Goal: Task Accomplishment & Management: Manage account settings

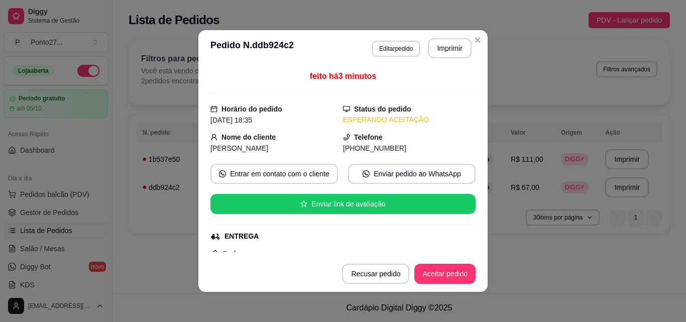
click at [460, 275] on button "Aceitar pedido" at bounding box center [444, 274] width 61 height 20
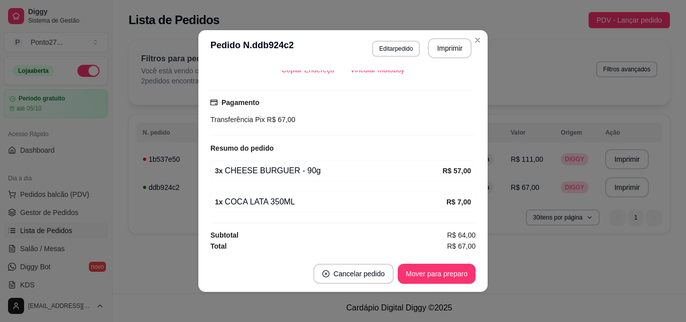
scroll to position [2, 0]
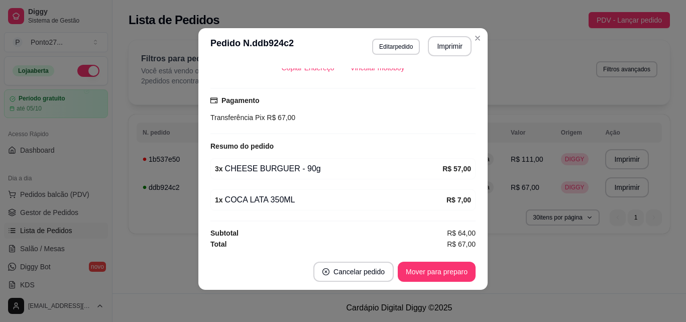
click at [476, 36] on div "**********" at bounding box center [400, 139] width 574 height 211
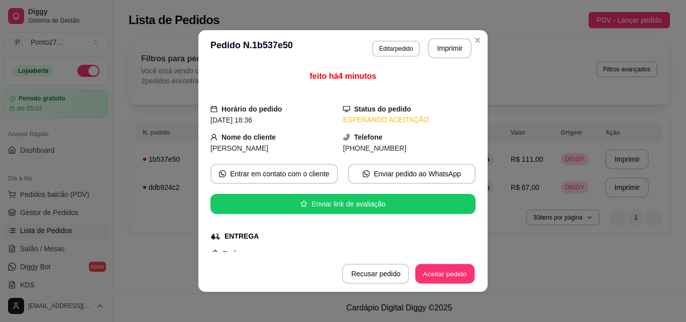
click at [431, 274] on button "Aceitar pedido" at bounding box center [444, 274] width 59 height 20
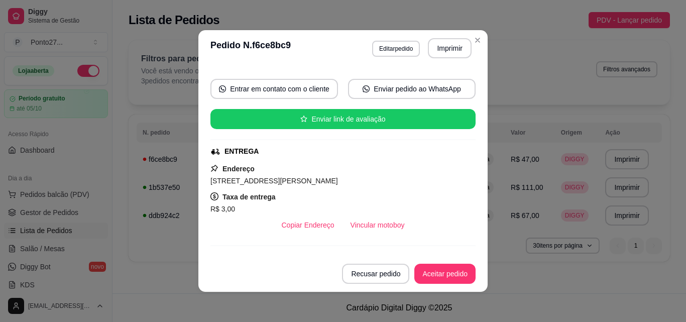
scroll to position [85, 0]
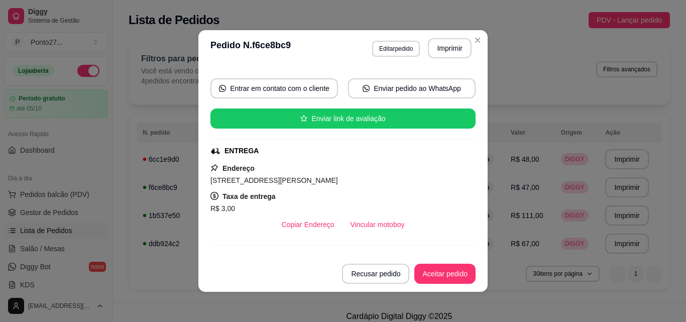
click at [451, 283] on button "Aceitar pedido" at bounding box center [444, 274] width 61 height 20
click at [475, 39] on div "**********" at bounding box center [400, 168] width 574 height 268
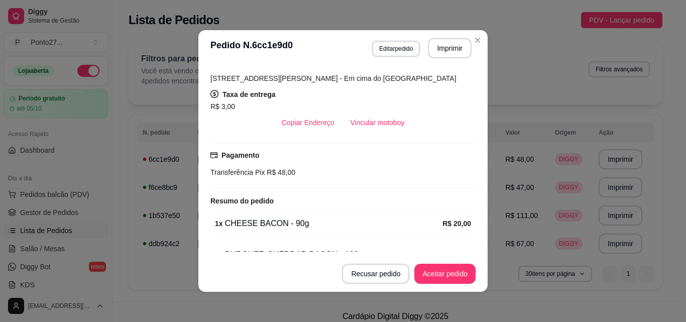
scroll to position [240, 0]
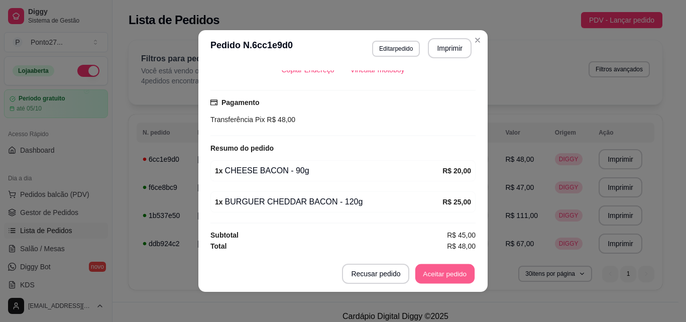
click at [442, 277] on button "Aceitar pedido" at bounding box center [444, 274] width 59 height 20
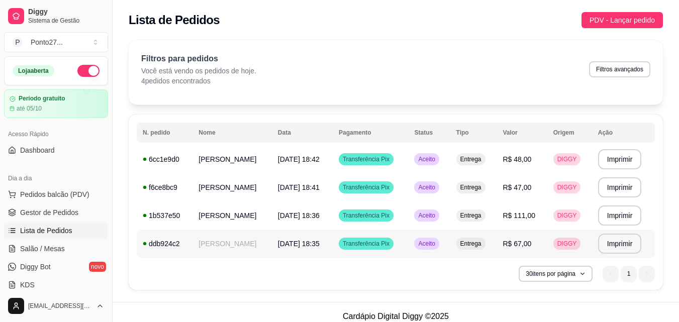
click at [434, 249] on div "Aceito" at bounding box center [426, 244] width 25 height 12
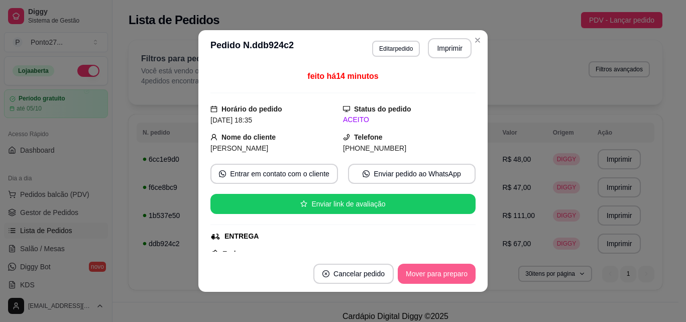
click at [427, 269] on button "Mover para preparo" at bounding box center [437, 274] width 78 height 20
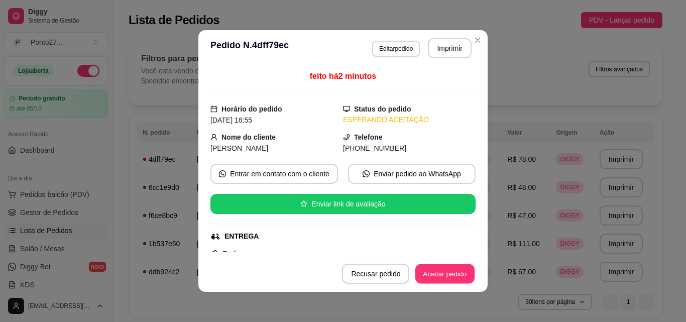
click at [447, 275] on button "Aceitar pedido" at bounding box center [444, 274] width 59 height 20
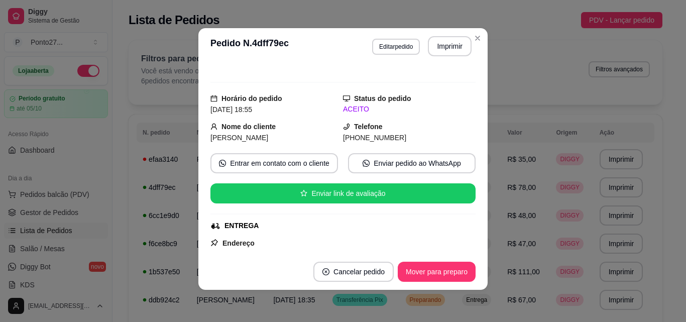
scroll to position [0, 0]
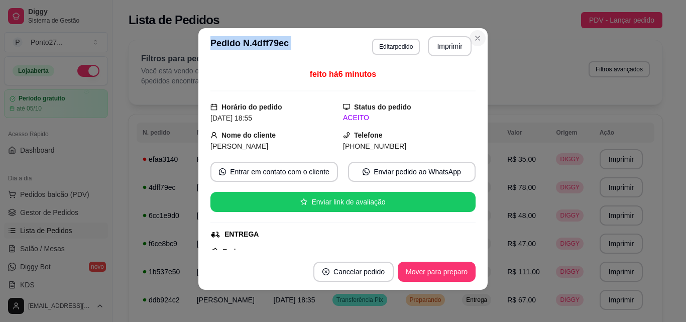
click at [474, 33] on section "**********" at bounding box center [342, 159] width 289 height 262
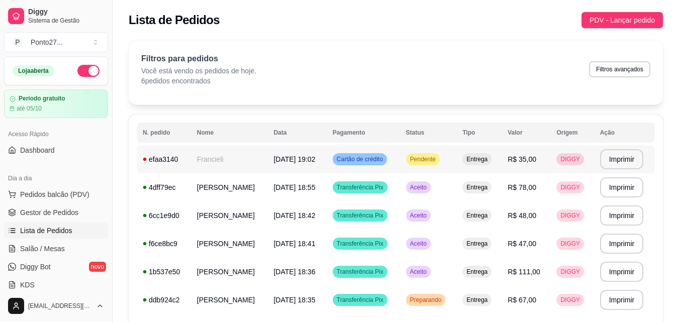
click at [241, 160] on td "Francieli" at bounding box center [229, 159] width 77 height 28
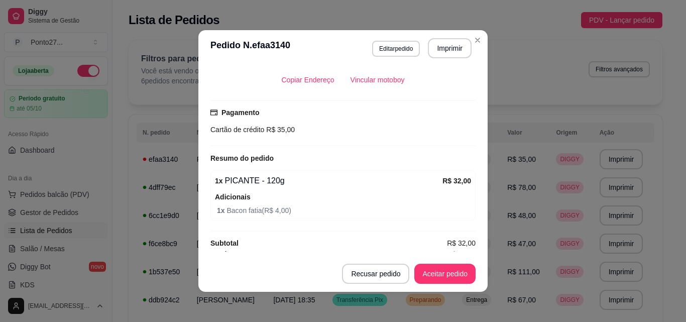
scroll to position [238, 0]
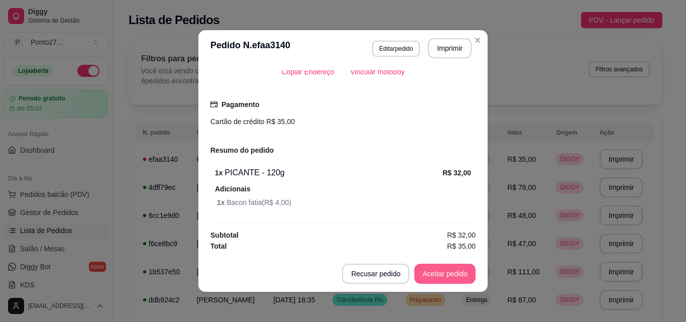
click at [459, 277] on button "Aceitar pedido" at bounding box center [444, 274] width 61 height 20
click at [354, 146] on div "Resumo do pedido" at bounding box center [342, 150] width 265 height 12
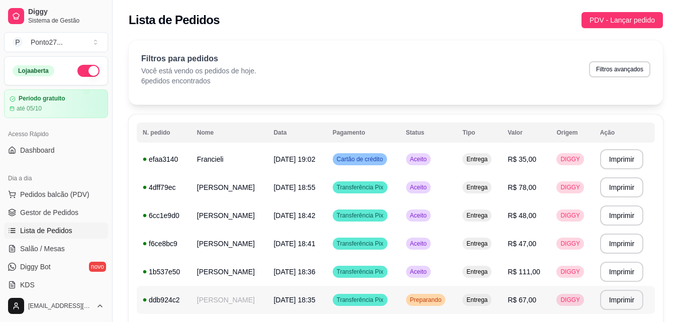
click at [416, 296] on span "Preparando" at bounding box center [426, 300] width 36 height 8
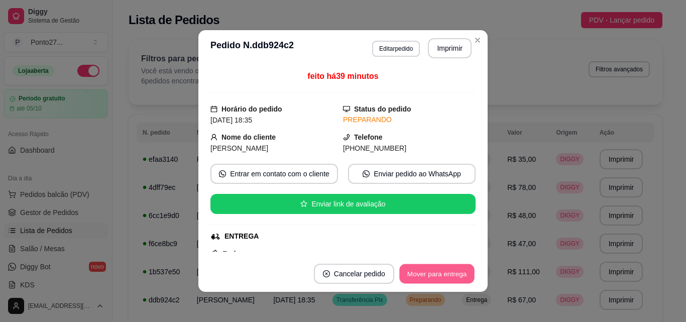
click at [443, 266] on button "Mover para entrega" at bounding box center [436, 274] width 75 height 20
click at [449, 275] on button "Mover para finalizado" at bounding box center [433, 274] width 83 height 20
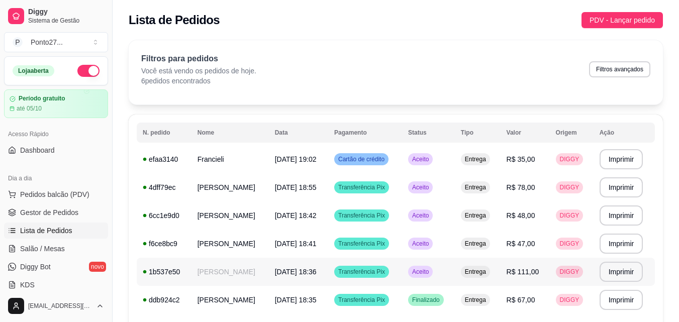
click at [431, 273] on span "Aceito" at bounding box center [420, 272] width 21 height 8
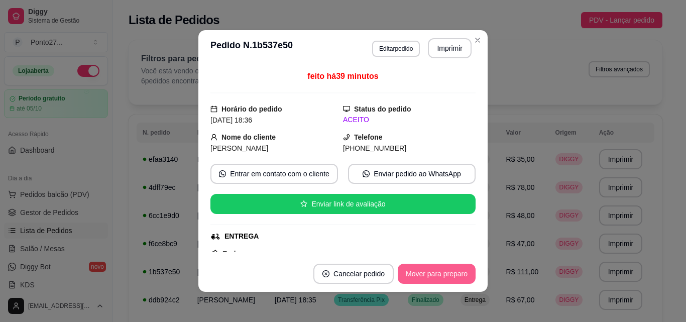
click at [451, 269] on button "Mover para preparo" at bounding box center [437, 274] width 78 height 20
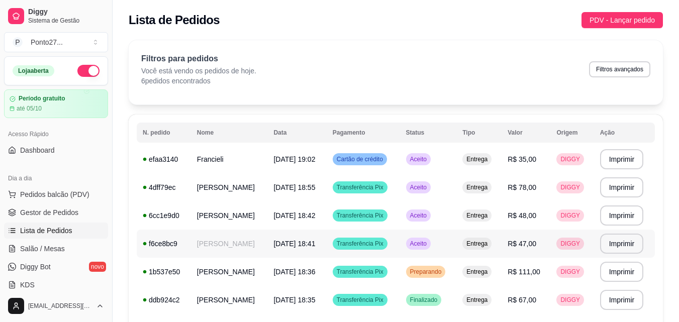
click at [414, 239] on td "Aceito" at bounding box center [428, 244] width 57 height 28
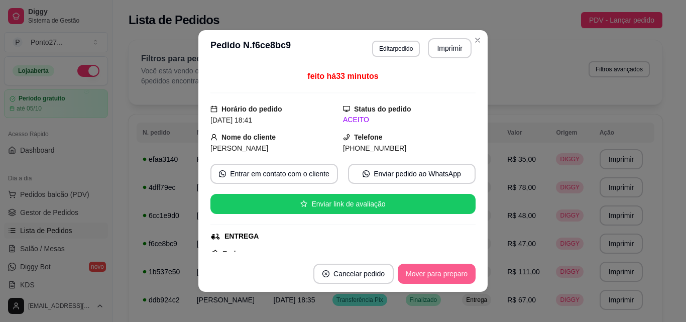
click at [431, 272] on button "Mover para preparo" at bounding box center [437, 274] width 78 height 20
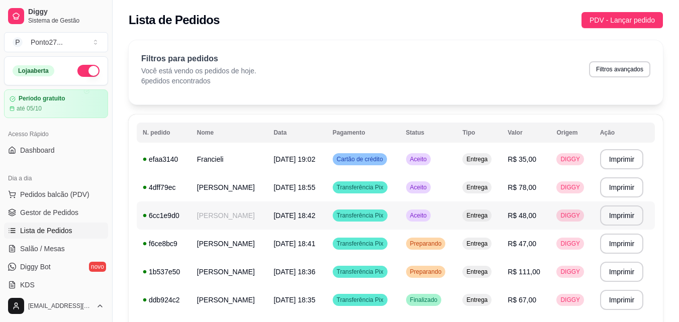
click at [431, 216] on div "Aceito" at bounding box center [418, 215] width 25 height 12
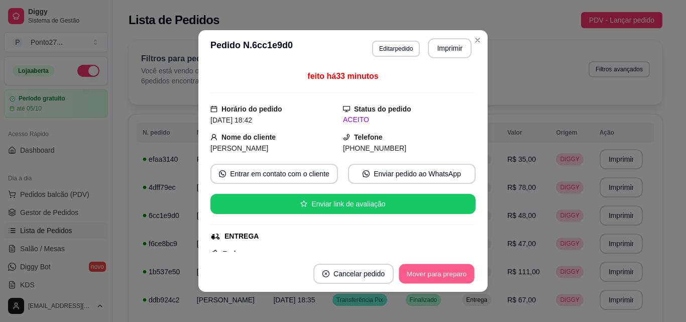
click at [434, 272] on button "Mover para preparo" at bounding box center [436, 274] width 75 height 20
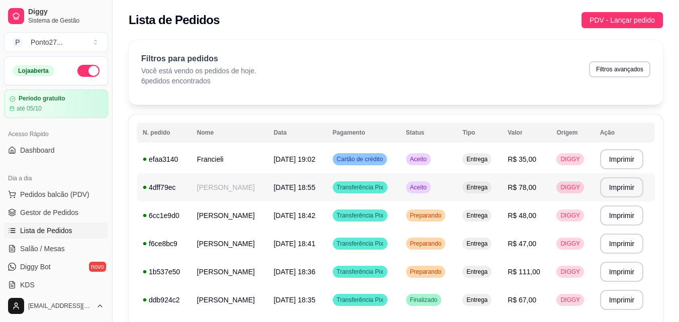
click at [426, 183] on span "Aceito" at bounding box center [418, 187] width 21 height 8
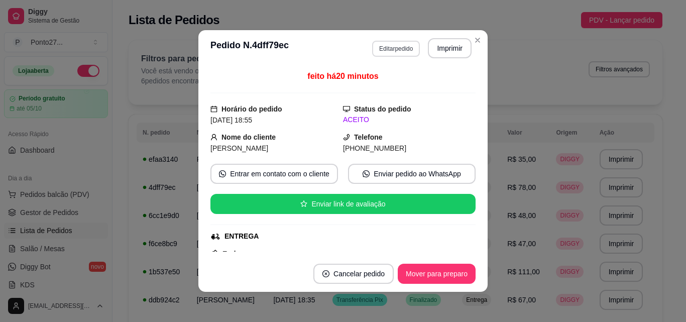
click at [396, 49] on button "Editar pedido" at bounding box center [396, 49] width 48 height 16
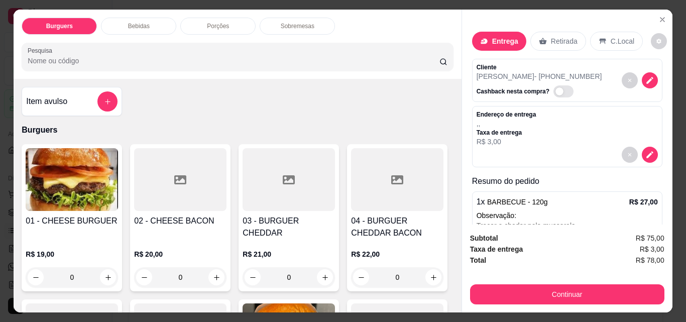
click at [107, 267] on div "0" at bounding box center [72, 277] width 92 height 20
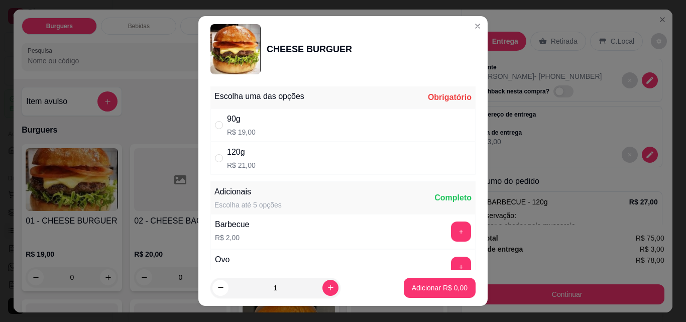
click at [294, 120] on div "90g R$ 19,00" at bounding box center [342, 125] width 265 height 33
radio input "true"
click at [451, 286] on p "Adicionar R$ 19,00" at bounding box center [438, 288] width 60 height 10
type input "1"
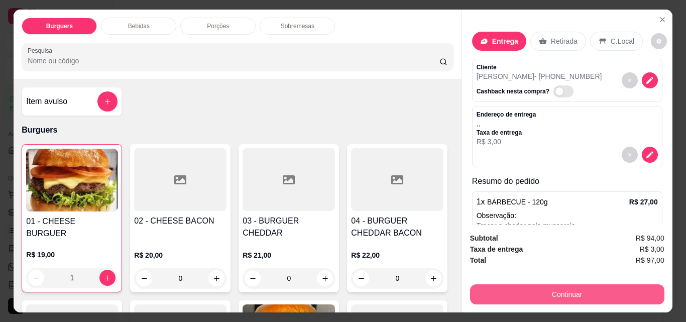
click at [532, 286] on button "Continuar" at bounding box center [567, 294] width 194 height 20
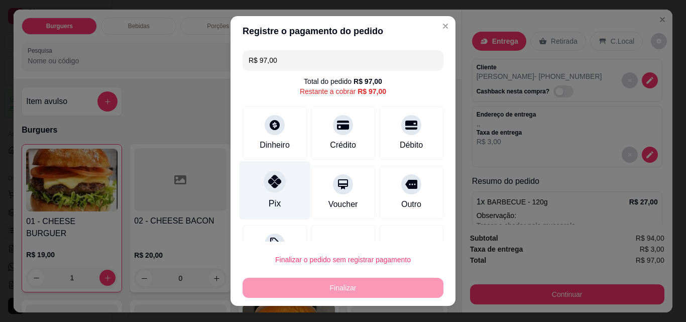
click at [280, 179] on div "Pix" at bounding box center [275, 190] width 71 height 59
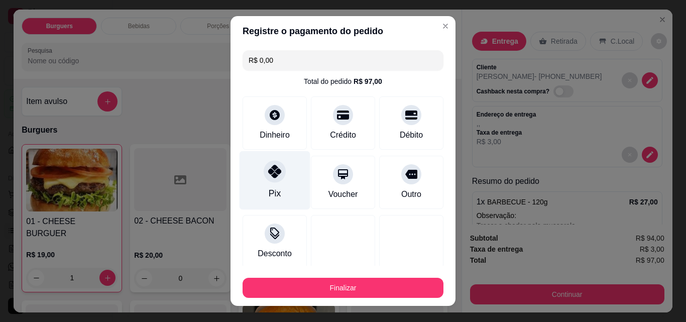
type input "R$ 0,00"
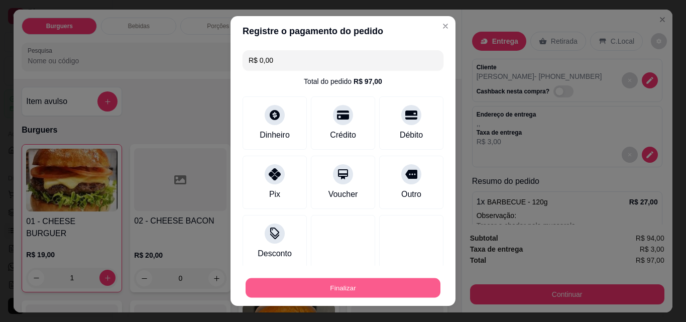
click at [320, 288] on button "Finalizar" at bounding box center [343, 288] width 195 height 20
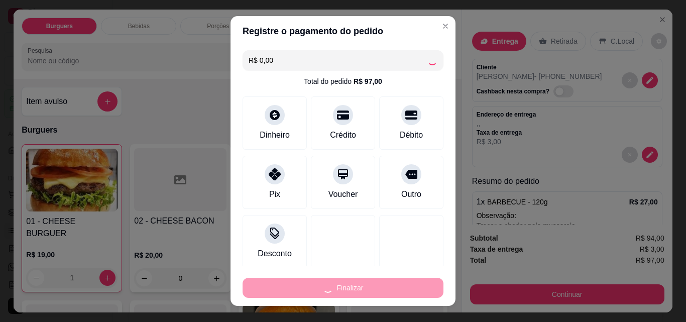
type input "0"
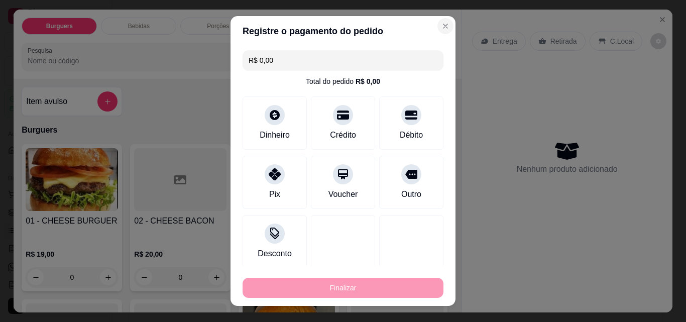
type input "-R$ 97,00"
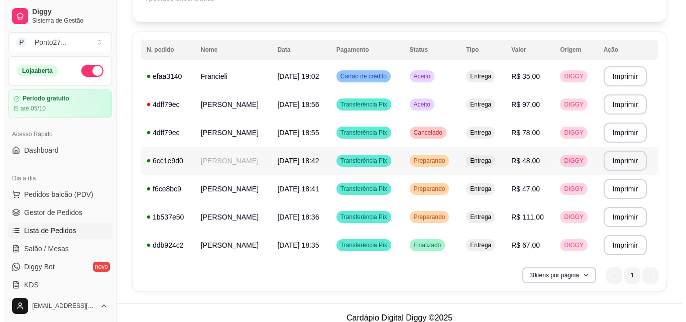
scroll to position [93, 0]
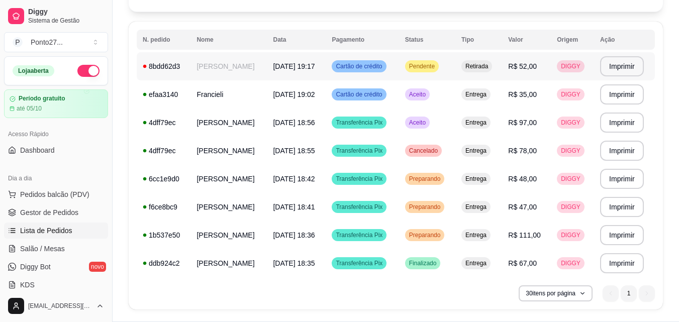
click at [314, 66] on span "[DATE] 19:17" at bounding box center [294, 66] width 42 height 8
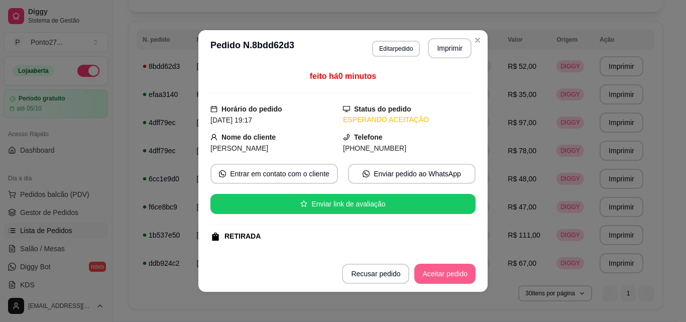
click at [437, 273] on button "Aceitar pedido" at bounding box center [444, 274] width 61 height 20
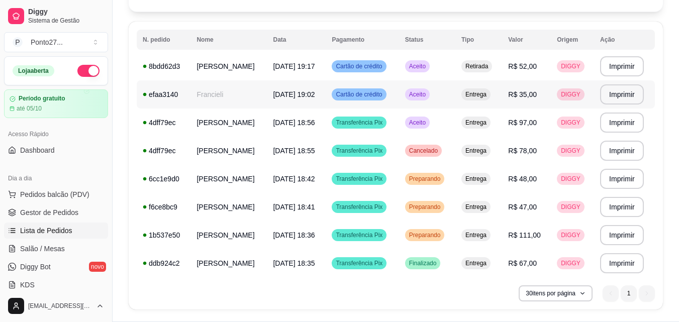
click at [301, 98] on span "[DATE] 19:02" at bounding box center [294, 94] width 42 height 8
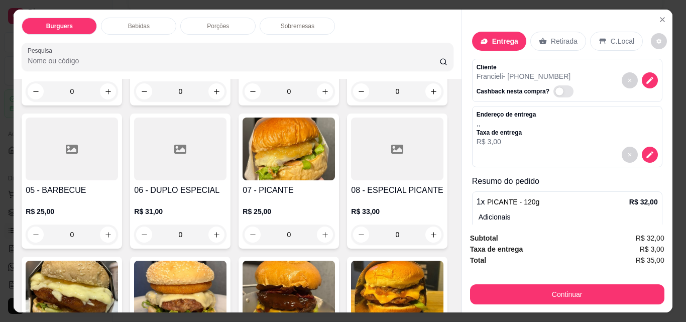
scroll to position [185, 0]
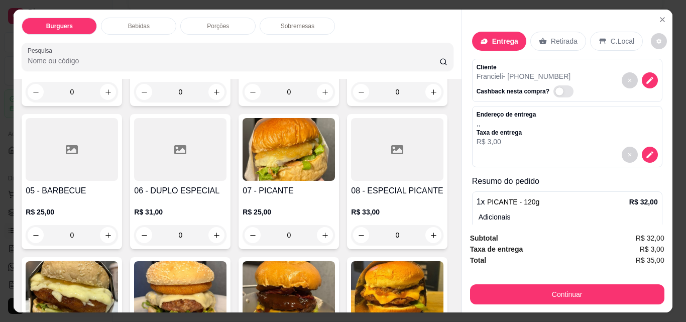
click at [351, 102] on div "0" at bounding box center [397, 92] width 92 height 20
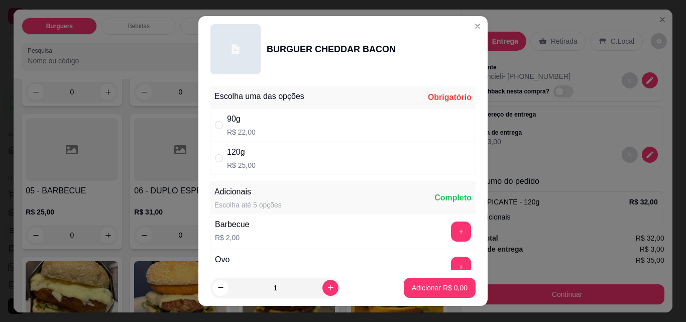
click at [287, 160] on div "120g R$ 25,00" at bounding box center [342, 158] width 265 height 33
radio input "true"
click at [445, 292] on p "Adicionar R$ 25,00" at bounding box center [438, 288] width 60 height 10
type input "1"
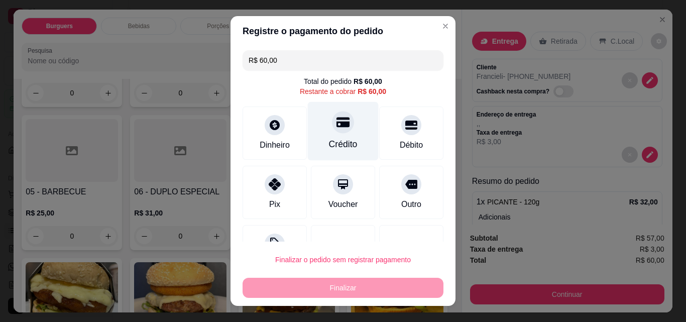
click at [333, 140] on div "Crédito" at bounding box center [343, 144] width 29 height 13
type input "R$ 0,00"
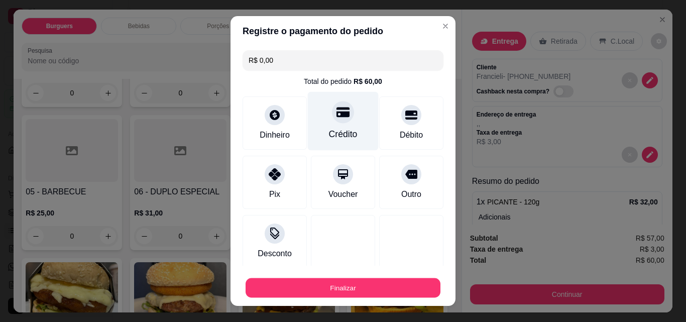
click at [365, 287] on button "Finalizar" at bounding box center [343, 288] width 195 height 20
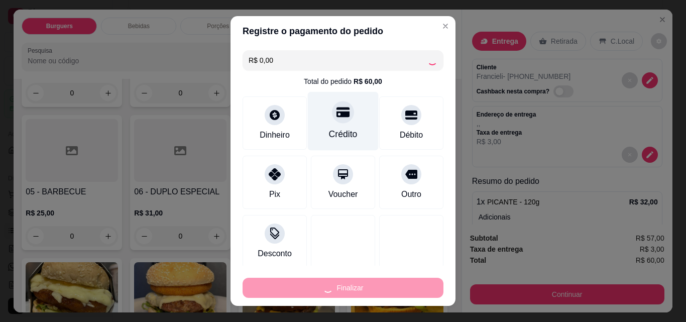
type input "0"
type input "-R$ 60,00"
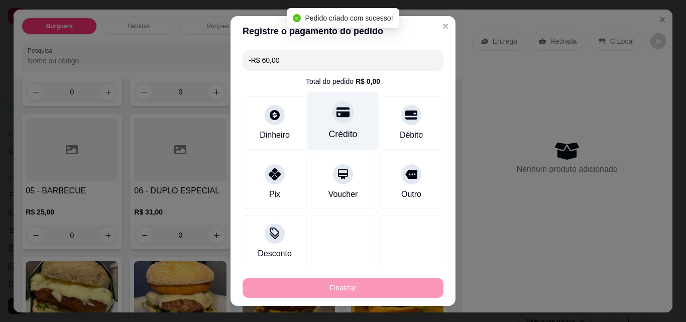
scroll to position [74, 0]
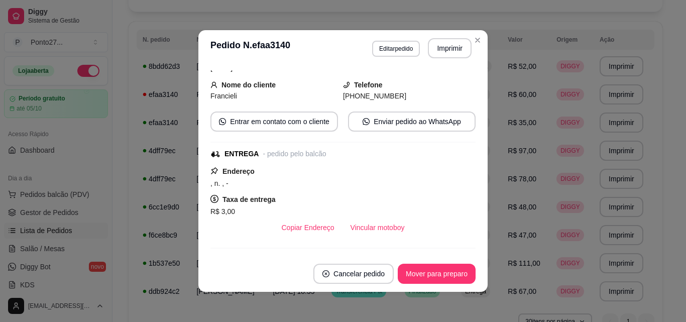
click at [438, 277] on button "Mover para preparo" at bounding box center [437, 274] width 78 height 20
click at [476, 41] on th "Tipo" at bounding box center [478, 40] width 47 height 20
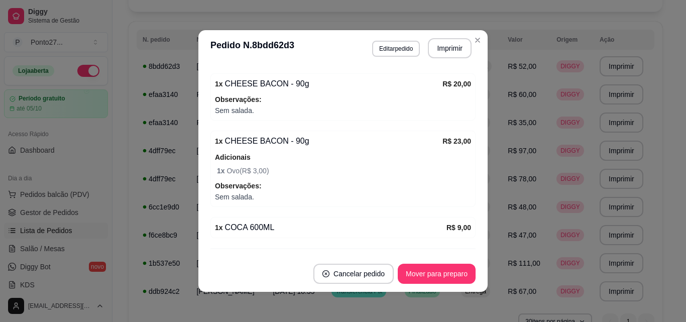
scroll to position [274, 0]
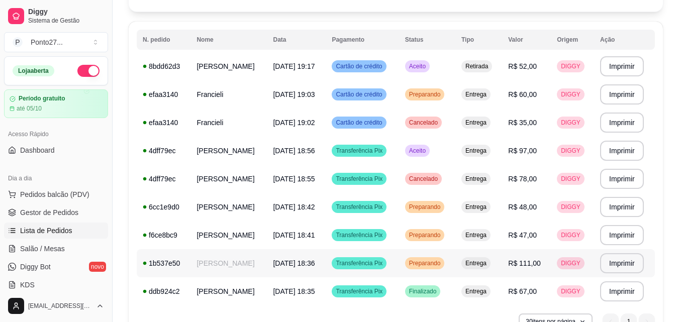
click at [434, 270] on td "Preparando" at bounding box center [427, 263] width 56 height 28
click at [429, 234] on span "Preparando" at bounding box center [425, 235] width 36 height 8
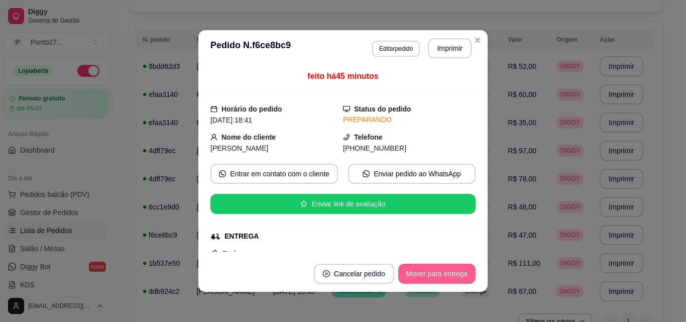
click at [435, 279] on button "Mover para entrega" at bounding box center [436, 274] width 77 height 20
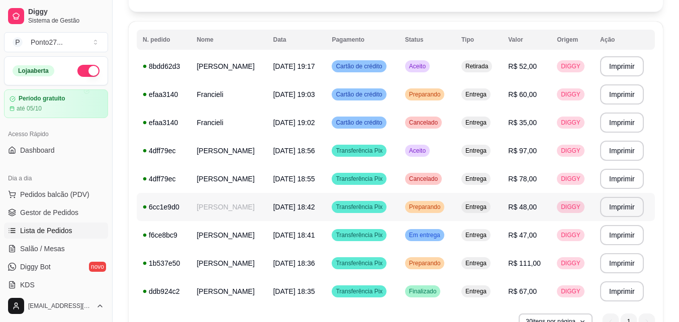
click at [433, 203] on span "Preparando" at bounding box center [425, 207] width 36 height 8
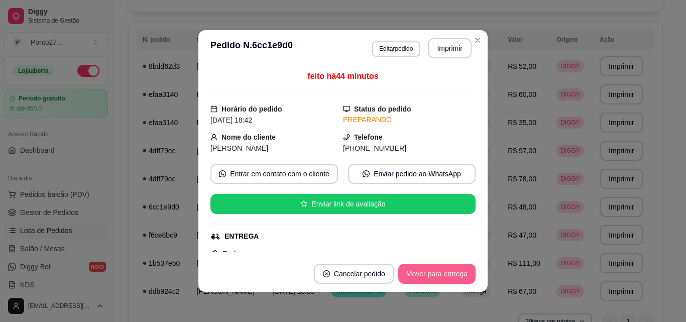
click at [424, 272] on button "Mover para entrega" at bounding box center [436, 274] width 77 height 20
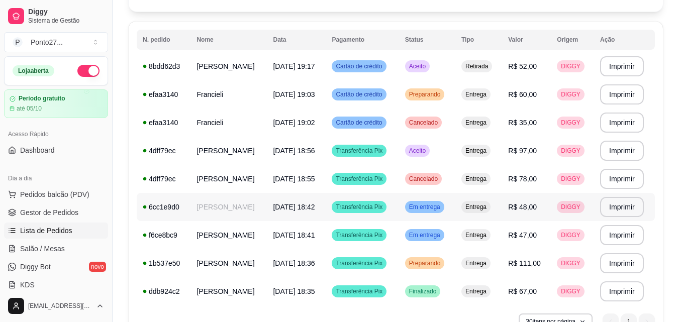
click at [441, 199] on td "Em entrega" at bounding box center [427, 207] width 56 height 28
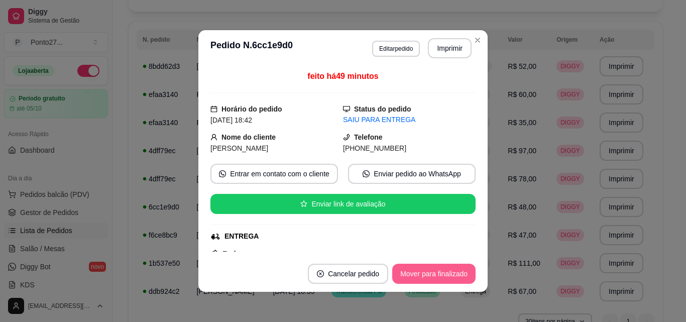
click at [430, 277] on button "Mover para finalizado" at bounding box center [433, 274] width 83 height 20
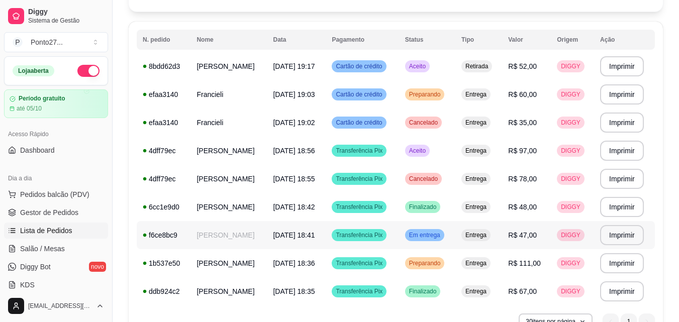
click at [433, 238] on span "Em entrega" at bounding box center [424, 235] width 35 height 8
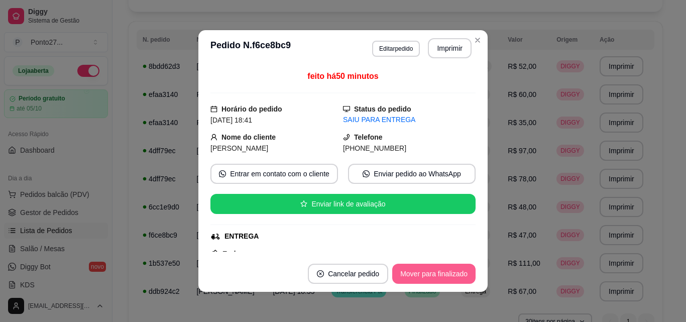
click at [437, 280] on button "Mover para finalizado" at bounding box center [433, 274] width 83 height 20
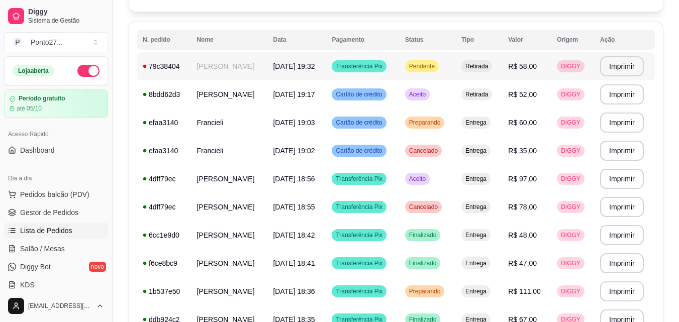
click at [386, 62] on div "Transferência Pix" at bounding box center [359, 66] width 55 height 12
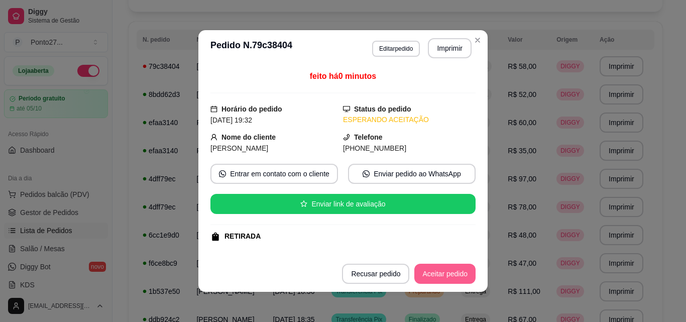
click at [442, 274] on button "Aceitar pedido" at bounding box center [444, 274] width 61 height 20
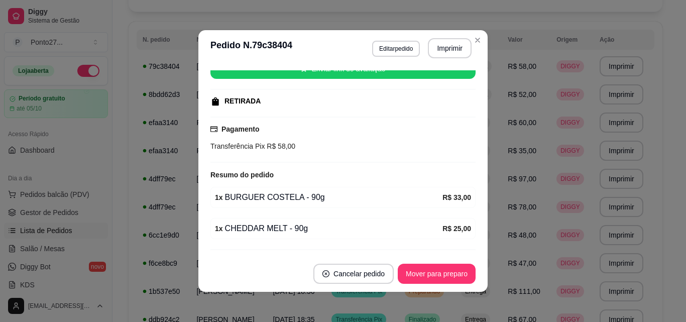
scroll to position [162, 0]
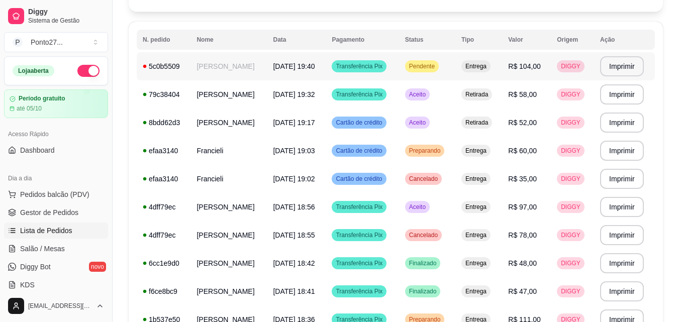
click at [424, 65] on span "Pendente" at bounding box center [422, 66] width 30 height 8
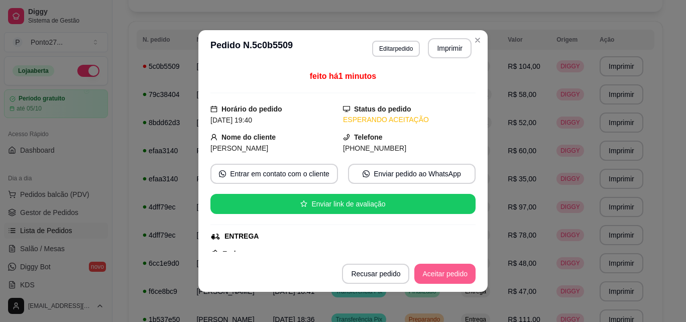
click at [459, 279] on footer "Recusar pedido Aceitar pedido" at bounding box center [342, 274] width 289 height 36
click at [459, 279] on button "Aceitar pedido" at bounding box center [444, 274] width 61 height 20
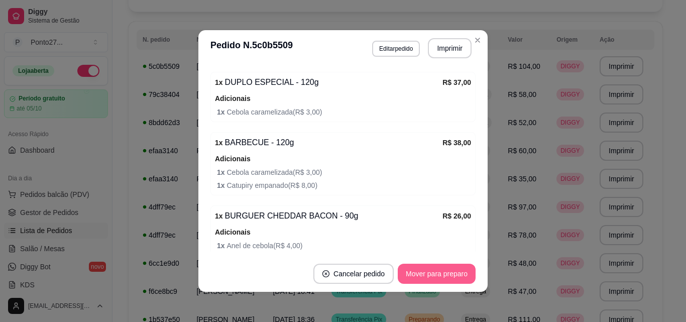
scroll to position [372, 0]
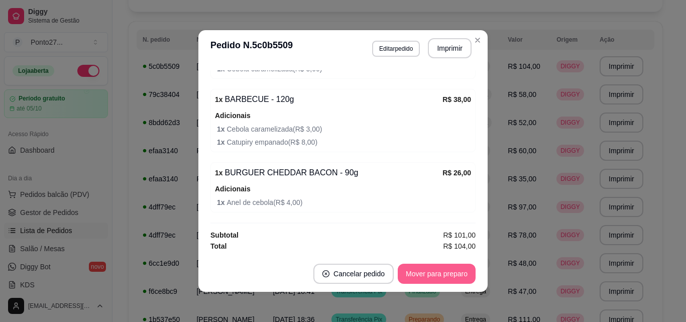
click at [479, 44] on th "Tipo" at bounding box center [478, 40] width 47 height 20
click at [472, 41] on th "Tipo" at bounding box center [478, 40] width 47 height 20
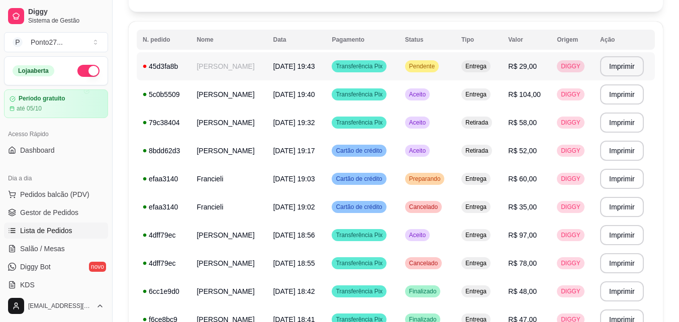
click at [423, 64] on span "Pendente" at bounding box center [422, 66] width 30 height 8
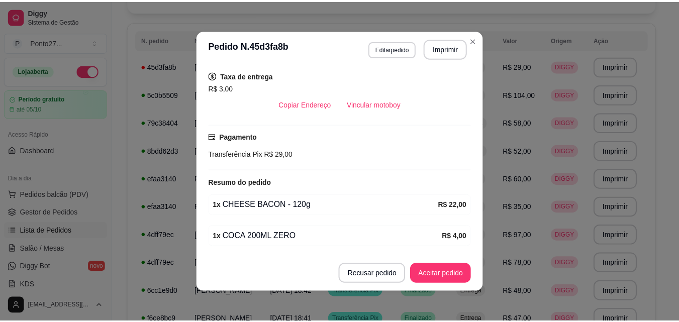
scroll to position [240, 0]
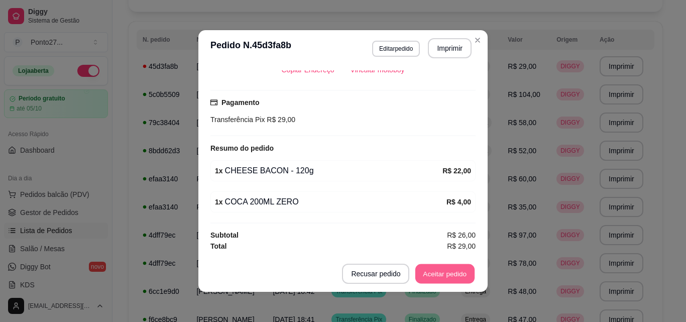
click at [456, 272] on button "Aceitar pedido" at bounding box center [444, 274] width 59 height 20
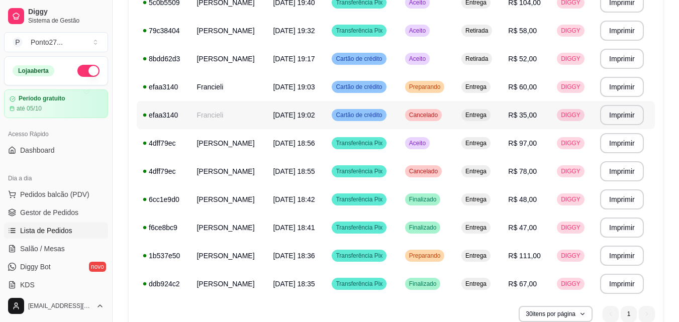
scroll to position [187, 0]
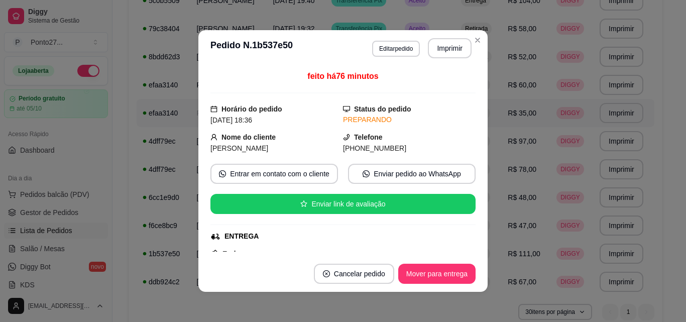
click at [444, 278] on button "Mover para entrega" at bounding box center [436, 274] width 77 height 20
click at [442, 273] on button "Mover para finalizado" at bounding box center [433, 274] width 83 height 20
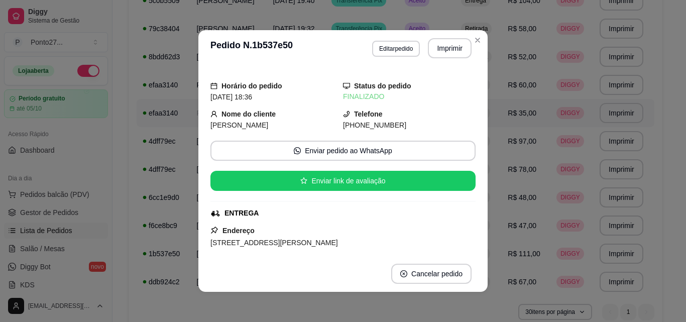
click at [478, 41] on td "Retirada" at bounding box center [478, 29] width 47 height 28
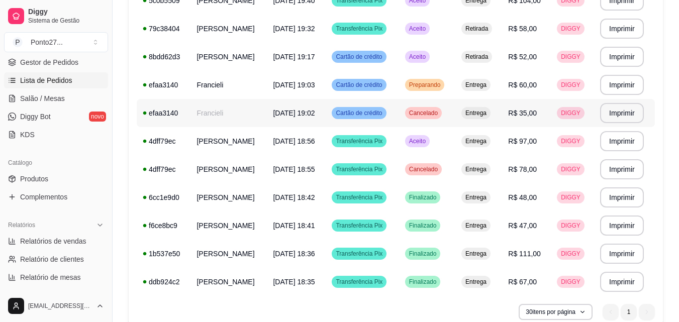
scroll to position [152, 0]
click at [53, 196] on span "Complementos" at bounding box center [43, 195] width 47 height 10
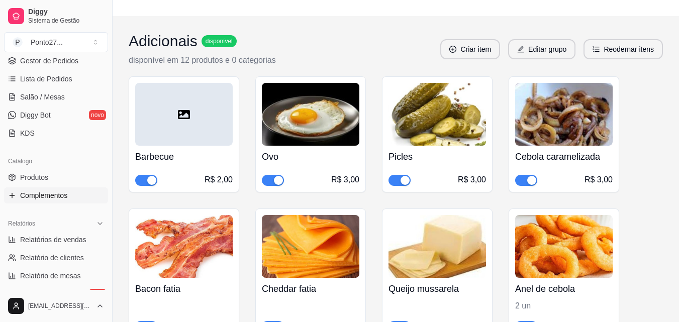
scroll to position [123, 0]
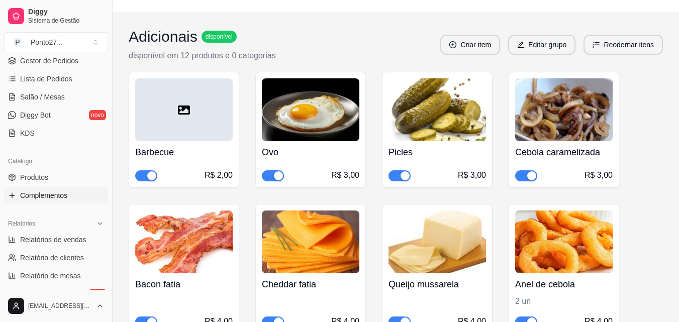
click at [515, 178] on span "button" at bounding box center [526, 175] width 22 height 11
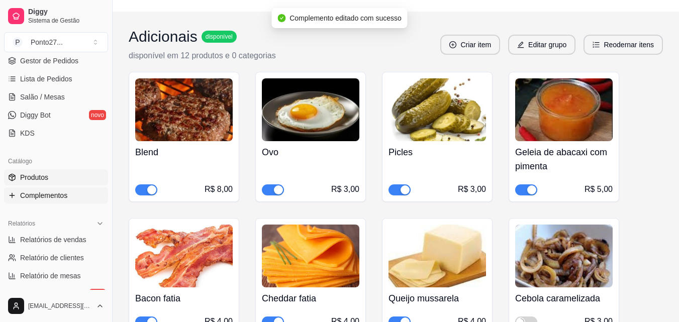
click at [52, 180] on link "Produtos" at bounding box center [56, 177] width 104 height 16
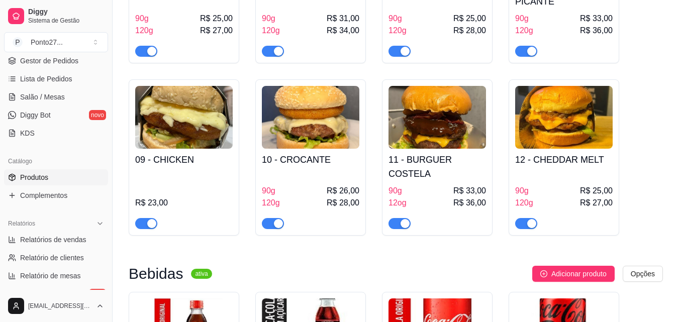
scroll to position [407, 0]
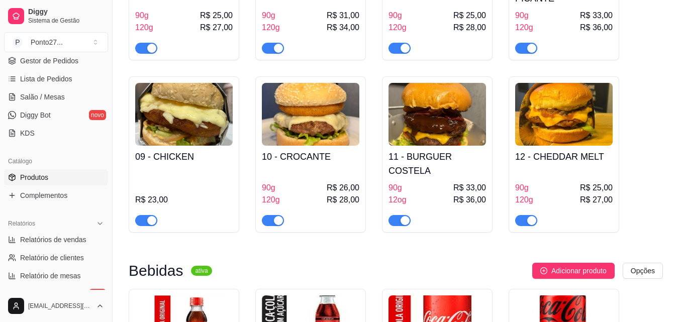
click at [528, 216] on div "button" at bounding box center [531, 220] width 9 height 9
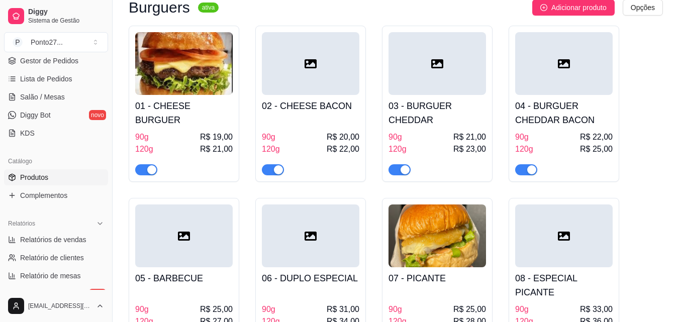
scroll to position [0, 0]
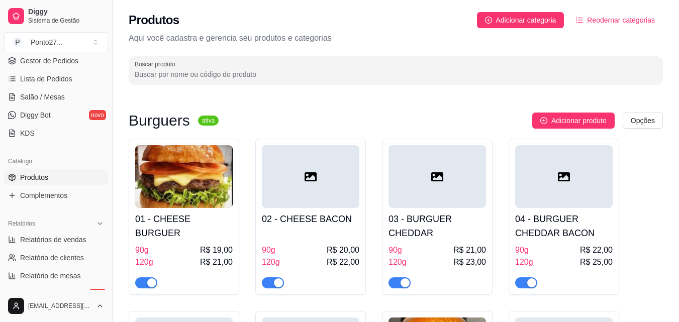
click at [55, 84] on link "Lista de Pedidos" at bounding box center [56, 79] width 104 height 16
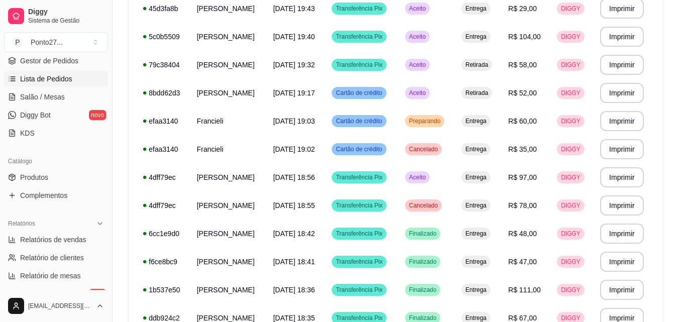
scroll to position [172, 0]
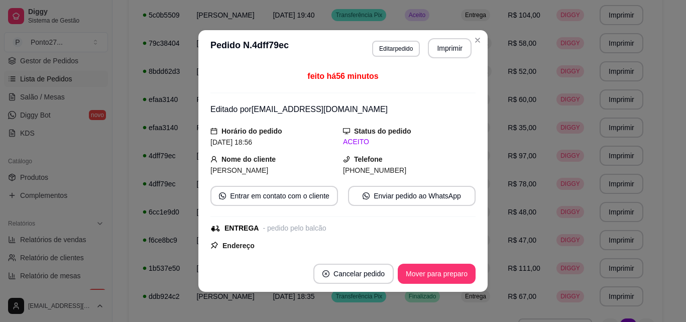
click at [455, 279] on button "Mover para preparo" at bounding box center [437, 274] width 78 height 20
click at [476, 41] on span "Retirada" at bounding box center [476, 43] width 27 height 8
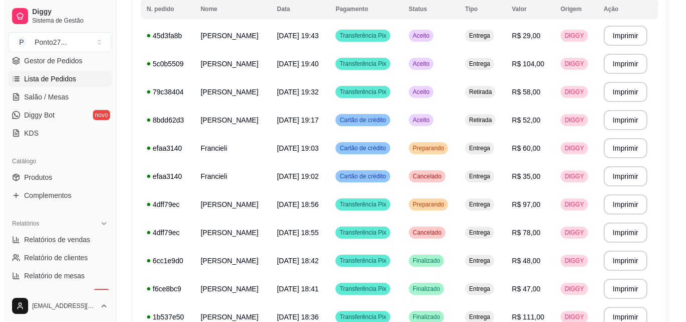
scroll to position [123, 0]
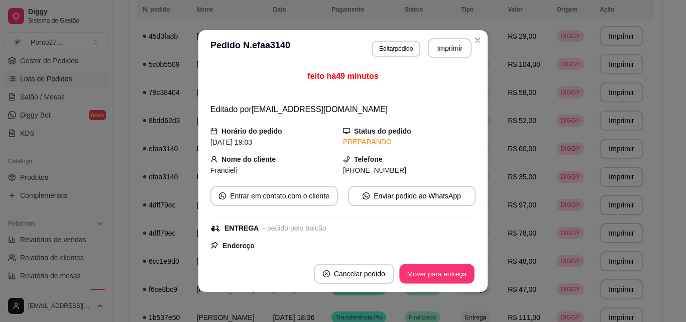
click at [432, 277] on button "Mover para entrega" at bounding box center [436, 274] width 75 height 20
click at [442, 274] on button "Mover para finalizado" at bounding box center [433, 274] width 83 height 20
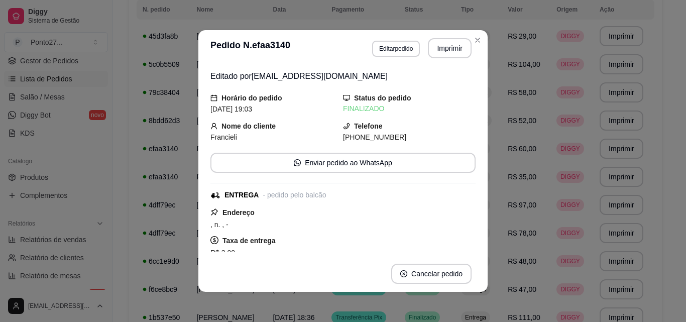
click at [474, 40] on div "Entrega" at bounding box center [475, 36] width 29 height 12
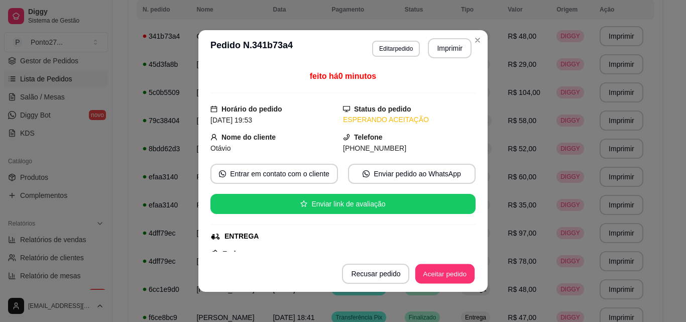
click at [446, 272] on button "Aceitar pedido" at bounding box center [444, 274] width 59 height 20
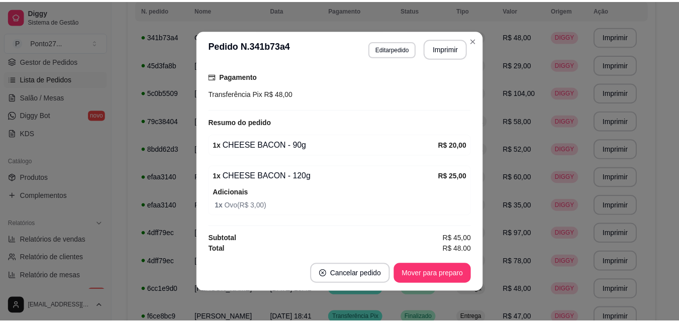
scroll to position [269, 0]
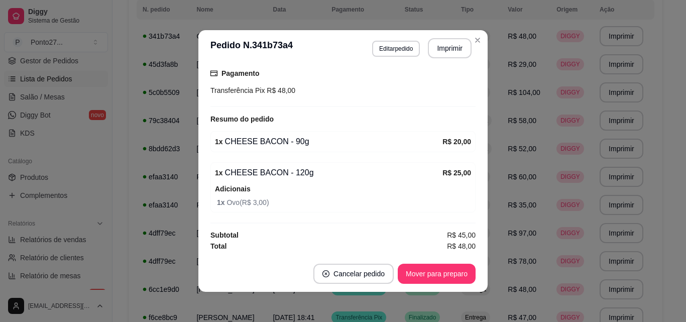
click at [474, 38] on span "Entrega" at bounding box center [475, 36] width 25 height 8
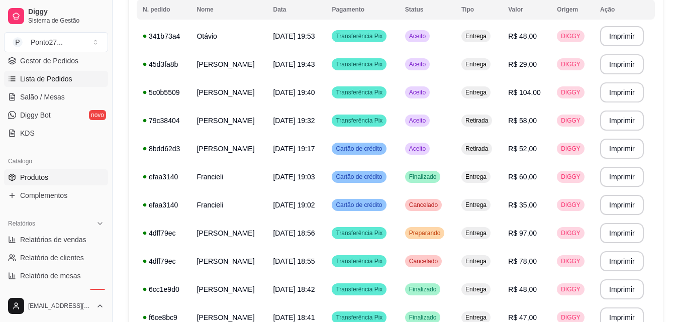
click at [47, 178] on span "Produtos" at bounding box center [34, 177] width 28 height 10
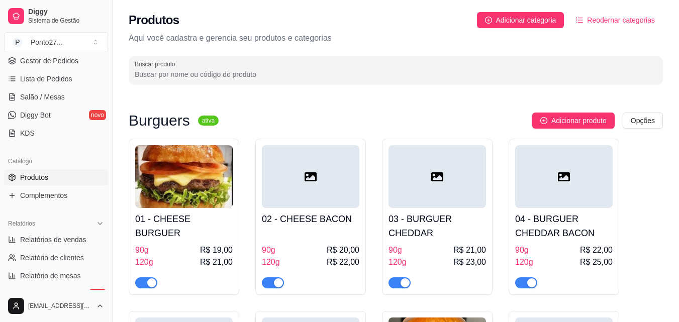
click at [193, 182] on img at bounding box center [183, 176] width 97 height 63
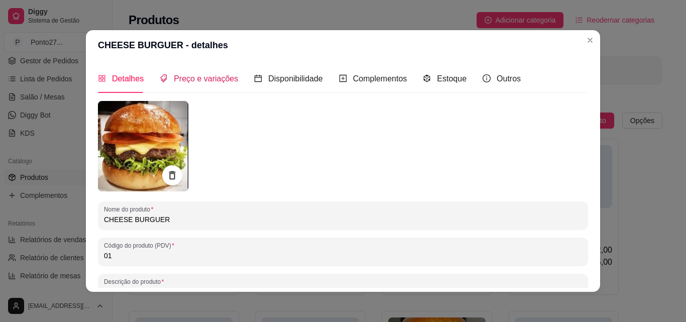
click at [212, 81] on span "Preço e variações" at bounding box center [206, 78] width 64 height 9
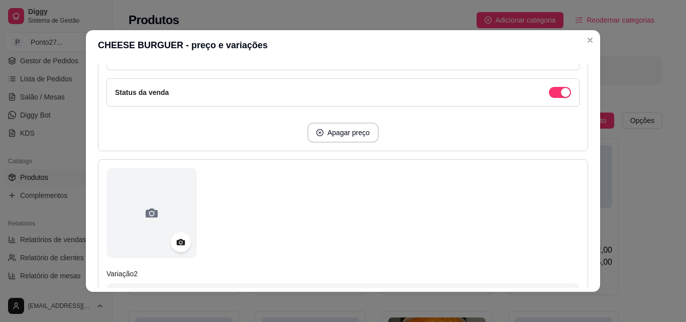
click at [353, 70] on div "Habilitar preço promocional" at bounding box center [342, 56] width 473 height 28
type input "120g"
type input "21,00"
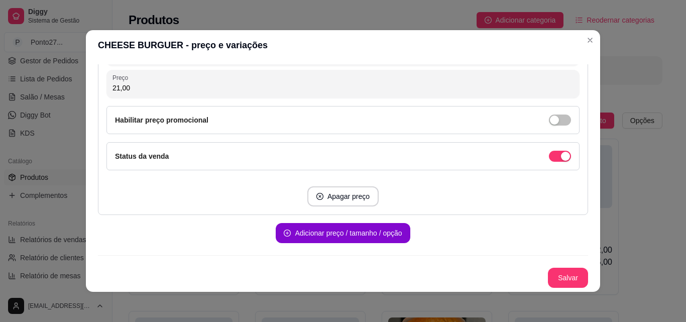
scroll to position [261, 0]
click at [550, 281] on button "Salvar" at bounding box center [568, 278] width 40 height 20
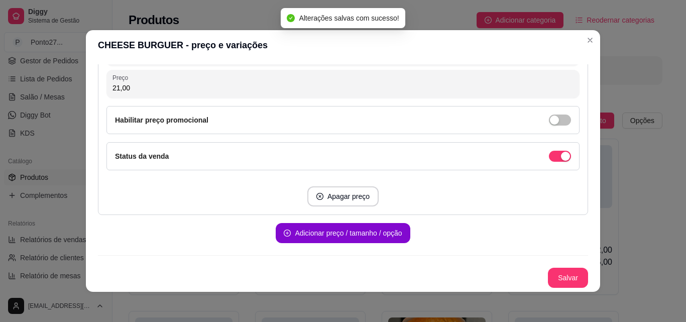
click at [586, 40] on p "Aqui você cadastra e gerencia seu produtos e categorias" at bounding box center [396, 38] width 534 height 12
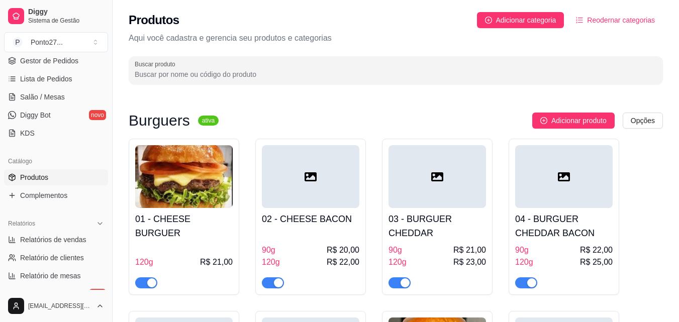
click at [318, 210] on div "02 - CHEESE BACON 90g R$ 20,00 120g R$ 22,00" at bounding box center [310, 248] width 97 height 80
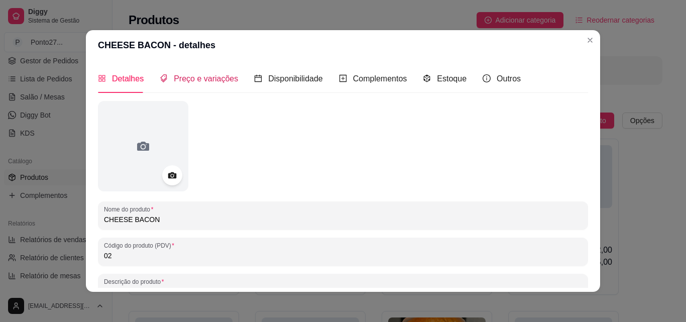
click at [206, 82] on span "Preço e variações" at bounding box center [206, 78] width 64 height 9
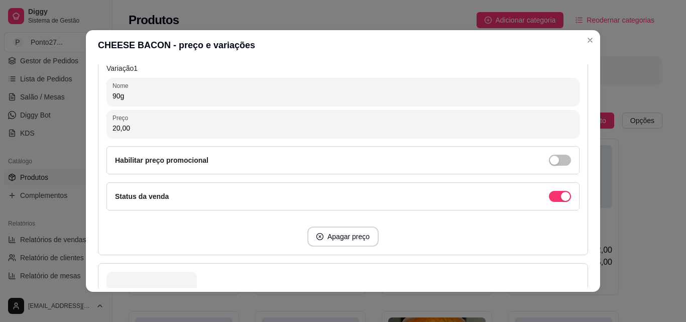
scroll to position [239, 0]
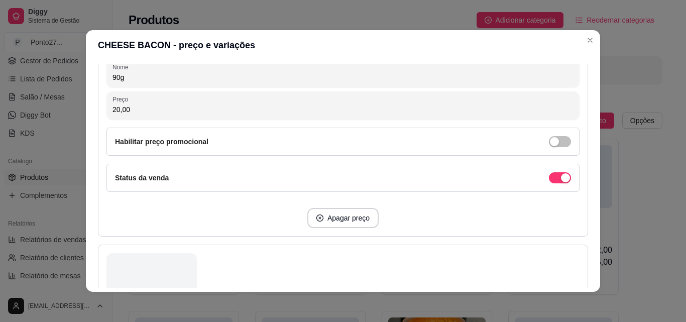
click at [345, 222] on button "Apagar preço" at bounding box center [342, 218] width 71 height 20
type input "120g"
type input "22,00"
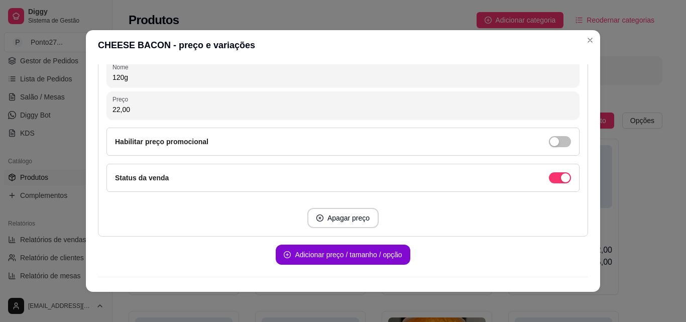
scroll to position [261, 0]
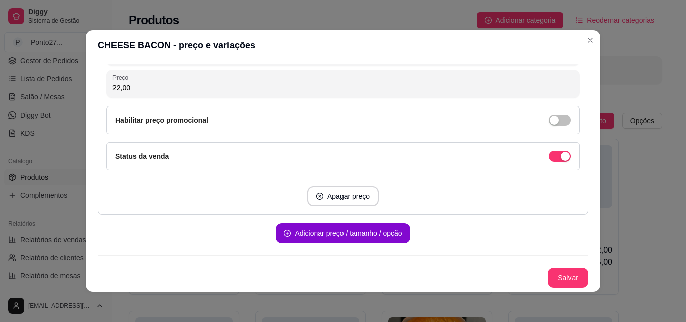
click at [555, 276] on button "Salvar" at bounding box center [568, 278] width 40 height 20
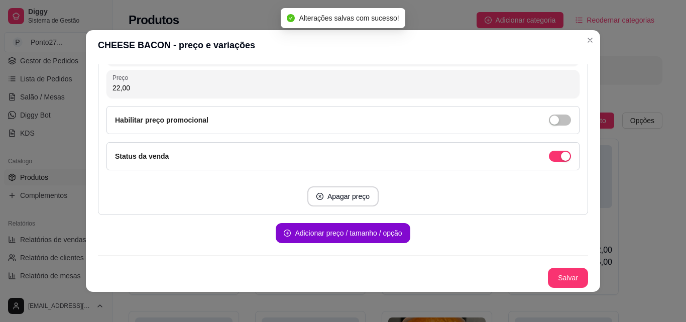
click at [594, 44] on header "CHEESE BACON - preço e variações" at bounding box center [343, 45] width 514 height 30
click at [626, 44] on p "Aqui você cadastra e gerencia seu produtos e categorias" at bounding box center [396, 38] width 534 height 12
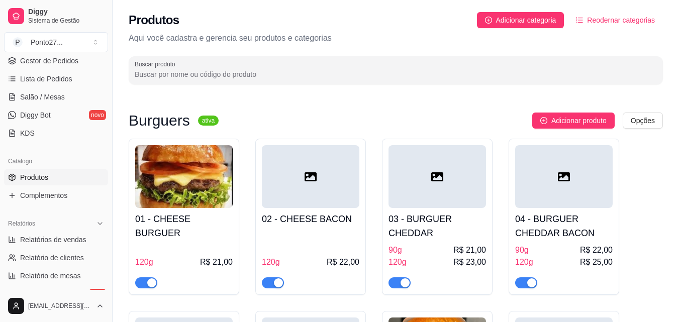
click at [451, 216] on h4 "03 - BURGUER CHEDDAR" at bounding box center [436, 226] width 97 height 28
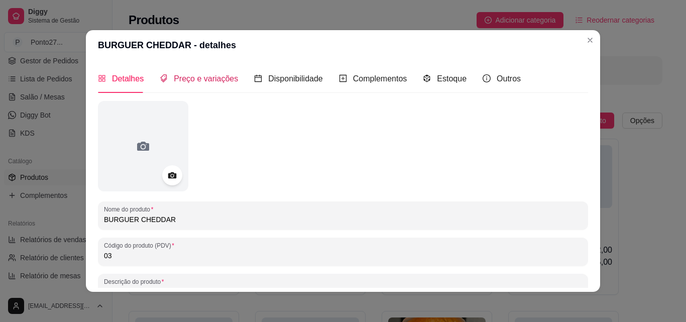
click at [212, 82] on span "Preço e variações" at bounding box center [206, 78] width 64 height 9
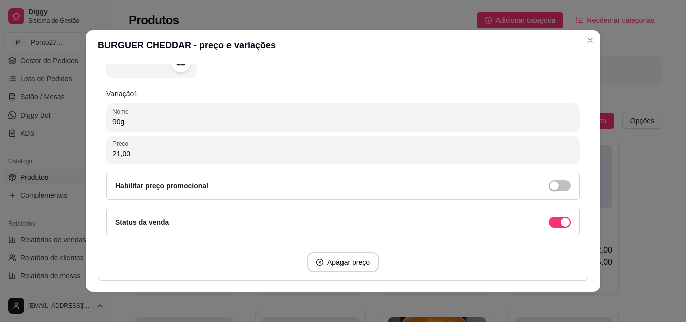
scroll to position [207, 0]
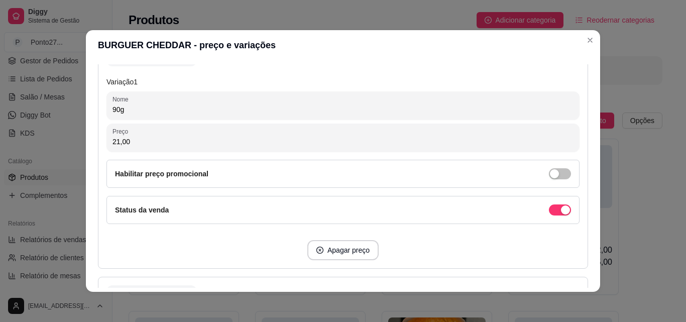
click at [344, 255] on button "Apagar preço" at bounding box center [342, 250] width 71 height 20
type input "120g"
type input "23,00"
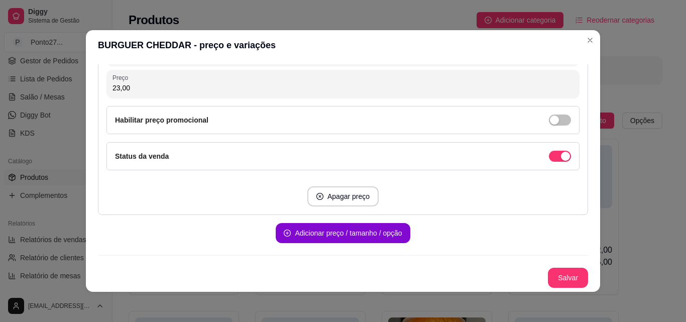
click at [559, 275] on button "Salvar" at bounding box center [568, 278] width 40 height 20
click at [624, 56] on div "Buscar produto" at bounding box center [396, 70] width 534 height 28
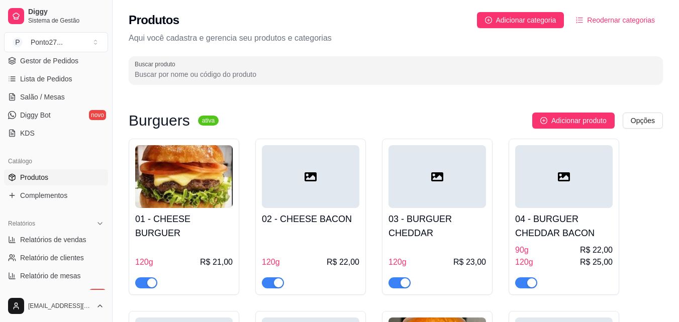
click at [544, 241] on div "04 - BURGUER CHEDDAR BACON 90g R$ 22,00 120g R$ 25,00" at bounding box center [563, 248] width 97 height 80
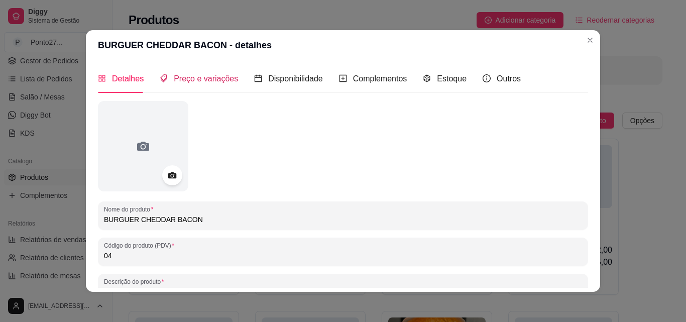
click at [198, 79] on span "Preço e variações" at bounding box center [206, 78] width 64 height 9
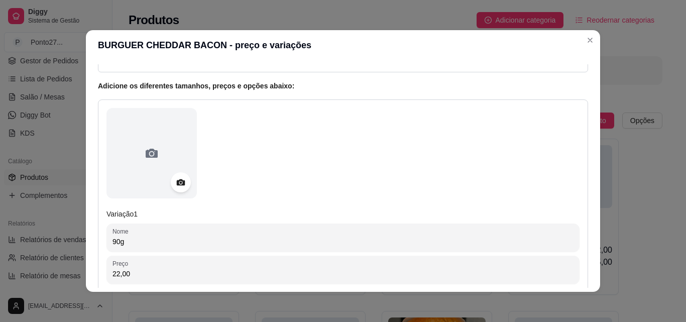
scroll to position [199, 0]
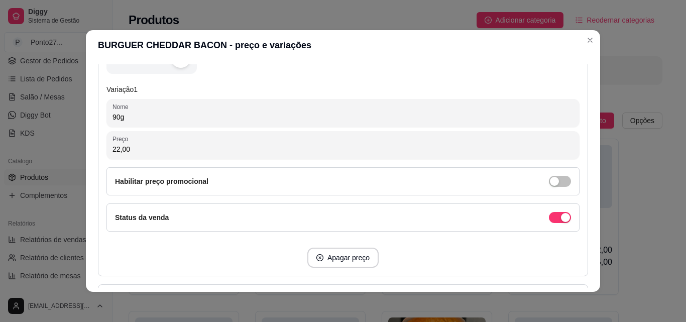
click at [344, 259] on button "Apagar preço" at bounding box center [342, 258] width 71 height 20
type input "120g"
type input "25,00"
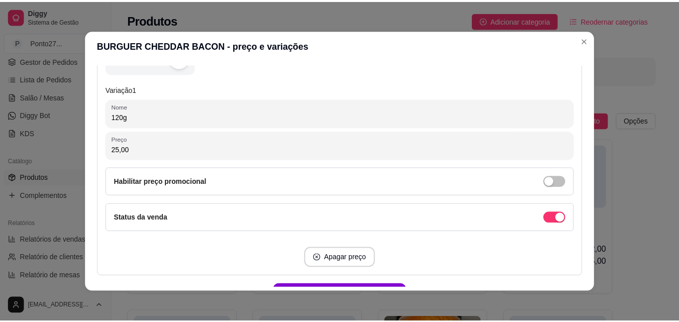
scroll to position [261, 0]
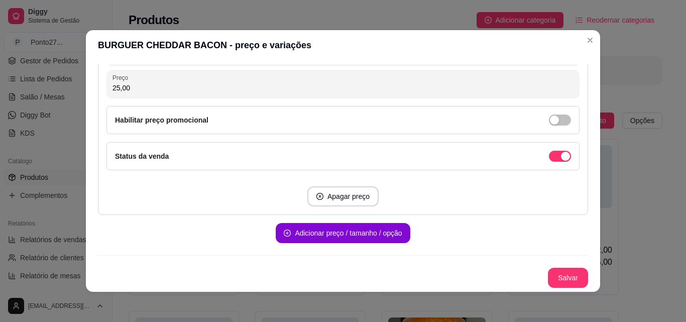
click at [558, 279] on button "Salvar" at bounding box center [568, 278] width 40 height 20
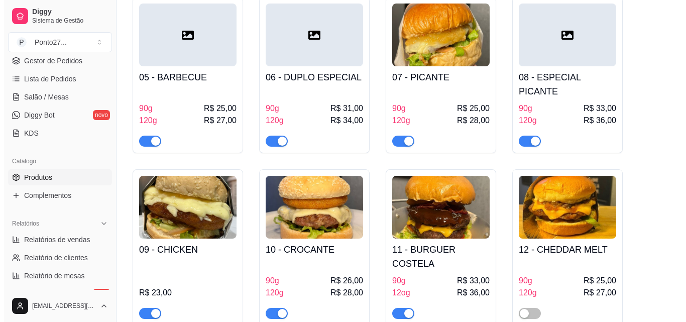
scroll to position [309, 0]
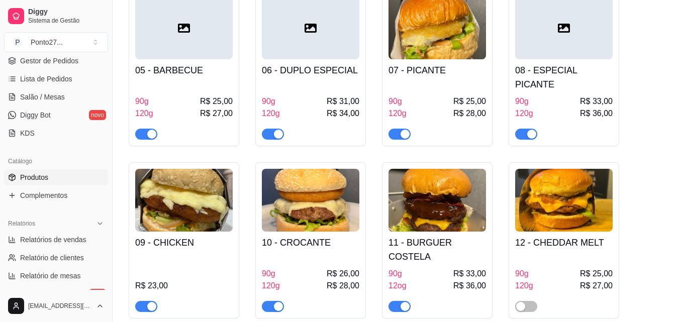
click at [202, 108] on span "R$ 27,00" at bounding box center [216, 114] width 33 height 12
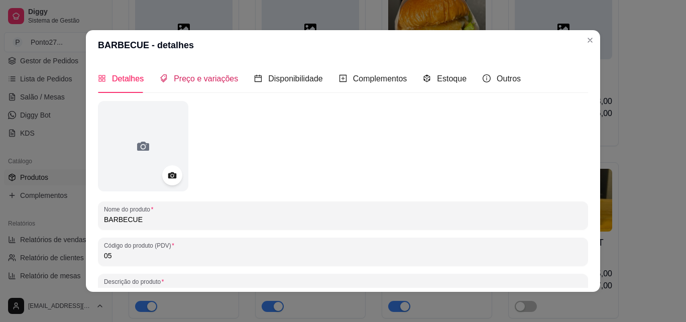
click at [205, 83] on span "Preço e variações" at bounding box center [206, 78] width 64 height 9
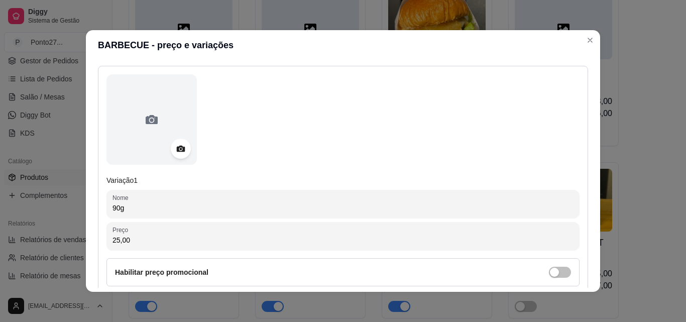
scroll to position [173, 0]
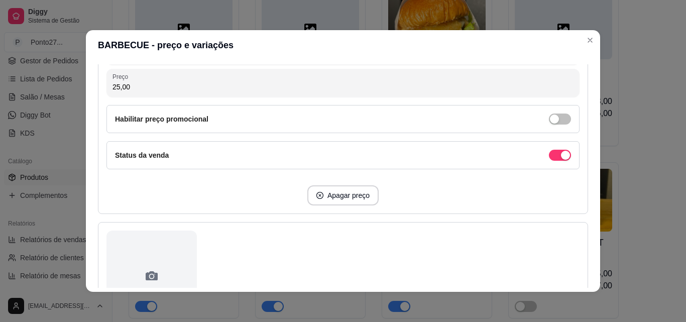
click at [347, 194] on button "Apagar preço" at bounding box center [342, 195] width 71 height 20
type input "120g"
type input "27,00"
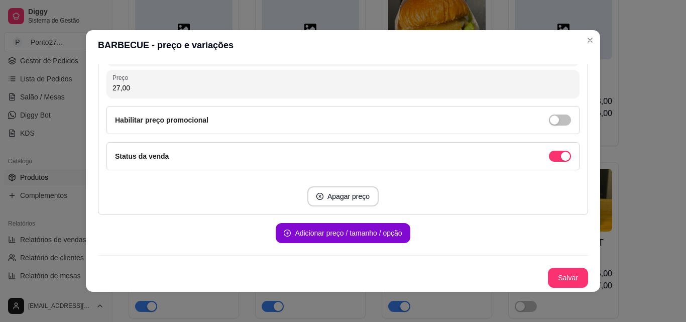
scroll to position [261, 0]
click at [554, 280] on button "Salvar" at bounding box center [568, 278] width 40 height 20
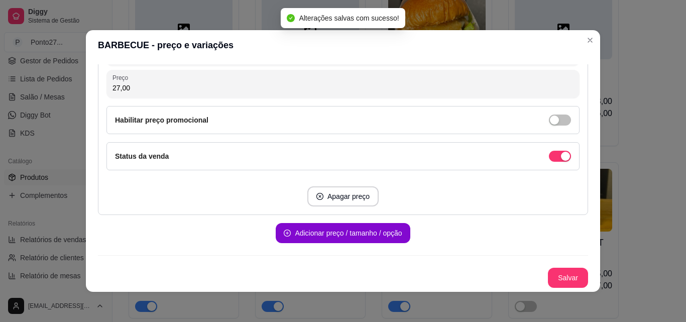
click at [652, 180] on div "01 - CHEESE BURGUER 120g R$ 21,00 02 - CHEESE BACON 120g R$ 22,00 03 - BURGUER …" at bounding box center [396, 74] width 534 height 489
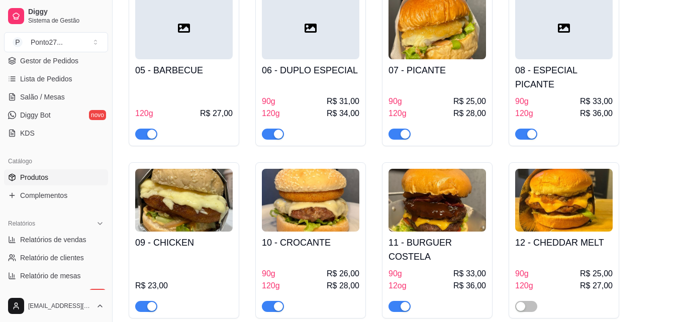
click at [317, 236] on h4 "10 - CROCANTE" at bounding box center [310, 243] width 97 height 14
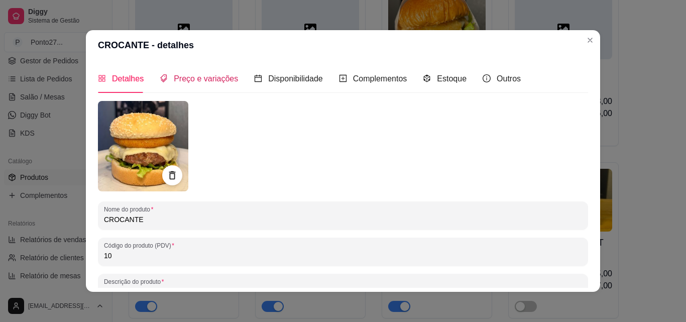
click at [212, 81] on span "Preço e variações" at bounding box center [206, 78] width 64 height 9
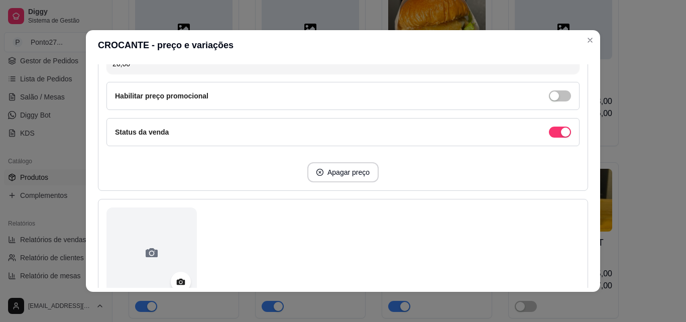
click at [324, 174] on div "Variação 1 Nome 90g Preço 26,00 Habilitar preço promocional Status da venda Apa…" at bounding box center [343, 39] width 490 height 301
type input "120g"
type input "28,00"
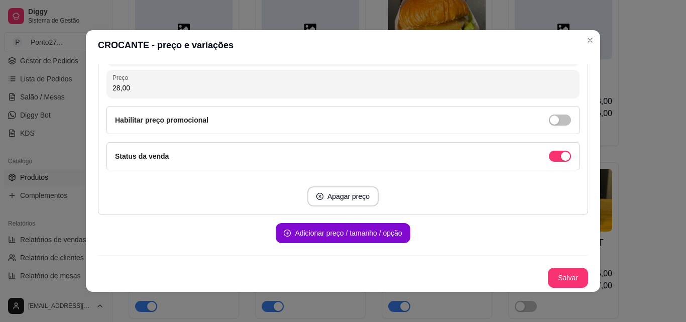
click at [558, 276] on button "Salvar" at bounding box center [568, 278] width 40 height 20
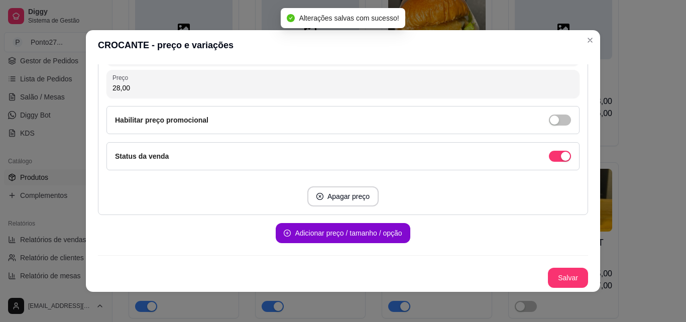
click at [657, 121] on div "01 - CHEESE BURGUER 120g R$ 21,00 02 - CHEESE BACON 120g R$ 22,00 03 - BURGUER …" at bounding box center [396, 74] width 534 height 489
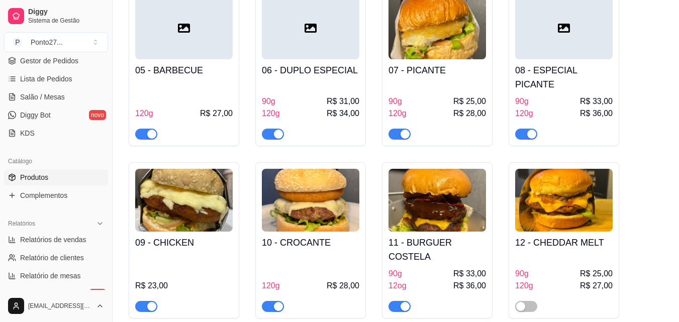
click at [336, 95] on span "R$ 31,00" at bounding box center [343, 101] width 33 height 12
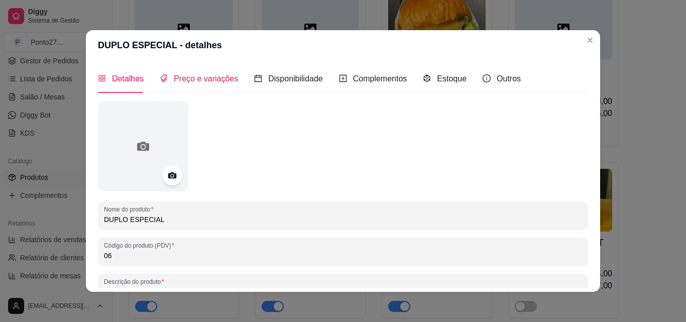
click at [199, 79] on span "Preço e variações" at bounding box center [206, 78] width 64 height 9
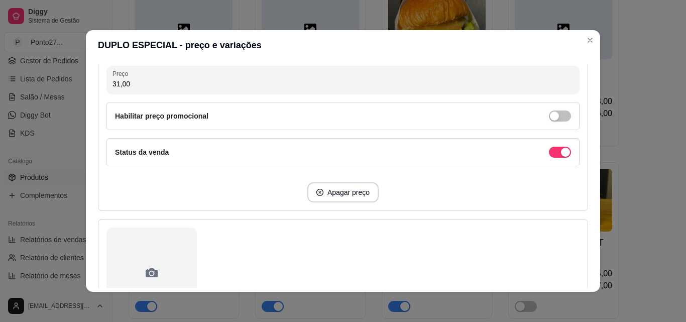
click at [338, 192] on button "Apagar preço" at bounding box center [342, 192] width 71 height 20
type input "120g"
type input "34,00"
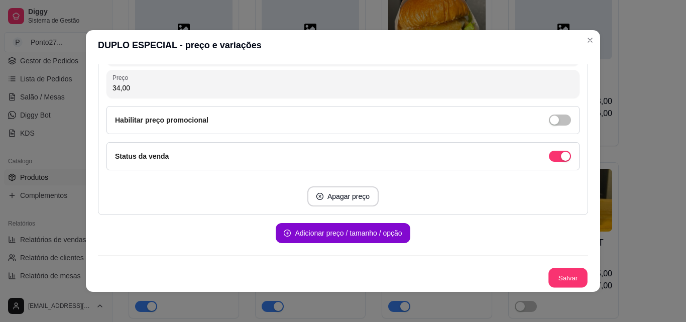
click at [556, 282] on button "Salvar" at bounding box center [568, 278] width 39 height 20
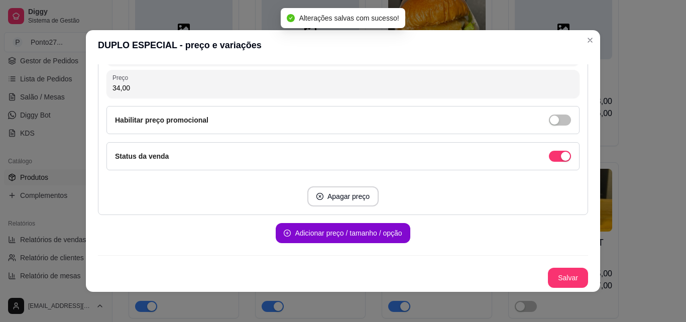
click at [652, 159] on div "01 - CHEESE BURGUER 120g R$ 21,00 02 - CHEESE BACON 120g R$ 22,00 03 - BURGUER …" at bounding box center [396, 74] width 534 height 489
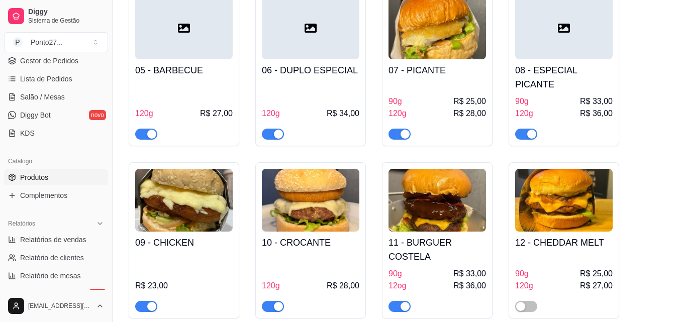
click at [430, 95] on div "90g R$ 25,00" at bounding box center [436, 101] width 97 height 12
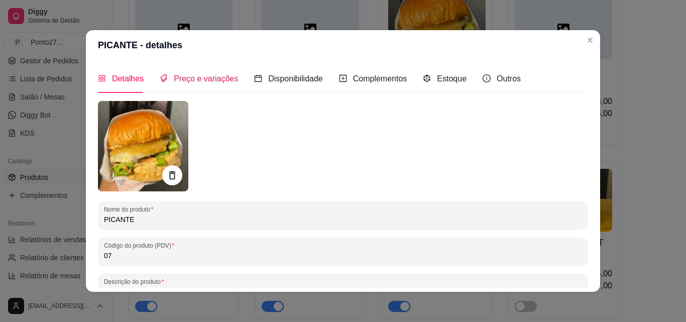
click at [217, 81] on span "Preço e variações" at bounding box center [206, 78] width 64 height 9
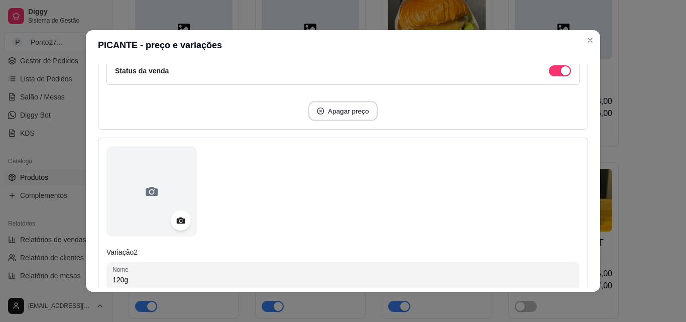
click at [347, 49] on div "Habilitar preço promocional" at bounding box center [342, 35] width 473 height 28
type input "120g"
type input "28,00"
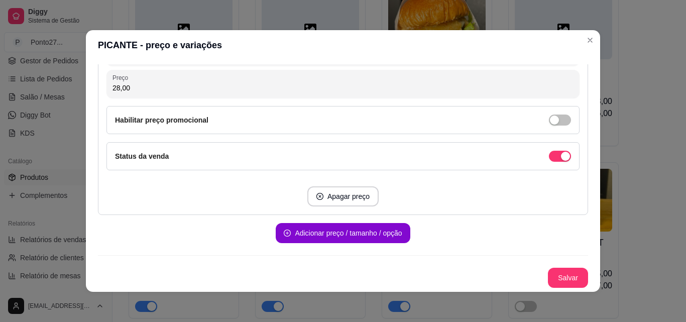
click at [550, 278] on button "Salvar" at bounding box center [568, 278] width 40 height 20
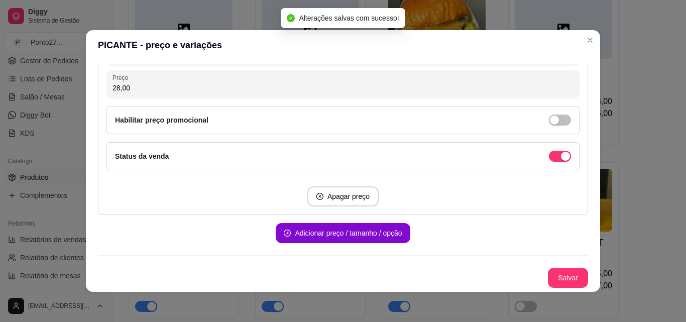
click at [643, 152] on div "01 - CHEESE BURGUER 120g R$ 21,00 02 - CHEESE BACON 120g R$ 22,00 03 - BURGUER …" at bounding box center [396, 74] width 534 height 489
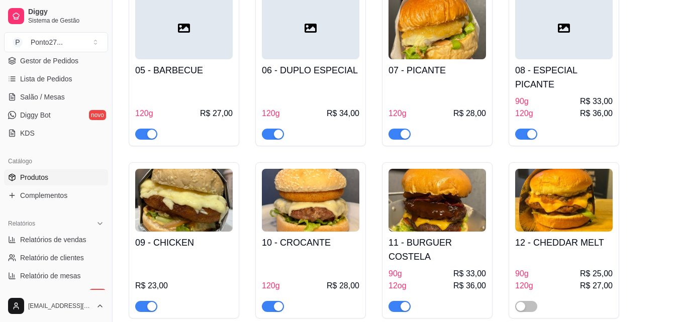
click at [549, 108] on div "120g R$ 36,00" at bounding box center [563, 114] width 97 height 12
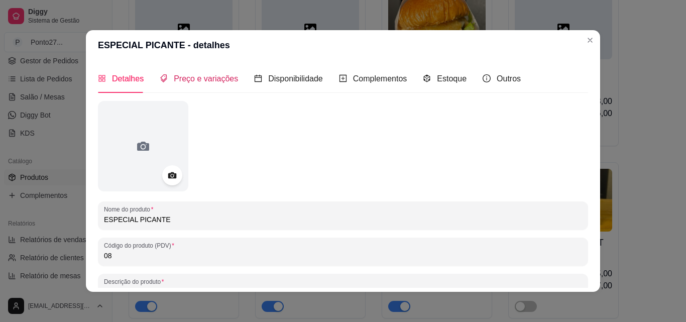
click at [206, 84] on div "Preço e variações" at bounding box center [199, 78] width 78 height 13
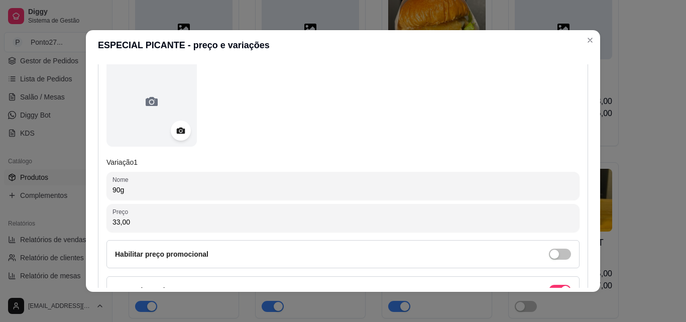
scroll to position [218, 0]
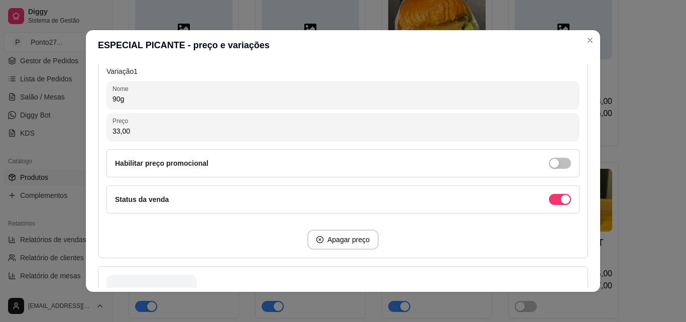
click at [344, 244] on button "Apagar preço" at bounding box center [342, 240] width 71 height 20
type input "120g"
type input "36,00"
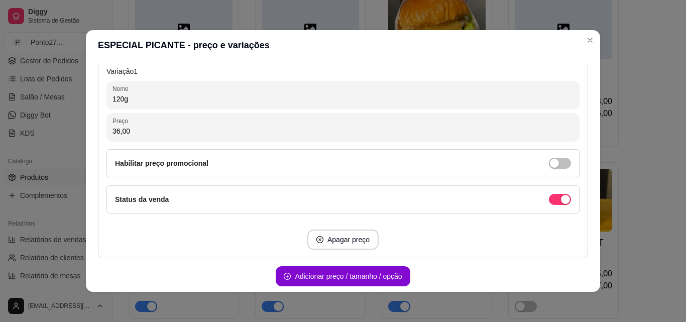
scroll to position [261, 0]
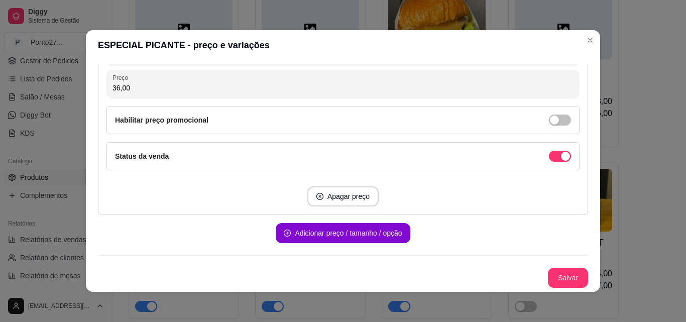
click at [561, 279] on button "Salvar" at bounding box center [568, 278] width 40 height 20
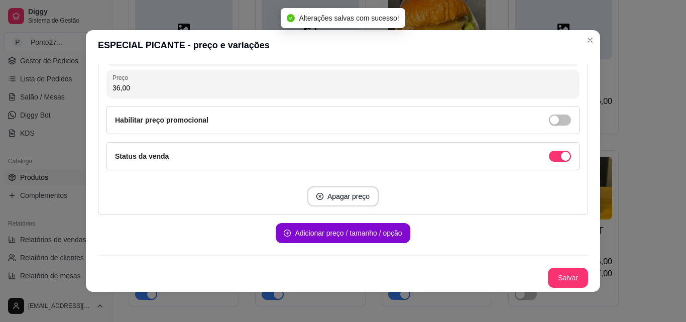
click at [651, 186] on div "01 - CHEESE BURGUER 120g R$ 21,00 02 - CHEESE BACON 120g R$ 22,00 03 - BURGUER …" at bounding box center [396, 68] width 534 height 477
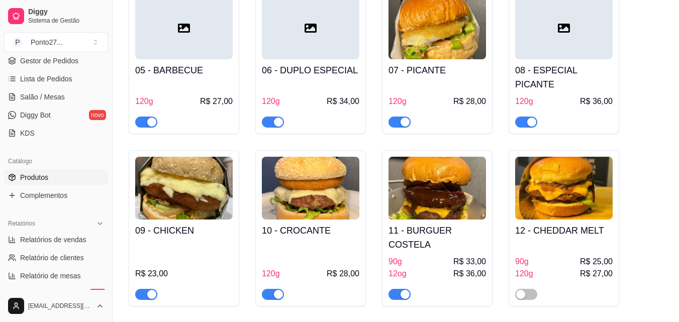
click at [445, 256] on div "90g R$ 33,00" at bounding box center [436, 262] width 97 height 12
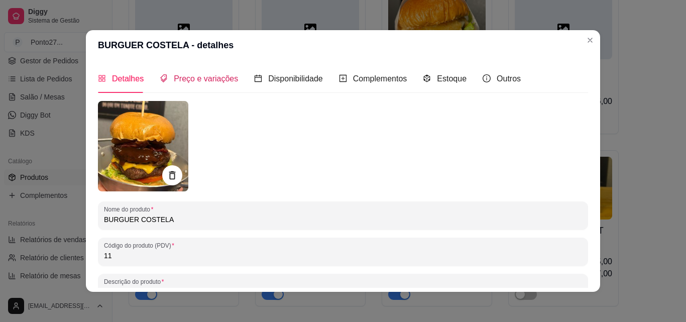
click at [206, 83] on span "Preço e variações" at bounding box center [206, 78] width 64 height 9
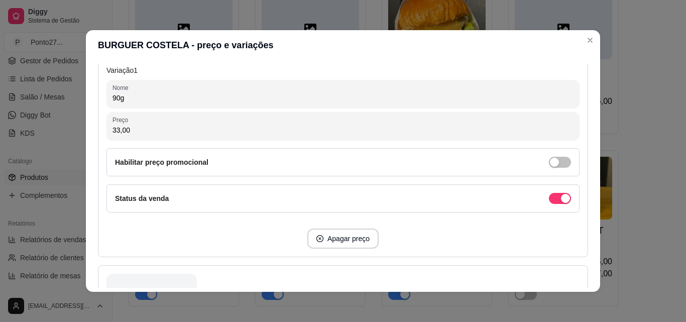
scroll to position [229, 0]
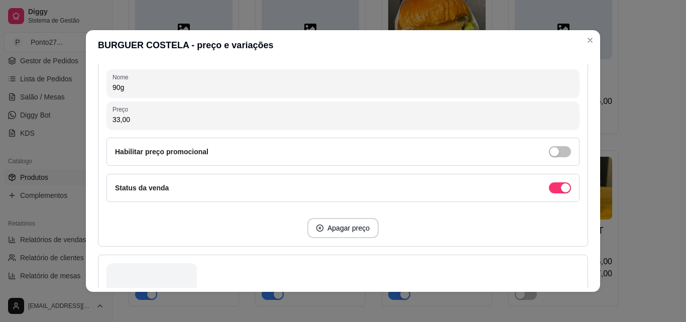
click at [342, 226] on button "Apagar preço" at bounding box center [342, 228] width 71 height 20
type input "12og"
type input "36,00"
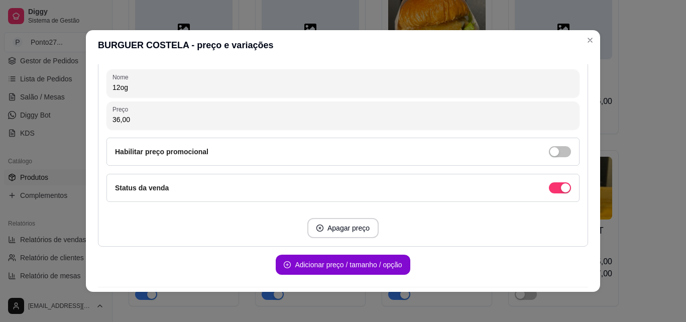
scroll to position [261, 0]
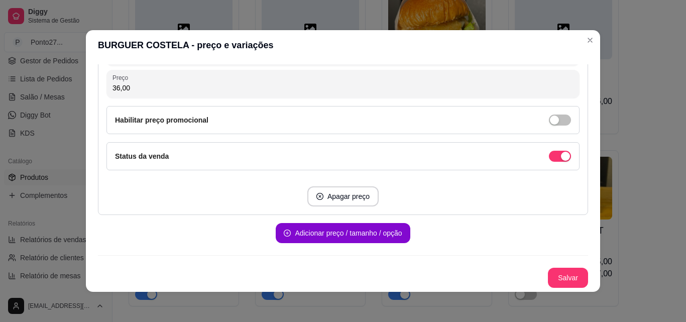
click at [563, 286] on button "Salvar" at bounding box center [568, 278] width 40 height 20
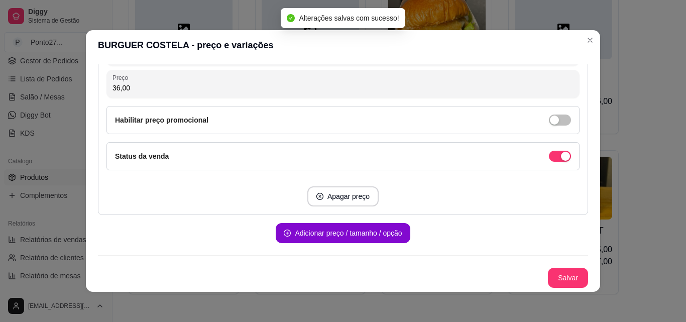
click at [651, 198] on div "01 - CHEESE BURGUER 120g R$ 21,00 02 - CHEESE BACON 120g R$ 22,00 03 - BURGUER …" at bounding box center [396, 62] width 534 height 465
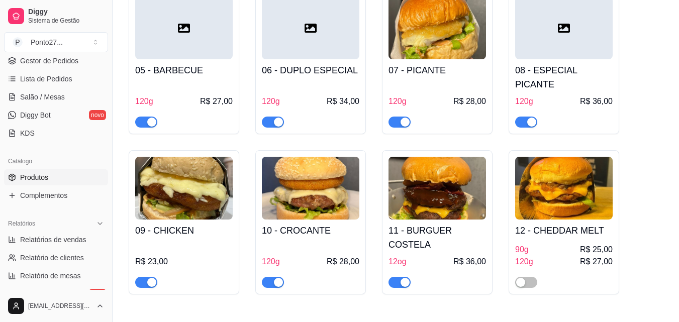
click at [560, 225] on div "12 - CHEDDAR MELT 90g R$ 25,00 120g R$ 27,00" at bounding box center [563, 254] width 97 height 68
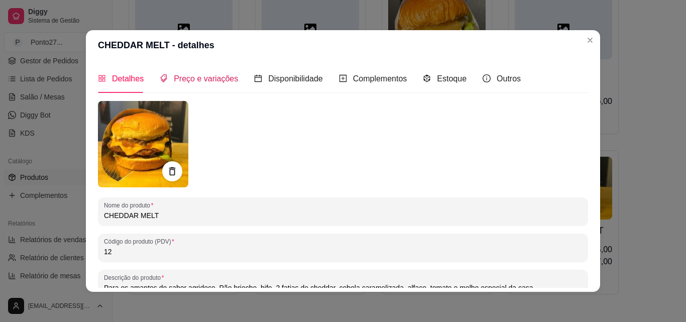
click at [215, 81] on span "Preço e variações" at bounding box center [206, 78] width 64 height 9
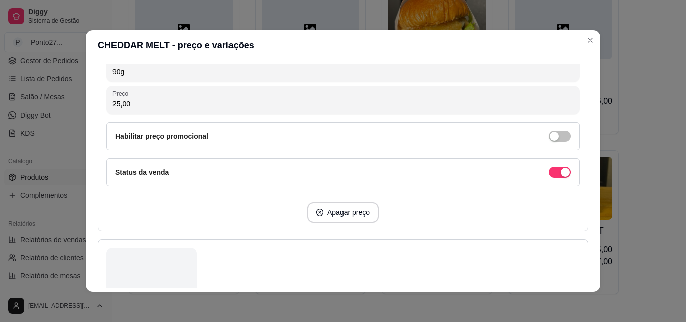
scroll to position [253, 0]
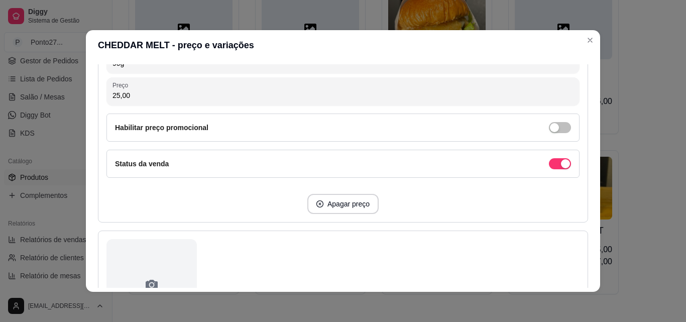
click at [343, 206] on button "Apagar preço" at bounding box center [342, 204] width 71 height 20
type input "120g"
type input "27,00"
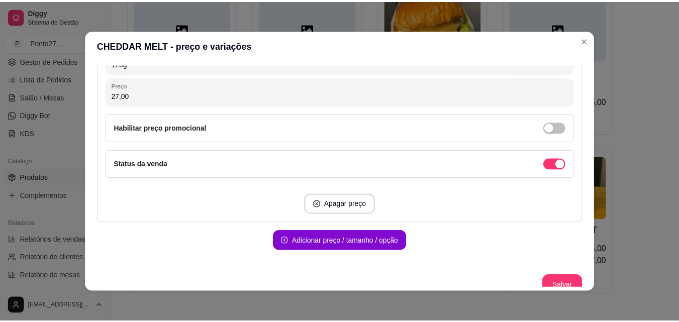
scroll to position [261, 0]
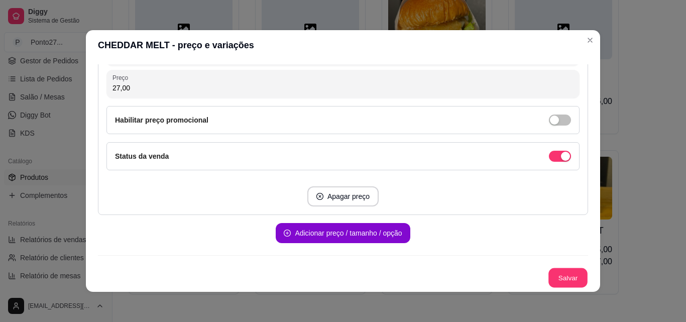
click at [553, 277] on button "Salvar" at bounding box center [568, 278] width 39 height 20
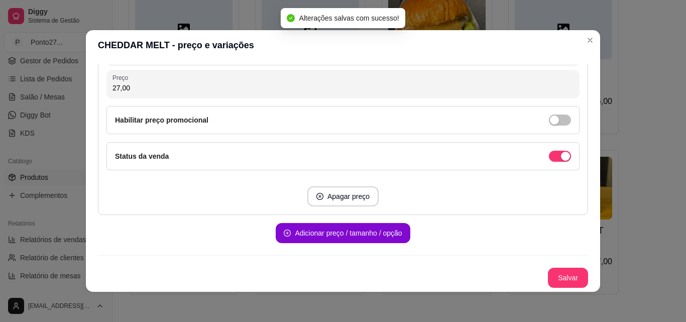
click at [649, 234] on div "01 - CHEESE BURGUER 120g R$ 21,00 02 - CHEESE BACON 120g R$ 22,00 03 - BURGUER …" at bounding box center [396, 62] width 534 height 465
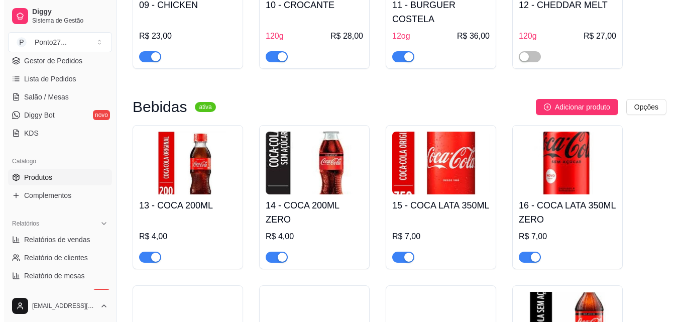
scroll to position [532, 0]
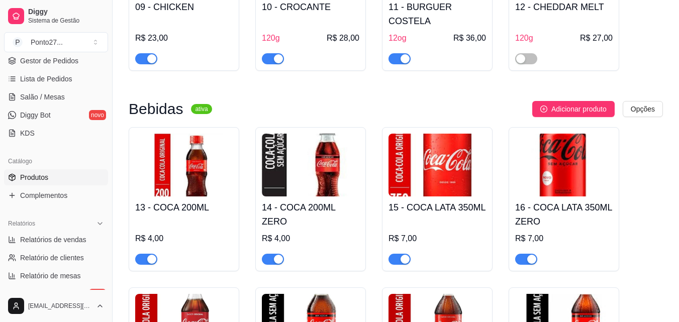
click at [433, 44] on div at bounding box center [436, 54] width 97 height 20
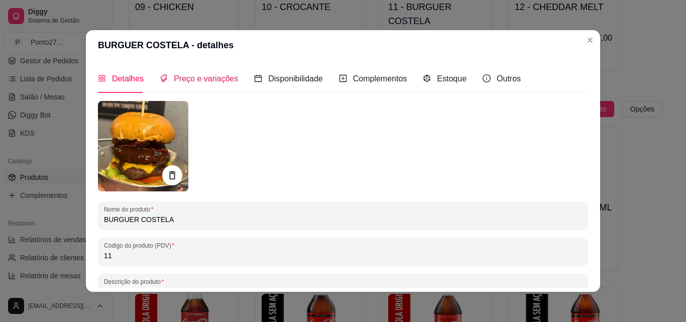
click at [213, 78] on span "Preço e variações" at bounding box center [206, 78] width 64 height 9
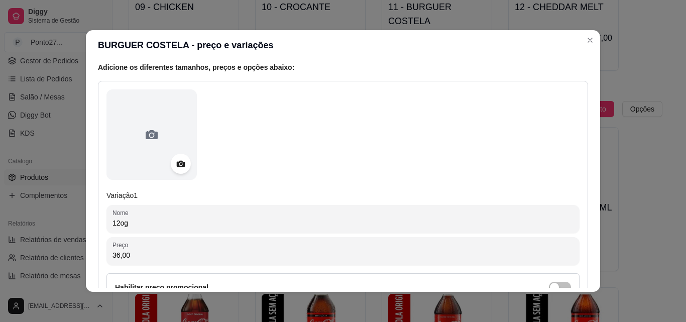
scroll to position [175, 0]
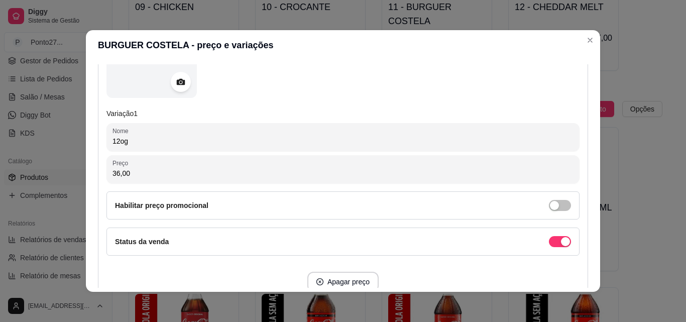
click at [147, 141] on input "12og" at bounding box center [343, 141] width 461 height 10
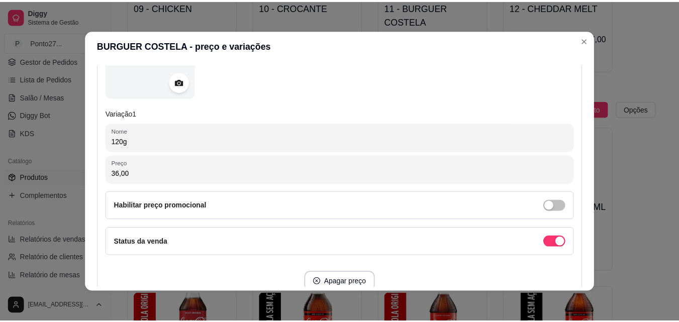
scroll to position [261, 0]
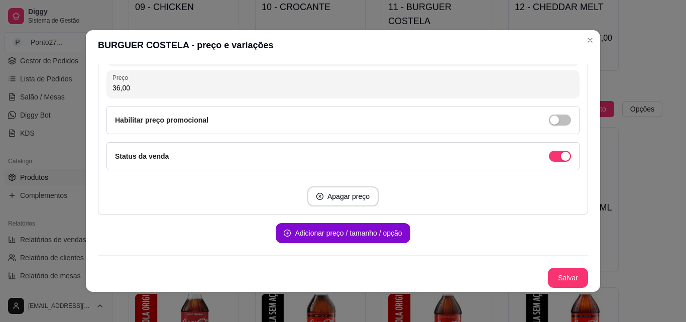
type input "120g"
click at [552, 276] on button "Salvar" at bounding box center [568, 278] width 40 height 20
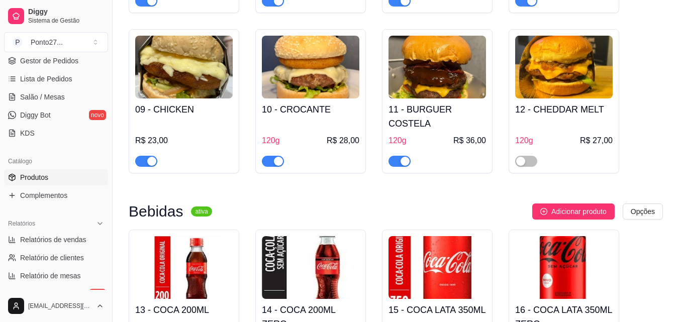
scroll to position [428, 0]
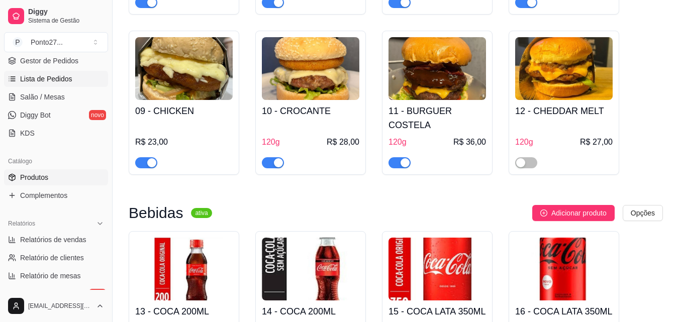
click at [60, 81] on span "Lista de Pedidos" at bounding box center [46, 79] width 52 height 10
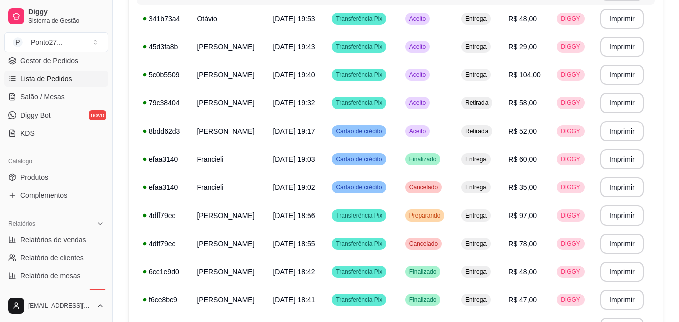
scroll to position [245, 0]
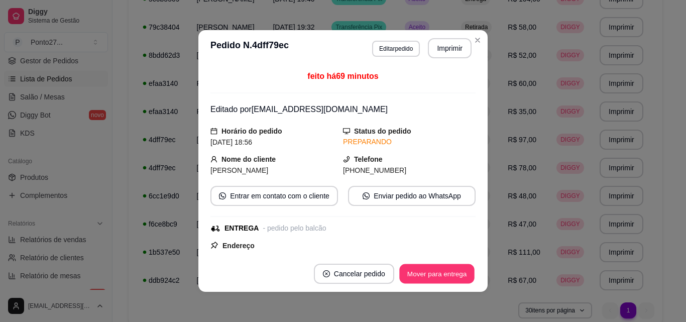
click at [431, 277] on button "Mover para entrega" at bounding box center [436, 274] width 75 height 20
click at [471, 42] on td "Retirada" at bounding box center [478, 55] width 47 height 28
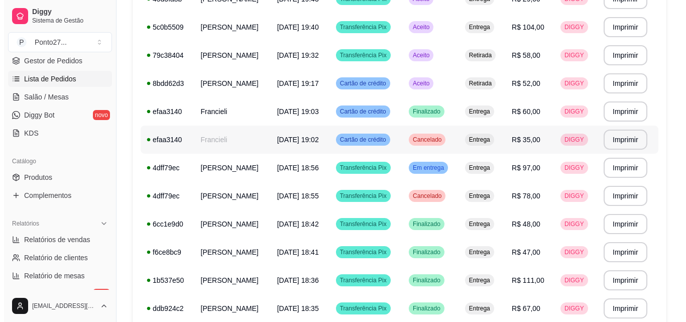
scroll to position [0, 0]
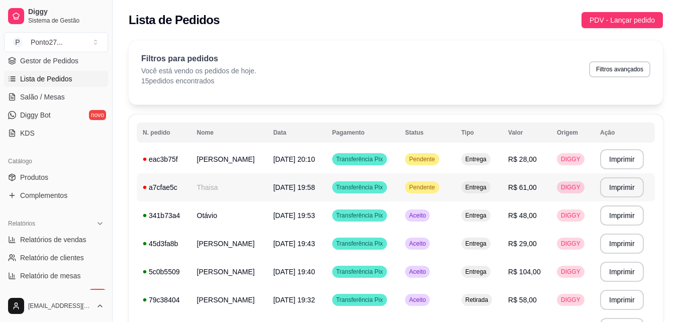
click at [248, 186] on td "Thaisa" at bounding box center [229, 187] width 76 height 28
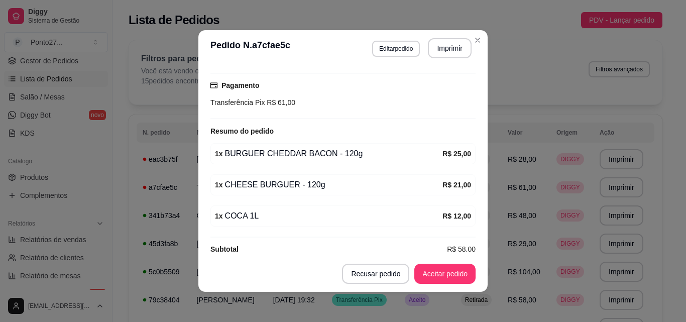
scroll to position [271, 0]
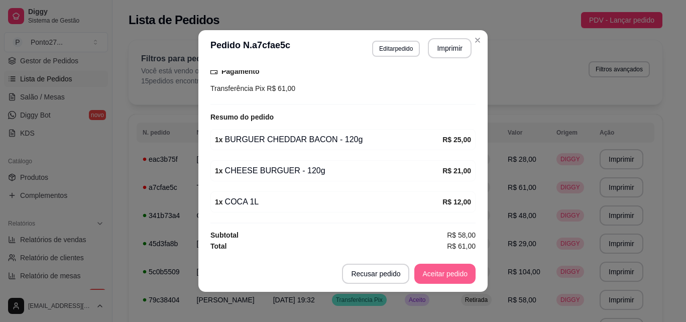
click at [445, 272] on button "Aceitar pedido" at bounding box center [444, 274] width 61 height 20
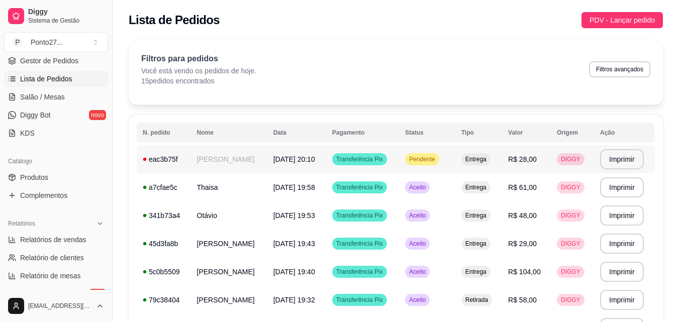
click at [250, 160] on td "[PERSON_NAME]" at bounding box center [229, 159] width 76 height 28
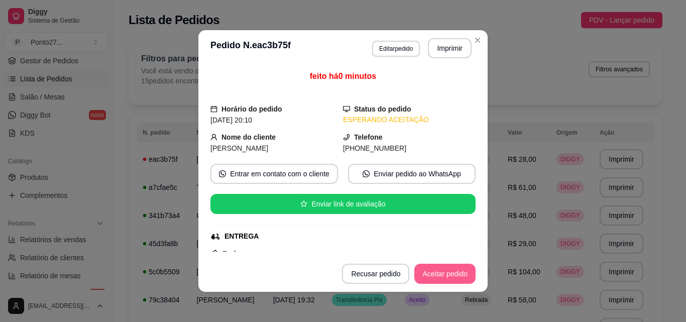
click at [425, 267] on button "Aceitar pedido" at bounding box center [444, 274] width 61 height 20
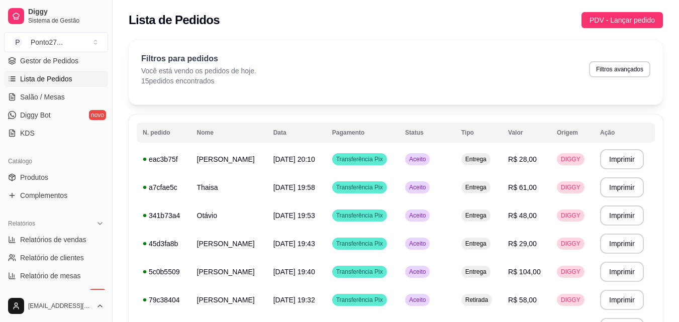
drag, startPoint x: 471, startPoint y: 38, endPoint x: 333, endPoint y: 95, distance: 150.0
click at [333, 95] on div "**********" at bounding box center [396, 322] width 566 height 577
click at [225, 294] on td "[PERSON_NAME]" at bounding box center [229, 300] width 76 height 28
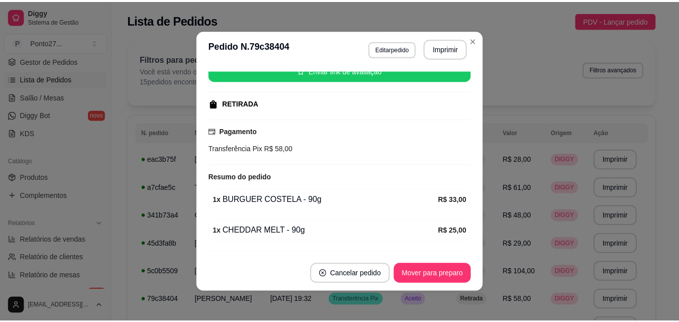
scroll to position [134, 0]
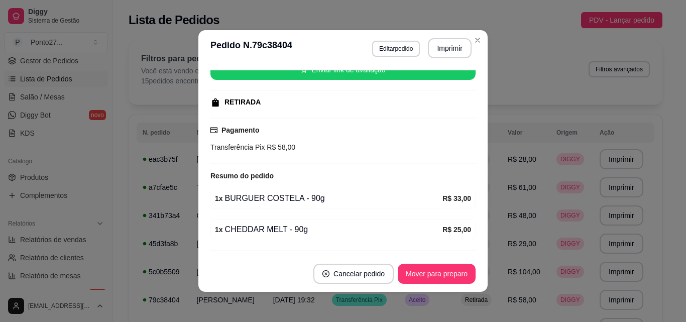
click at [478, 41] on div "Filtros para pedidos Você está vendo os pedidos de hoje. 15 pedidos encontrados…" at bounding box center [396, 72] width 534 height 64
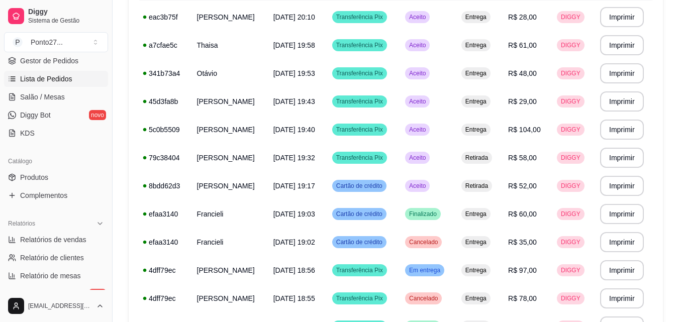
scroll to position [142, 0]
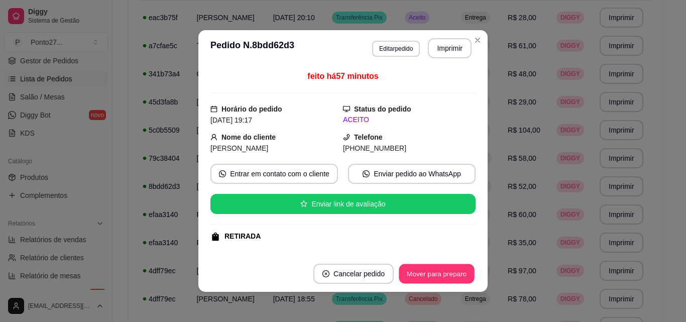
click at [451, 275] on button "Mover para preparo" at bounding box center [436, 274] width 75 height 20
click at [449, 274] on button "Mover para retirada disponível" at bounding box center [420, 274] width 111 height 20
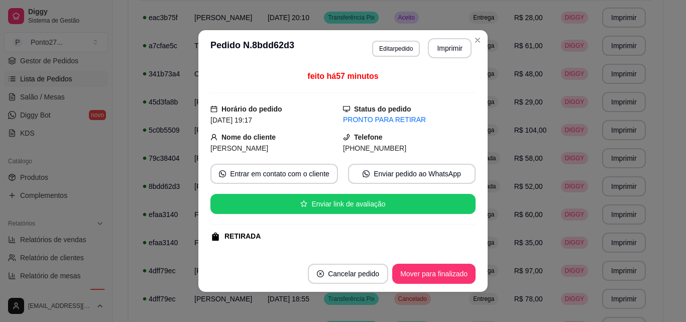
click at [471, 39] on td "Entrega" at bounding box center [485, 46] width 45 height 28
click at [420, 276] on button "Mover para preparo" at bounding box center [437, 274] width 78 height 20
click at [435, 273] on button "Mover para retirada disponível" at bounding box center [420, 274] width 111 height 20
click at [480, 47] on header "**********" at bounding box center [342, 48] width 289 height 36
click at [473, 40] on td "Entrega" at bounding box center [485, 46] width 45 height 28
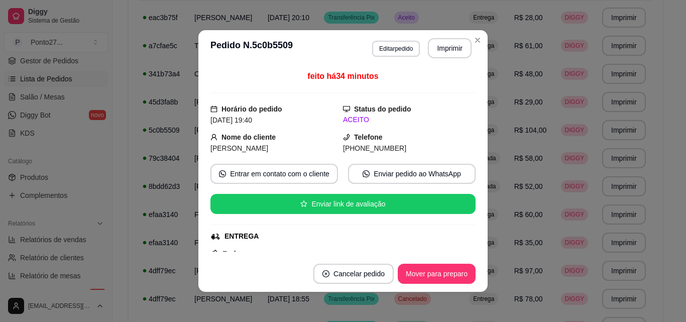
click at [422, 278] on button "Mover para preparo" at bounding box center [437, 274] width 78 height 20
click at [475, 41] on td "Entrega" at bounding box center [485, 46] width 45 height 28
click at [477, 47] on span "Entrega" at bounding box center [483, 46] width 25 height 8
click at [426, 277] on button "Mover para preparo" at bounding box center [437, 274] width 78 height 20
click at [474, 41] on td "Entrega" at bounding box center [485, 46] width 45 height 28
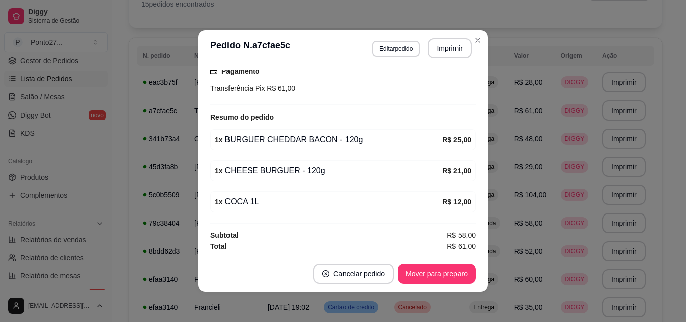
scroll to position [2, 0]
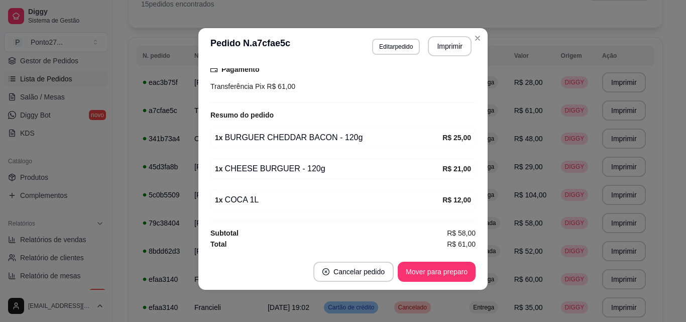
click at [477, 34] on div "**********" at bounding box center [396, 242] width 534 height 559
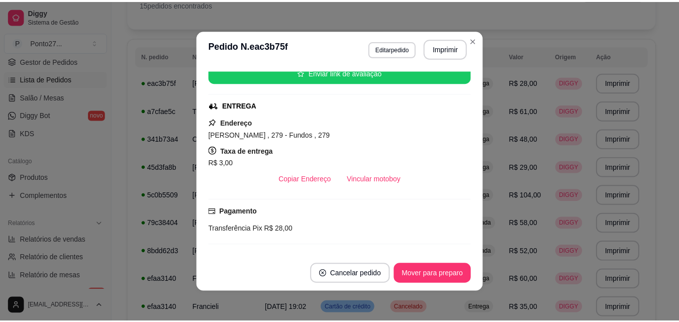
scroll to position [131, 0]
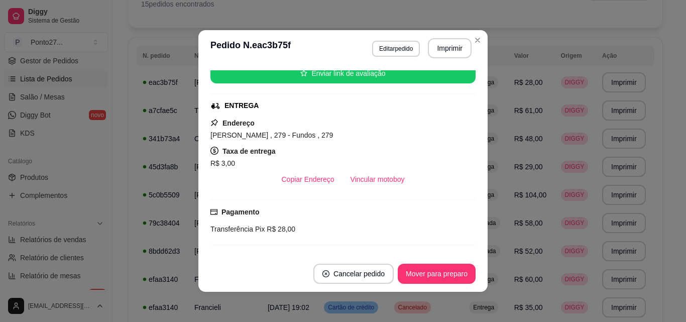
click at [474, 42] on div "**********" at bounding box center [396, 280] width 534 height 485
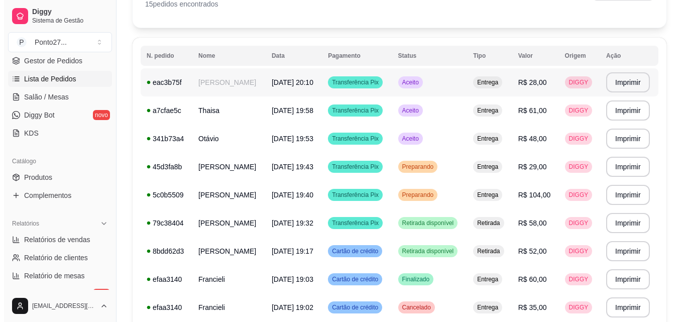
scroll to position [0, 0]
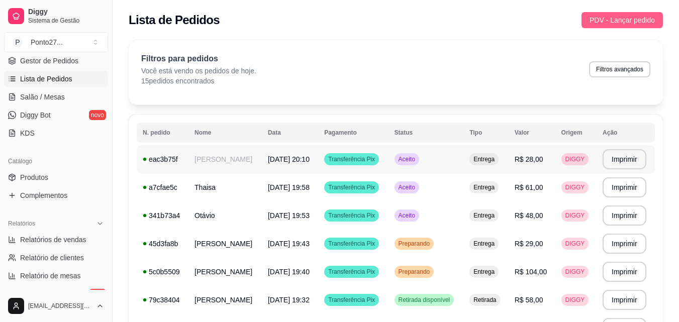
click at [636, 13] on button "PDV - Lançar pedido" at bounding box center [621, 20] width 81 height 16
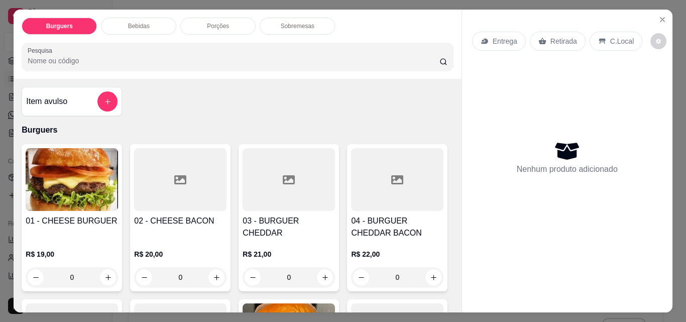
click at [619, 24] on div "Entrega Retirada C.Local" at bounding box center [567, 41] width 190 height 35
click at [501, 43] on div "Entrega" at bounding box center [499, 41] width 54 height 19
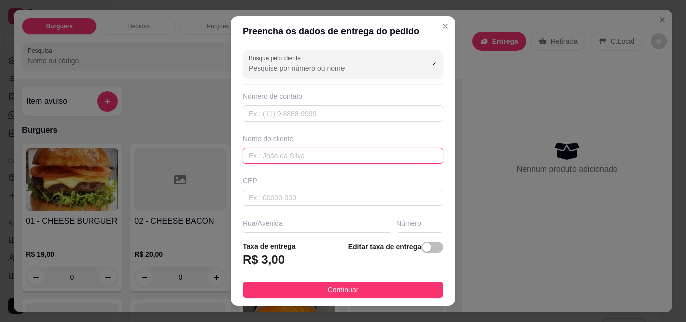
click at [304, 158] on input "text" at bounding box center [343, 156] width 201 height 16
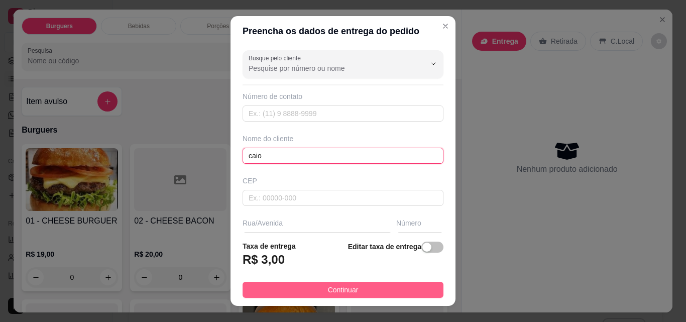
type input "caio"
click at [389, 290] on button "Continuar" at bounding box center [343, 290] width 201 height 16
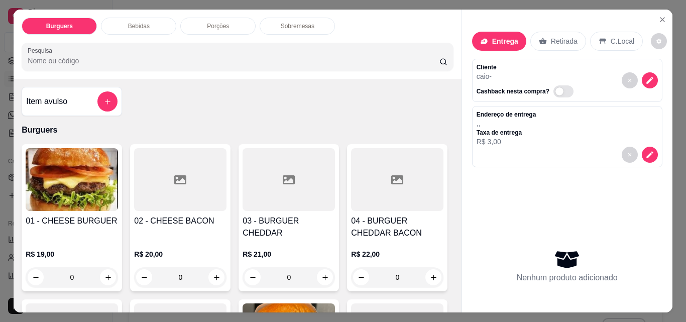
click at [217, 267] on div "0" at bounding box center [180, 277] width 92 height 20
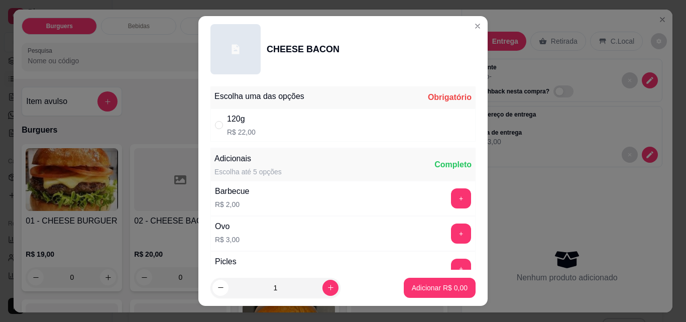
click at [288, 111] on div "120g R$ 22,00" at bounding box center [342, 125] width 265 height 33
radio input "true"
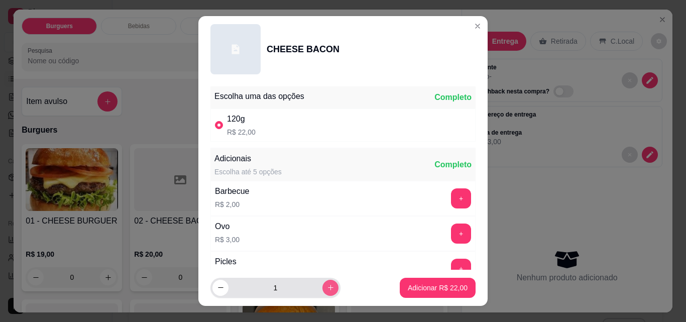
click at [327, 290] on icon "increase-product-quantity" at bounding box center [331, 288] width 8 height 8
type input "2"
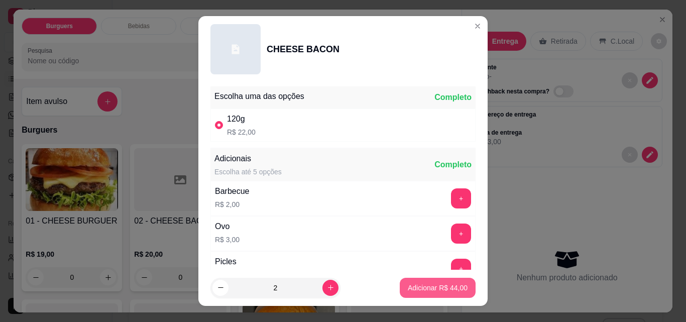
click at [436, 288] on p "Adicionar R$ 44,00" at bounding box center [438, 288] width 60 height 10
type input "2"
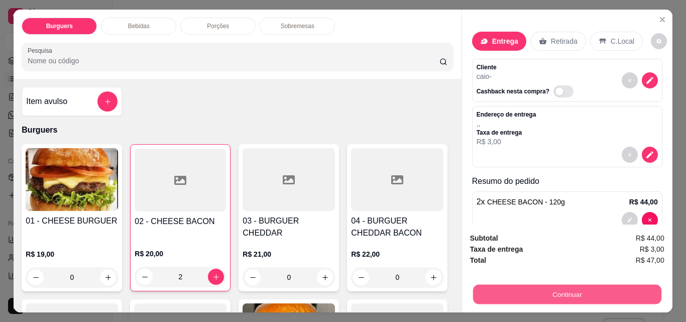
click at [571, 297] on button "Continuar" at bounding box center [567, 294] width 188 height 20
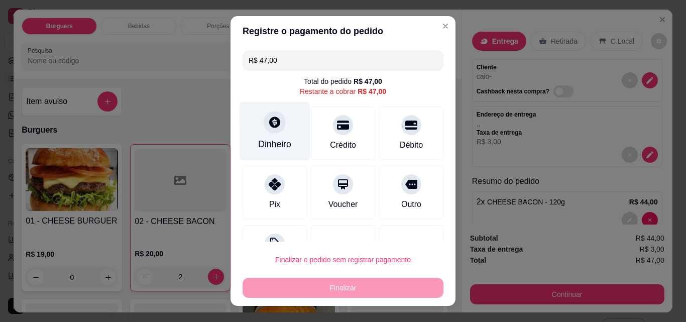
click at [272, 132] on div at bounding box center [275, 122] width 22 height 22
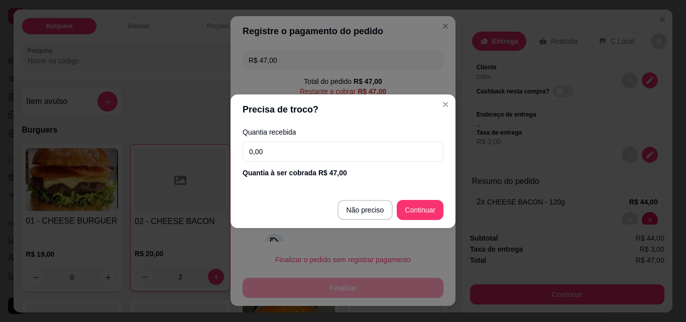
click at [291, 150] on input "0,00" at bounding box center [343, 152] width 201 height 20
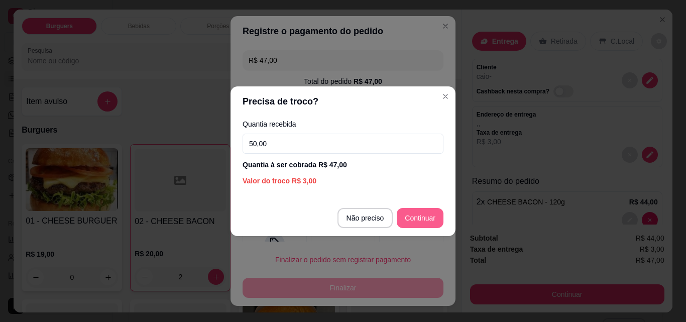
type input "50,00"
type input "R$ 0,00"
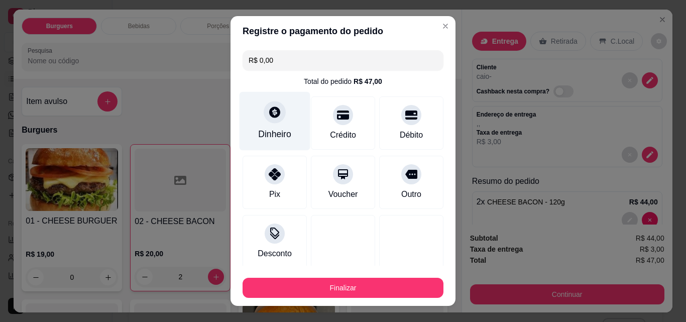
click at [279, 144] on div "Dinheiro" at bounding box center [275, 121] width 71 height 59
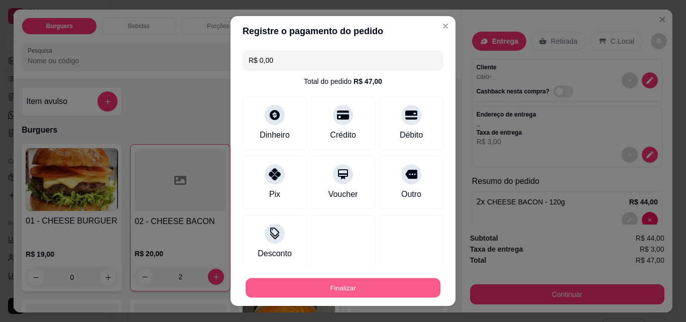
click at [365, 287] on button "Finalizar" at bounding box center [343, 288] width 195 height 20
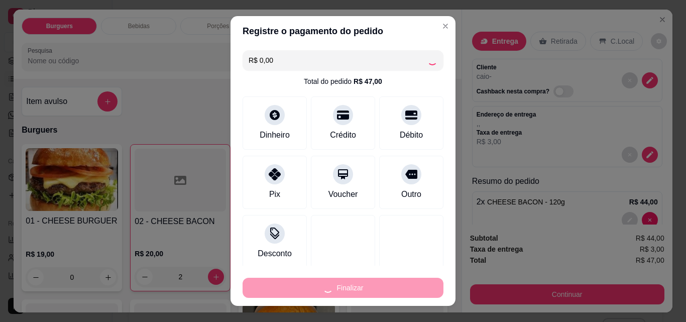
type input "0"
type input "-R$ 47,00"
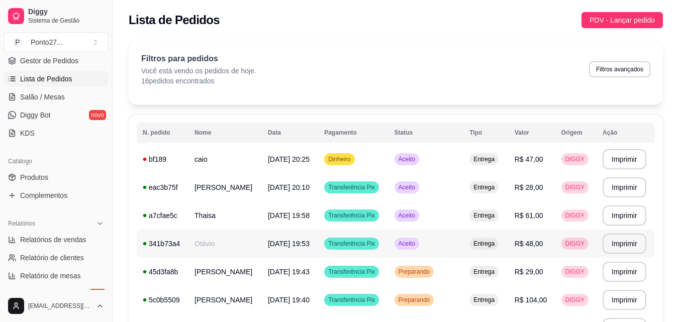
click at [417, 244] on span "Aceito" at bounding box center [406, 244] width 21 height 8
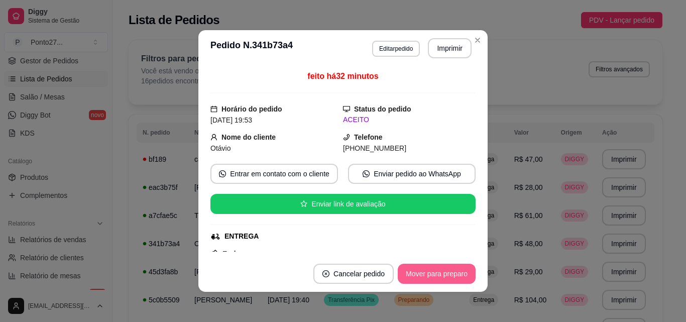
click at [429, 273] on button "Mover para preparo" at bounding box center [437, 274] width 78 height 20
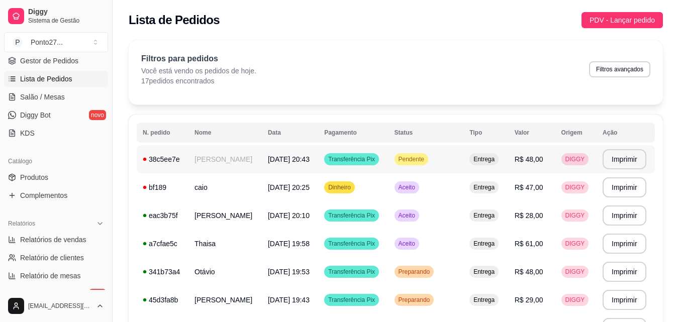
click at [217, 159] on td "[PERSON_NAME]" at bounding box center [224, 159] width 73 height 28
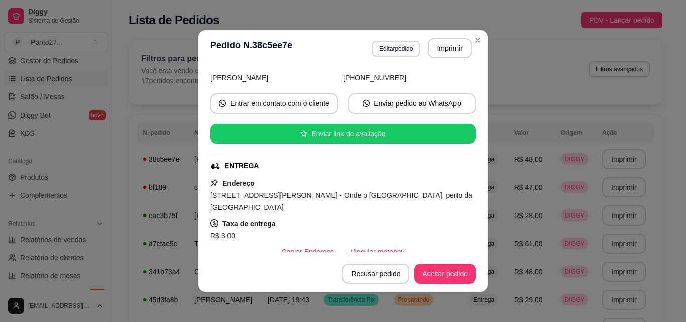
scroll to position [97, 0]
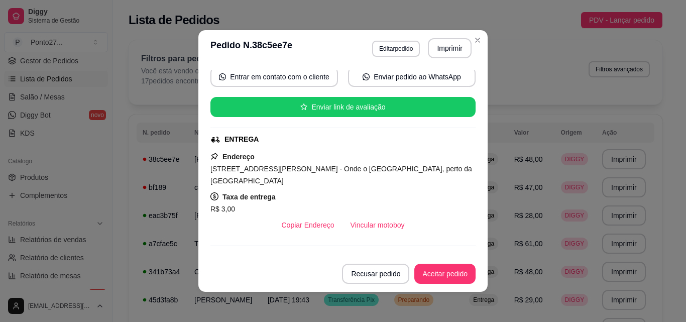
click at [474, 40] on div "Filtros para pedidos Você está vendo os pedidos de hoje. 17 pedidos encontrados…" at bounding box center [396, 72] width 534 height 64
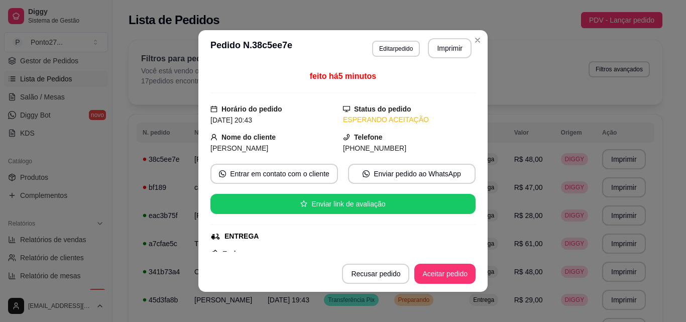
click at [437, 273] on button "Aceitar pedido" at bounding box center [444, 274] width 61 height 20
click at [472, 248] on div "feito há 5 minutos Horário do pedido [DATE] 20:43 Status do pedido ACEITO Nome …" at bounding box center [342, 160] width 289 height 189
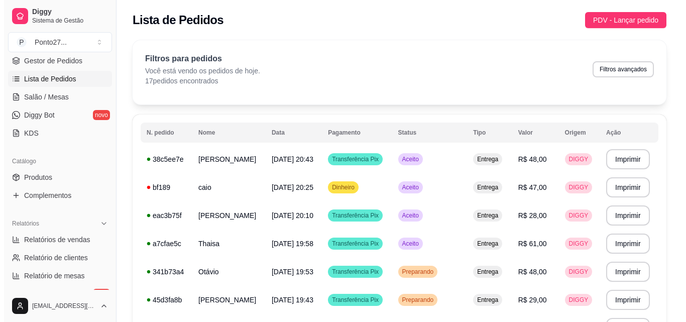
scroll to position [0, 0]
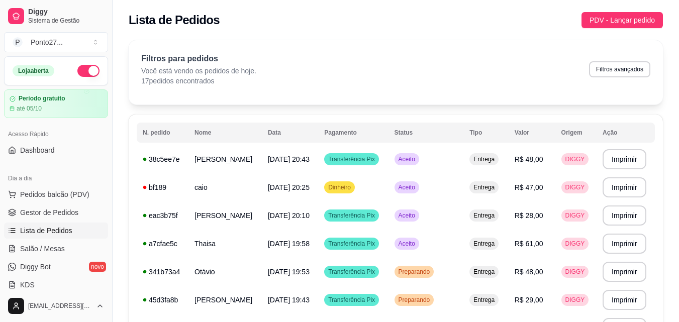
click at [87, 69] on button "button" at bounding box center [88, 71] width 22 height 12
click at [202, 166] on td "[PERSON_NAME]" at bounding box center [224, 159] width 73 height 28
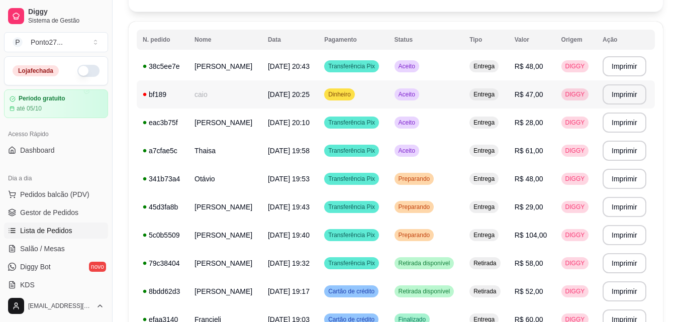
scroll to position [104, 0]
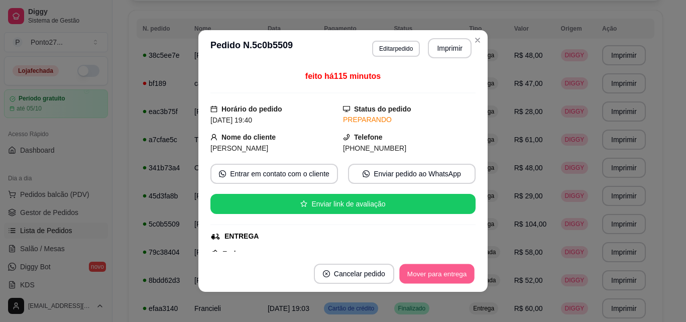
click at [417, 276] on button "Mover para entrega" at bounding box center [436, 274] width 75 height 20
click at [440, 275] on button "Mover para finalizado" at bounding box center [434, 274] width 81 height 20
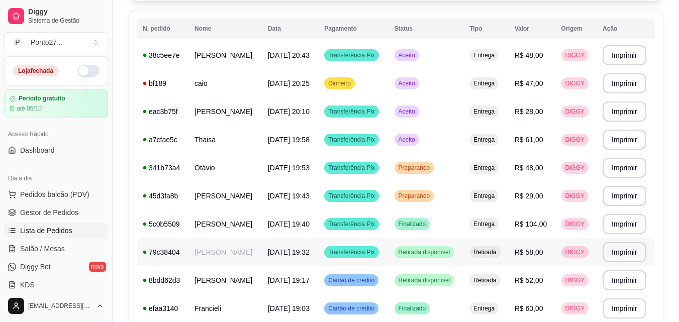
click at [430, 251] on span "Retirada disponível" at bounding box center [424, 252] width 56 height 8
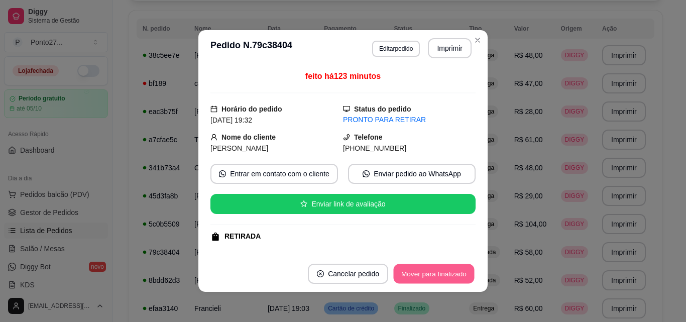
click at [435, 275] on button "Mover para finalizado" at bounding box center [434, 274] width 81 height 20
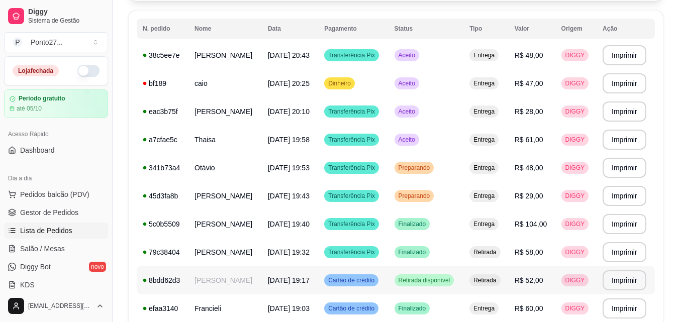
click at [437, 285] on div "Retirada disponível" at bounding box center [424, 280] width 60 height 12
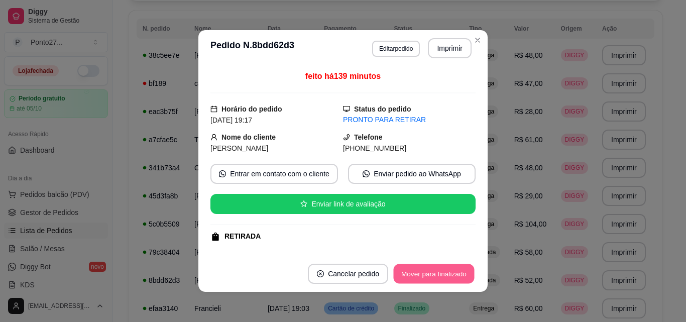
click at [435, 272] on button "Mover para finalizado" at bounding box center [434, 274] width 81 height 20
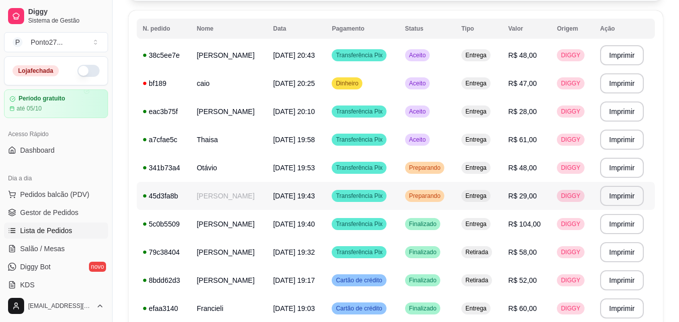
click at [433, 197] on span "Preparando" at bounding box center [425, 196] width 36 height 8
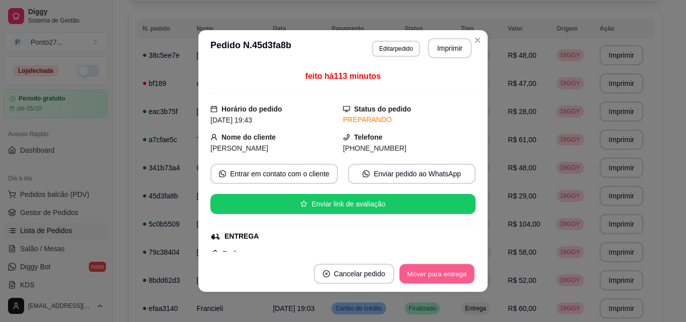
click at [423, 267] on button "Mover para entrega" at bounding box center [436, 274] width 75 height 20
click at [423, 267] on button "Mover para finalizado" at bounding box center [433, 274] width 83 height 20
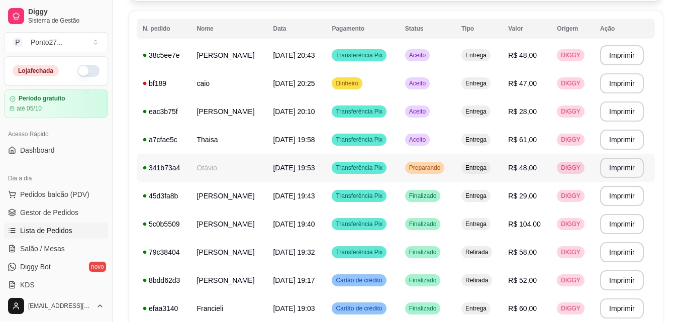
click at [432, 168] on span "Preparando" at bounding box center [425, 168] width 36 height 8
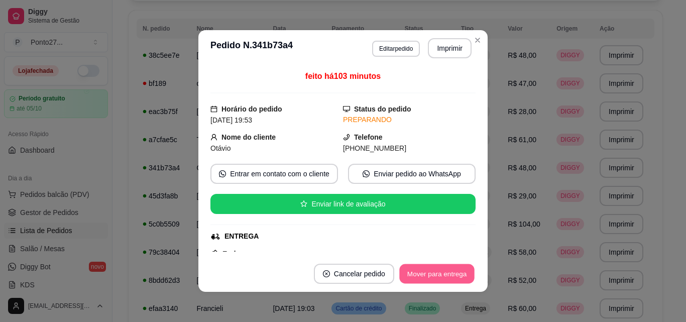
click at [426, 273] on button "Mover para entrega" at bounding box center [436, 274] width 75 height 20
click at [433, 276] on button "Mover para finalizado" at bounding box center [433, 274] width 83 height 20
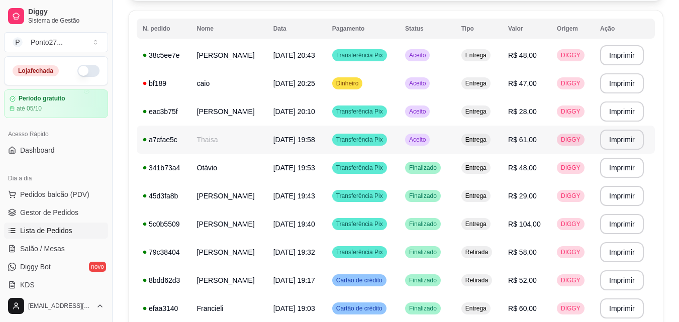
click at [421, 142] on span "Aceito" at bounding box center [417, 140] width 21 height 8
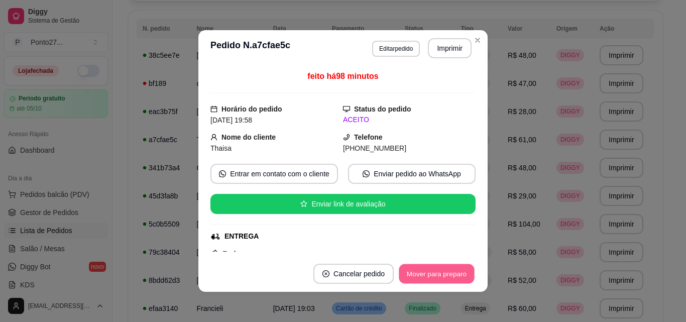
click at [424, 276] on button "Mover para preparo" at bounding box center [436, 274] width 75 height 20
click at [424, 276] on button "Mover para entrega" at bounding box center [436, 274] width 77 height 20
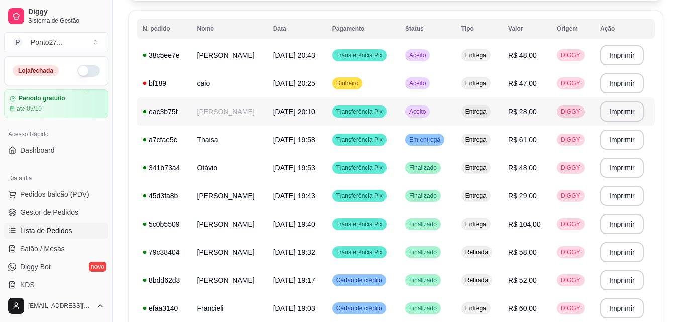
click at [426, 106] on div "Aceito" at bounding box center [417, 111] width 25 height 12
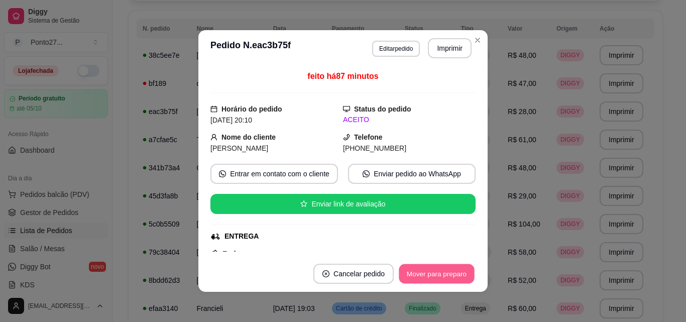
click at [429, 279] on button "Mover para preparo" at bounding box center [436, 274] width 75 height 20
click at [429, 279] on button "Mover para entrega" at bounding box center [436, 274] width 77 height 20
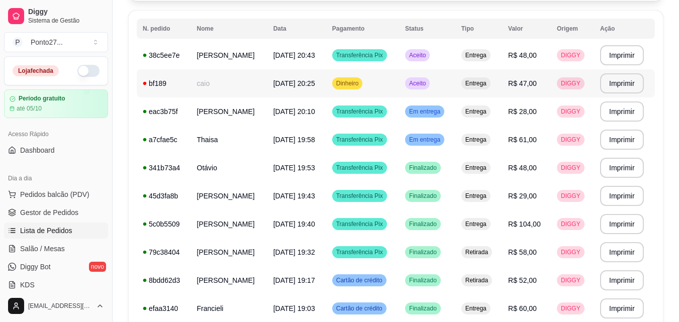
click at [427, 81] on span "Aceito" at bounding box center [417, 83] width 21 height 8
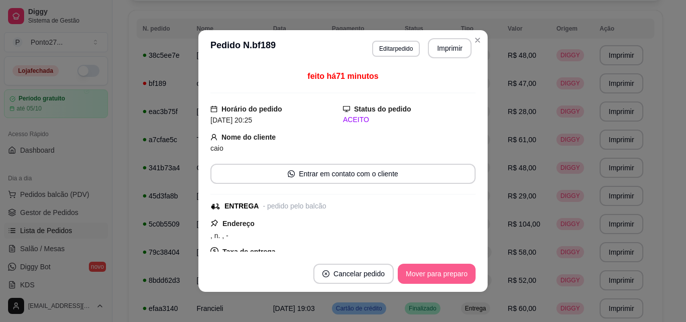
click at [426, 271] on button "Mover para preparo" at bounding box center [437, 274] width 78 height 20
click at [426, 272] on button "Mover para entrega" at bounding box center [436, 274] width 75 height 20
click at [426, 271] on button "Mover para finalizado" at bounding box center [433, 274] width 83 height 20
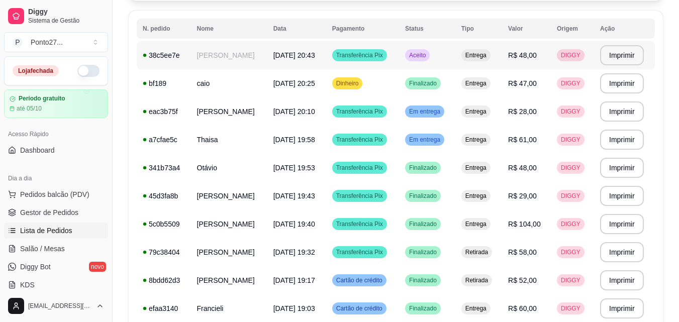
click at [427, 59] on span "Aceito" at bounding box center [417, 55] width 21 height 8
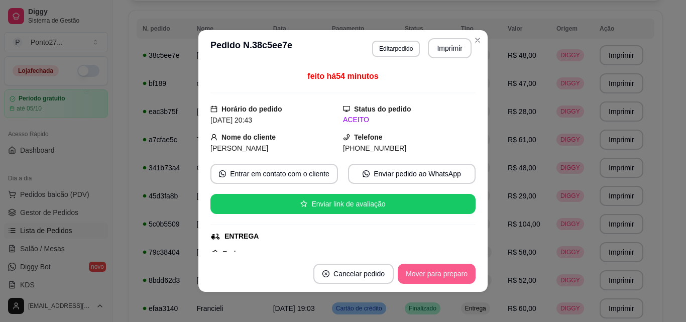
click at [420, 281] on button "Mover para preparo" at bounding box center [437, 274] width 78 height 20
click at [420, 281] on button "Mover para entrega" at bounding box center [436, 274] width 75 height 20
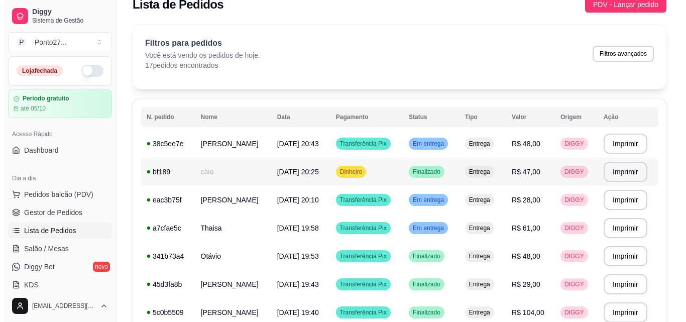
scroll to position [0, 0]
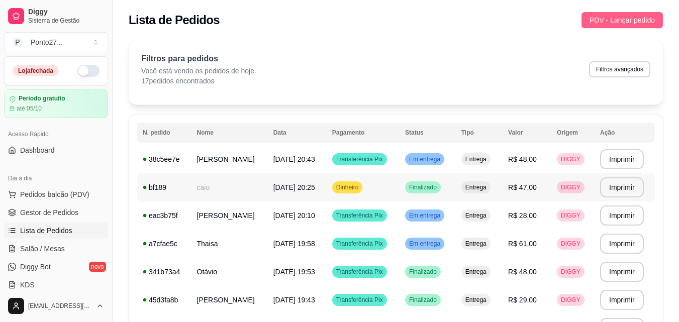
click at [635, 25] on span "PDV - Lançar pedido" at bounding box center [621, 20] width 65 height 11
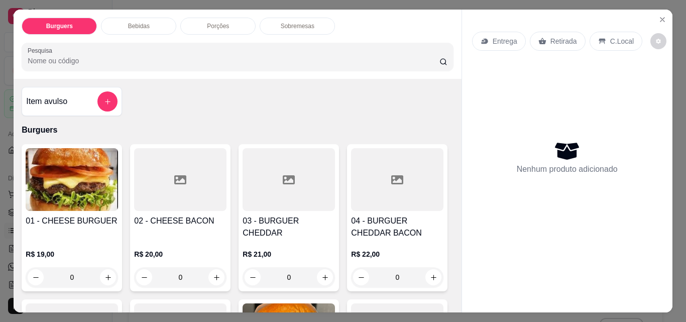
click at [504, 36] on p "Entrega" at bounding box center [505, 41] width 25 height 10
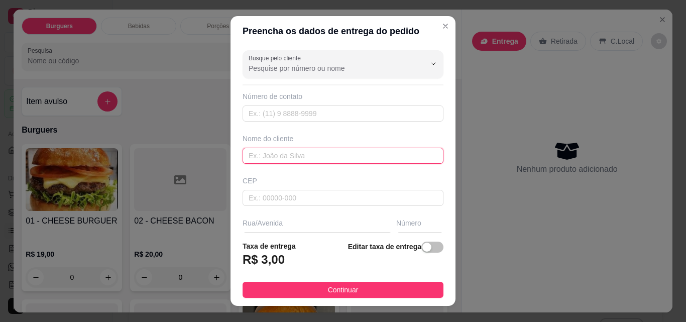
click at [328, 153] on input "text" at bounding box center [343, 156] width 201 height 16
type input "gilmara"
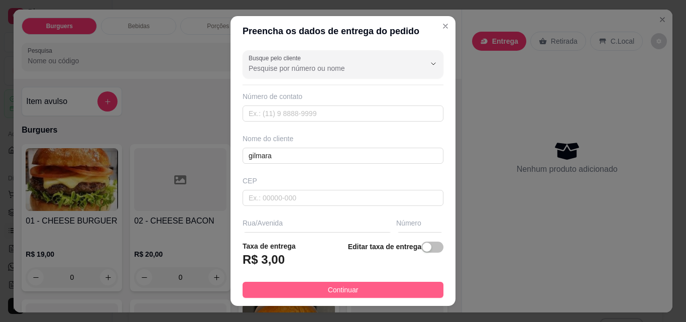
click at [378, 293] on button "Continuar" at bounding box center [343, 290] width 201 height 16
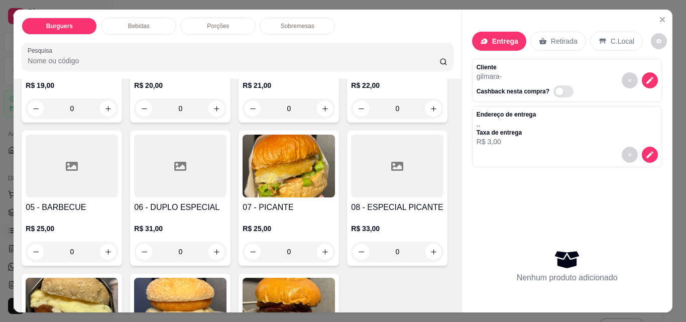
scroll to position [179, 0]
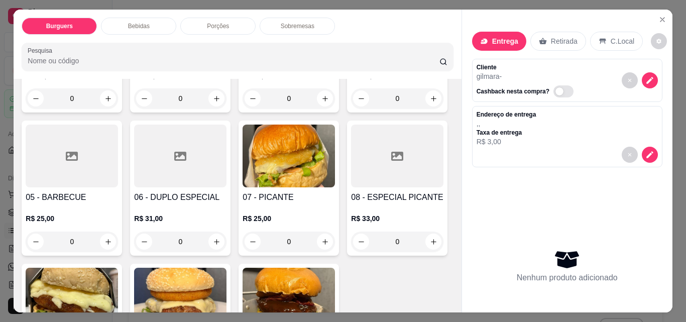
click at [351, 109] on div "0" at bounding box center [397, 98] width 92 height 20
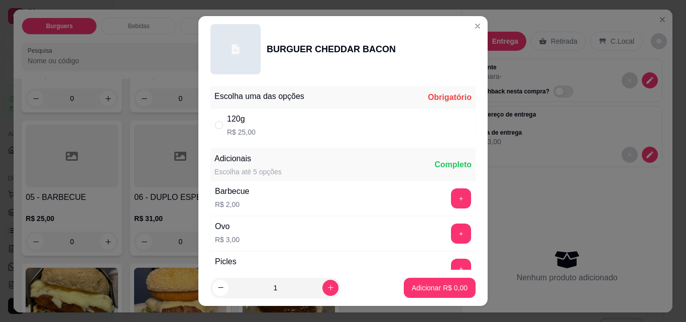
click at [465, 30] on div "Entrega Retirada C.Local Cliente gilmara - Cashback nesta compra? Endereço de e…" at bounding box center [567, 153] width 210 height 287
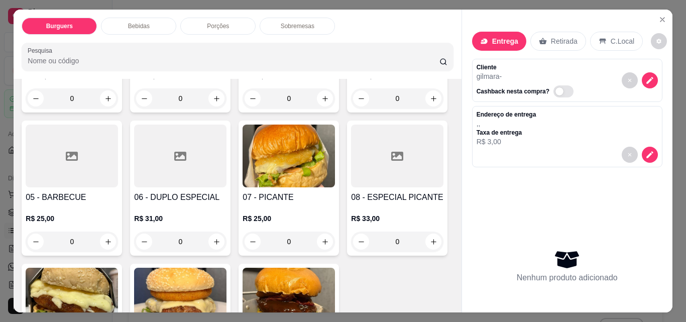
click at [118, 238] on div "0" at bounding box center [72, 242] width 92 height 20
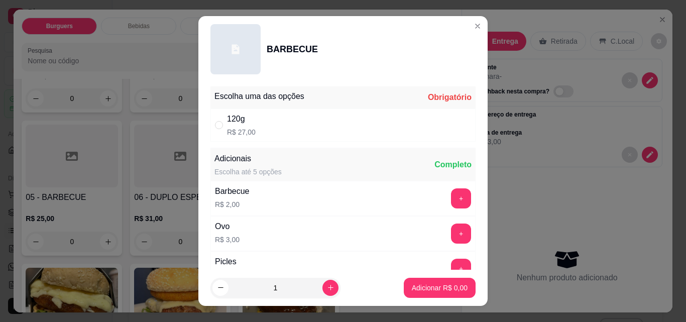
click at [338, 125] on div "120g R$ 27,00" at bounding box center [342, 125] width 265 height 33
radio input "true"
click at [444, 294] on button "Adicionar R$ 27,00" at bounding box center [438, 288] width 76 height 20
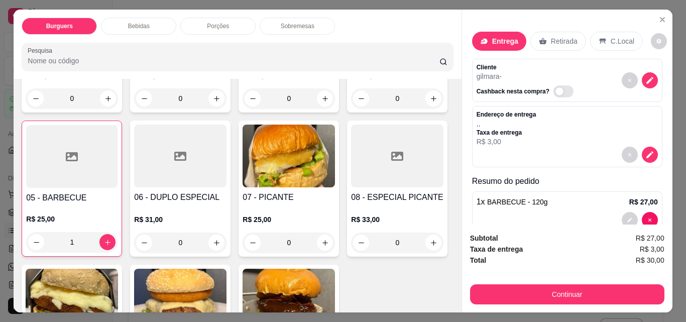
type input "1"
click at [141, 22] on p "Bebidas" at bounding box center [139, 26] width 22 height 8
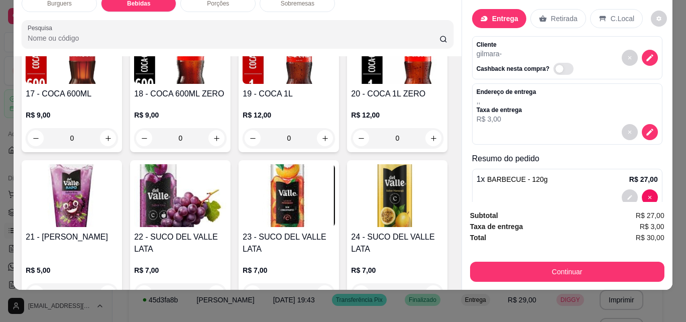
scroll to position [783, 0]
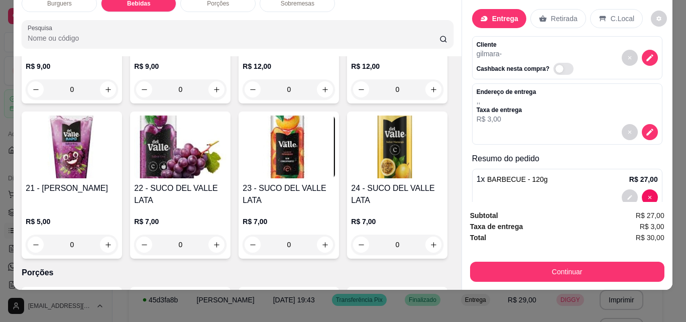
click at [112, 93] on icon "increase-product-quantity" at bounding box center [108, 90] width 8 height 8
type input "1"
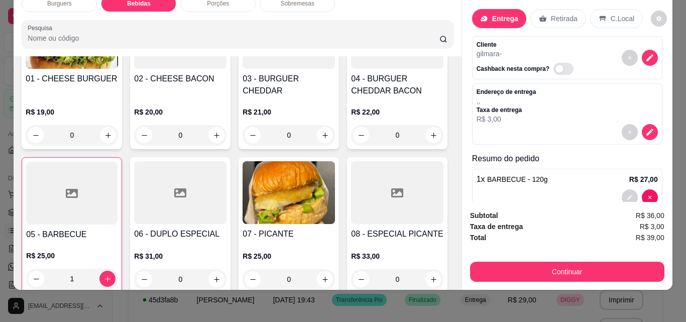
scroll to position [0, 0]
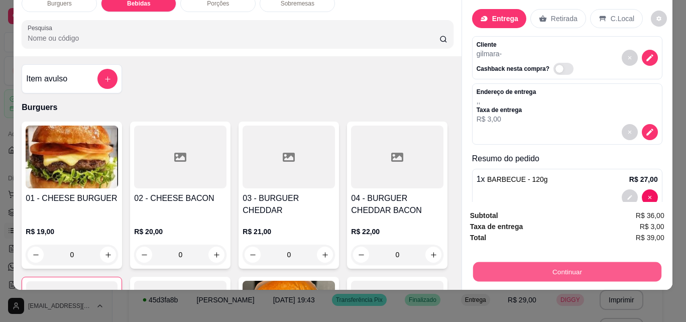
click at [507, 266] on button "Continuar" at bounding box center [567, 272] width 188 height 20
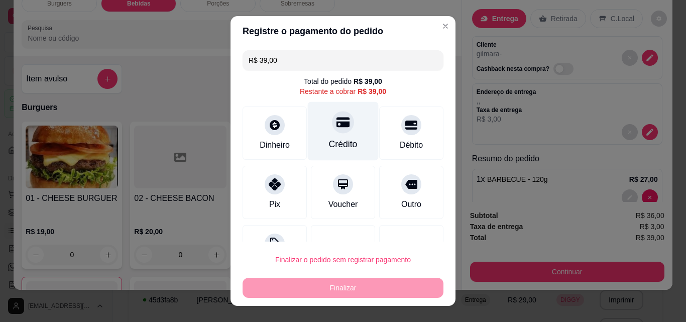
click at [322, 137] on div "Crédito" at bounding box center [343, 131] width 71 height 59
type input "R$ 0,00"
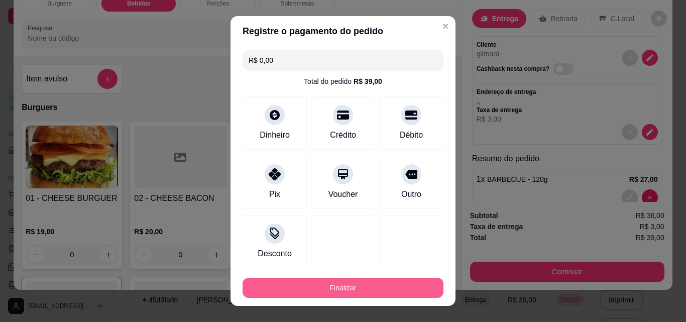
click at [384, 285] on button "Finalizar" at bounding box center [343, 288] width 201 height 20
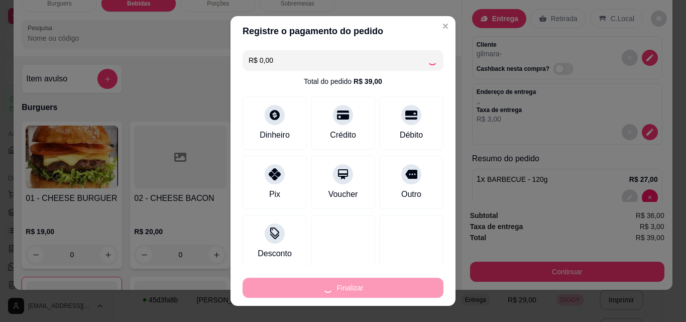
type input "0"
type input "-R$ 39,00"
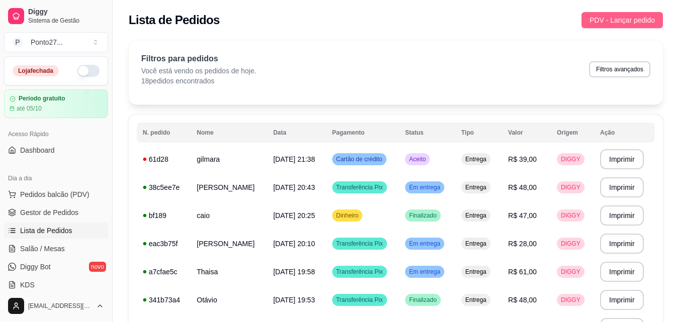
click at [610, 17] on span "PDV - Lançar pedido" at bounding box center [621, 20] width 65 height 11
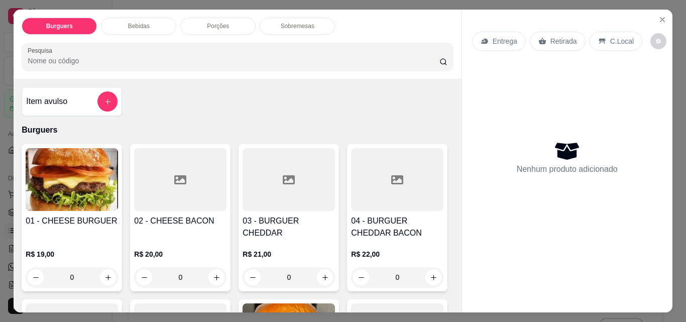
click at [513, 37] on div "Entrega" at bounding box center [499, 41] width 54 height 19
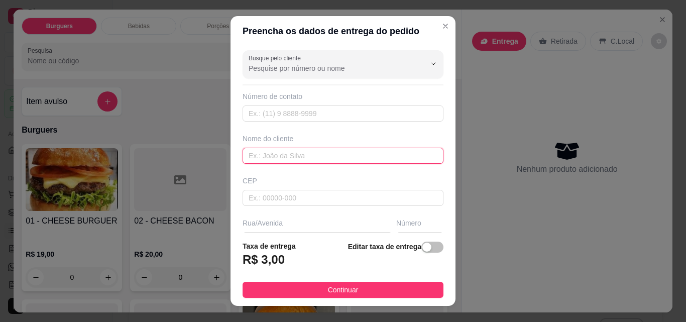
click at [355, 154] on input "text" at bounding box center [343, 156] width 201 height 16
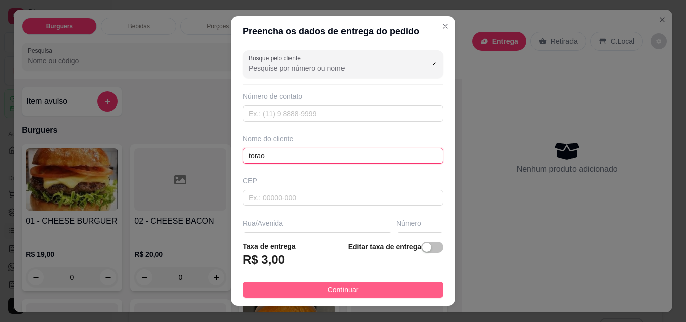
type input "torao"
click at [300, 287] on button "Continuar" at bounding box center [343, 290] width 201 height 16
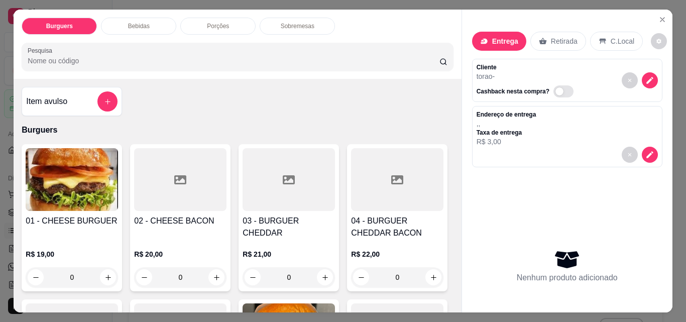
click at [104, 267] on div "0" at bounding box center [72, 277] width 92 height 20
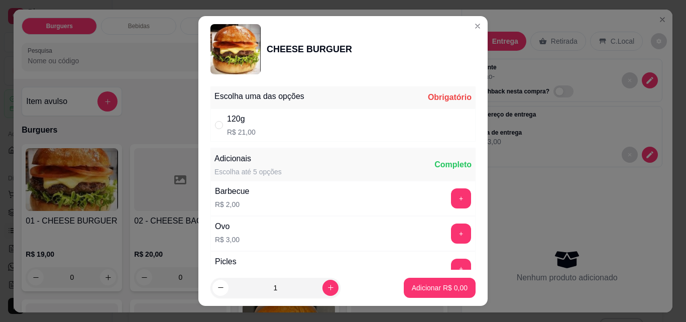
click at [287, 118] on div "120g R$ 21,00" at bounding box center [342, 125] width 265 height 33
radio input "true"
click at [436, 290] on p "Adicionar R$ 21,00" at bounding box center [438, 288] width 60 height 10
type input "1"
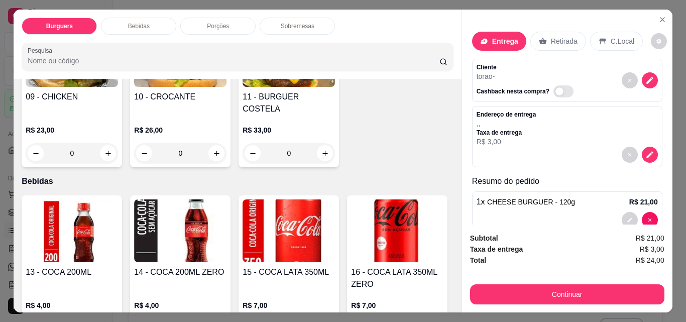
scroll to position [453, 0]
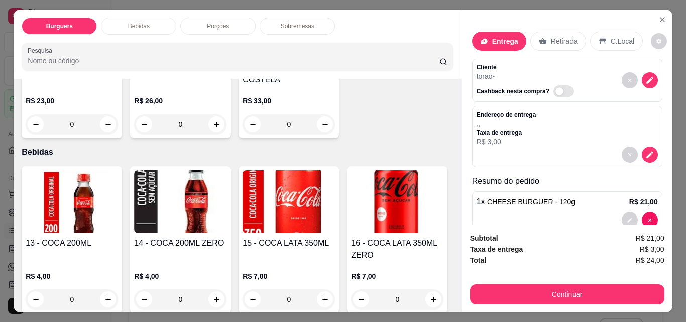
click at [134, 134] on div "0" at bounding box center [180, 124] width 92 height 20
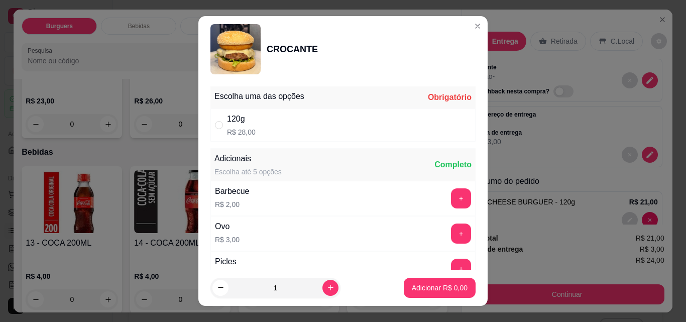
click at [273, 130] on div "120g R$ 28,00" at bounding box center [342, 125] width 265 height 33
radio input "true"
click at [414, 289] on p "Adicionar R$ 28,00" at bounding box center [438, 288] width 60 height 10
type input "1"
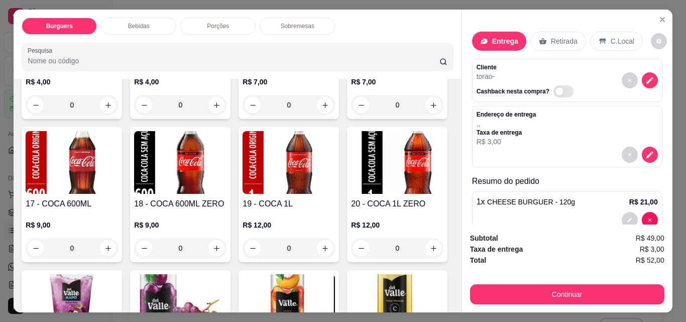
scroll to position [652, 0]
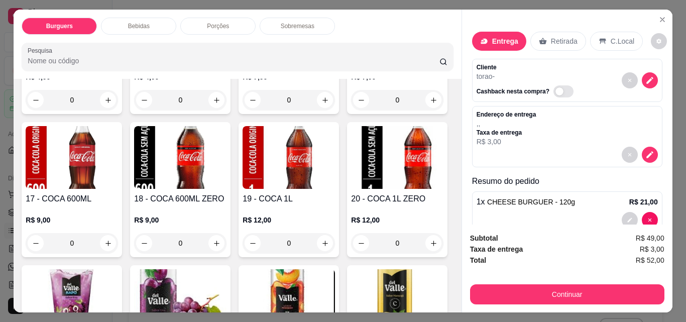
click at [321, 104] on icon "increase-product-quantity" at bounding box center [325, 100] width 8 height 8
click at [251, 103] on icon "decrease-product-quantity" at bounding box center [254, 100] width 8 height 8
type input "0"
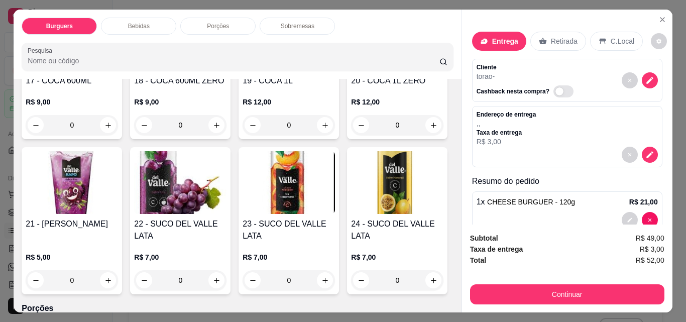
scroll to position [771, 0]
type input "1"
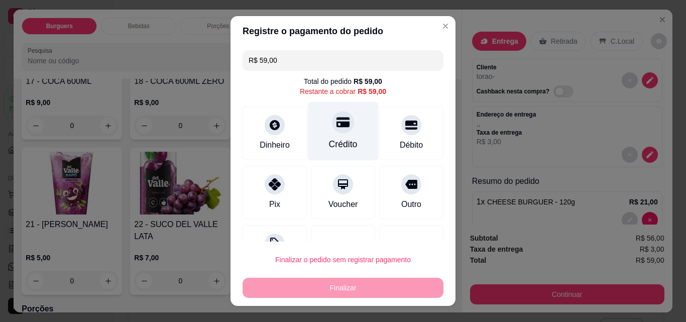
click at [328, 155] on div "Crédito" at bounding box center [343, 131] width 71 height 59
type input "R$ 0,00"
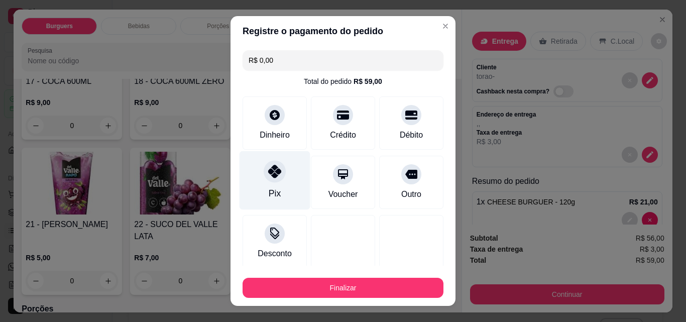
click at [282, 179] on div "Pix" at bounding box center [275, 180] width 71 height 59
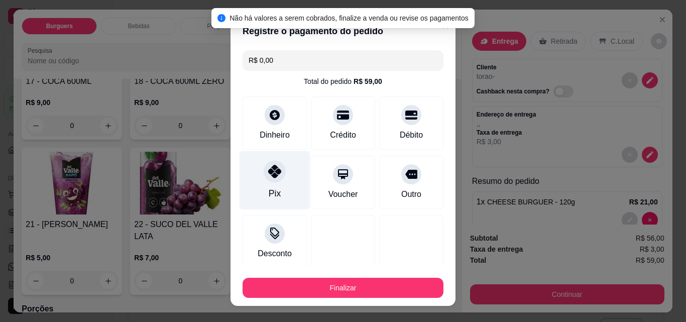
click at [269, 184] on div "Pix" at bounding box center [275, 180] width 71 height 59
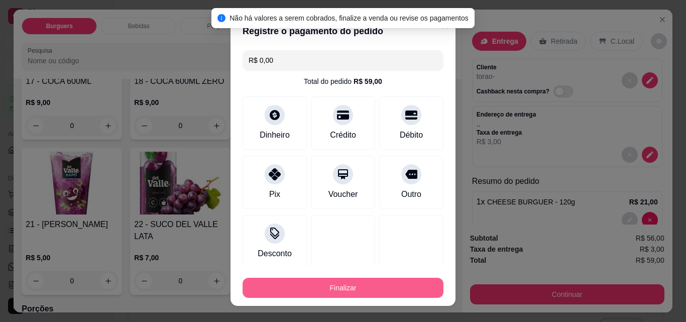
click at [333, 287] on button "Finalizar" at bounding box center [343, 288] width 201 height 20
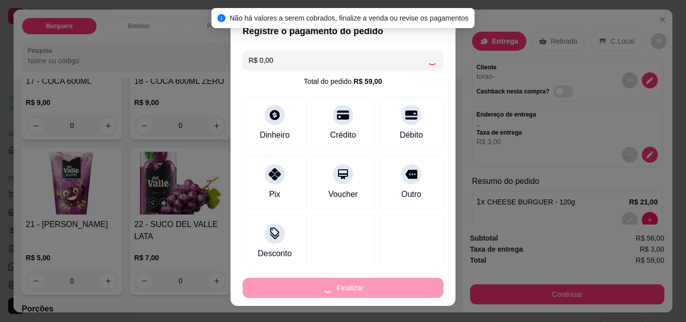
type input "0"
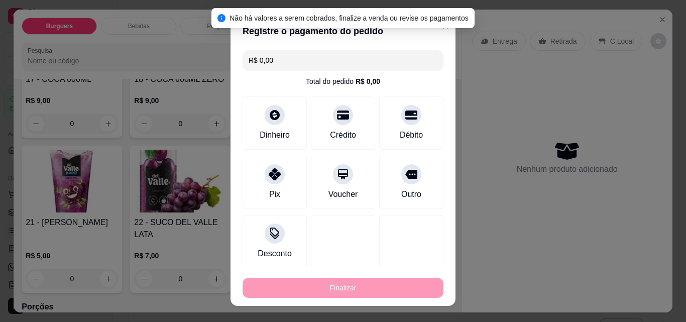
type input "-R$ 59,00"
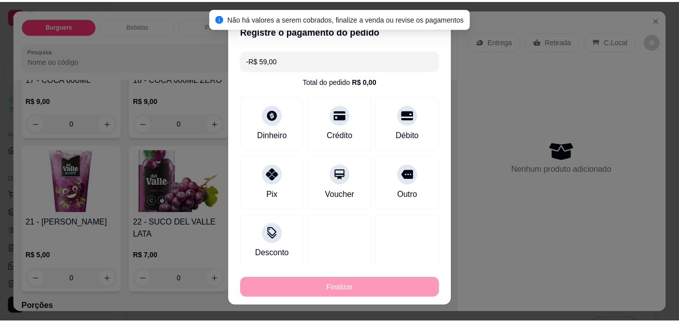
scroll to position [769, 0]
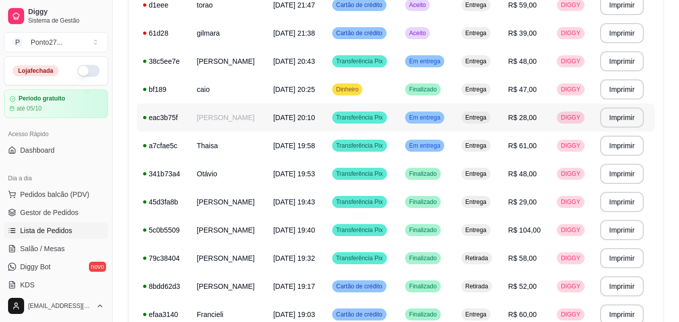
scroll to position [152, 0]
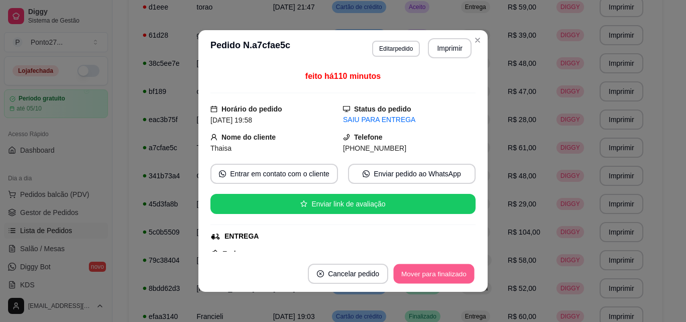
click at [437, 272] on button "Mover para finalizado" at bounding box center [434, 274] width 81 height 20
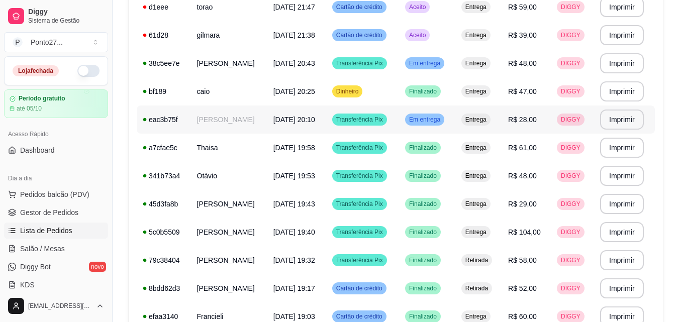
click at [430, 121] on span "Em entrega" at bounding box center [424, 120] width 35 height 8
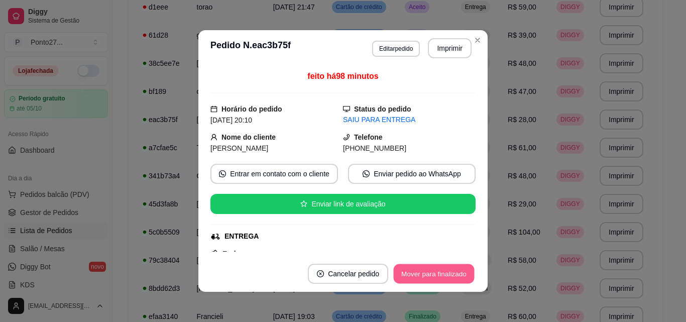
click at [427, 273] on button "Mover para finalizado" at bounding box center [434, 274] width 81 height 20
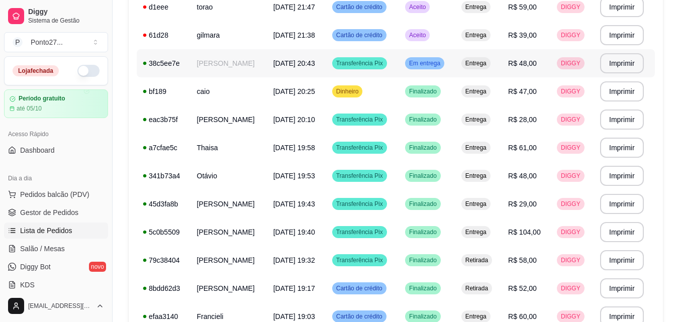
click at [434, 64] on span "Em entrega" at bounding box center [424, 63] width 35 height 8
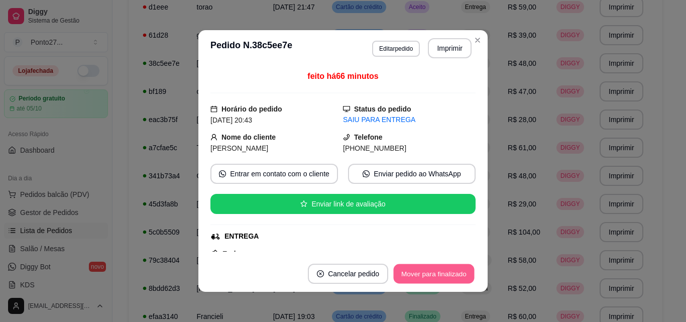
click at [435, 269] on button "Mover para finalizado" at bounding box center [434, 274] width 81 height 20
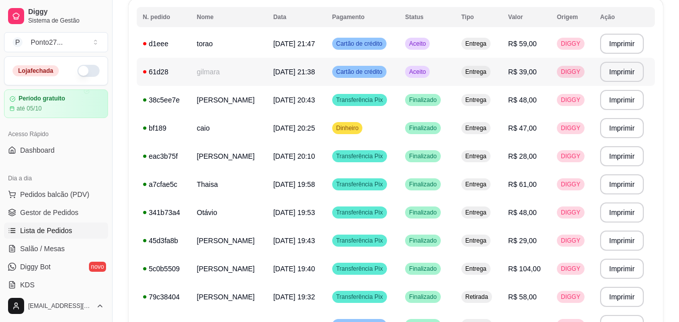
scroll to position [63, 0]
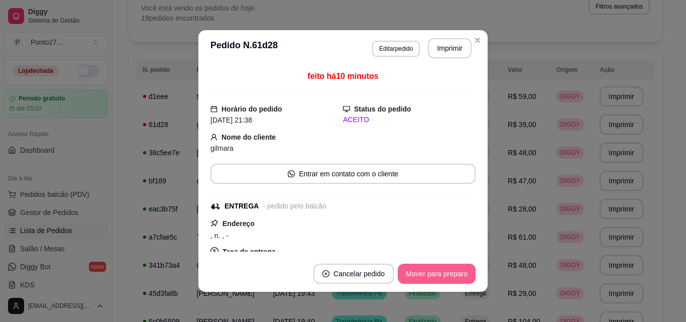
click at [422, 271] on button "Mover para preparo" at bounding box center [437, 274] width 78 height 20
click at [422, 270] on button "Mover para entrega" at bounding box center [436, 274] width 77 height 20
click at [460, 267] on button "Mover para finalizado" at bounding box center [433, 274] width 83 height 20
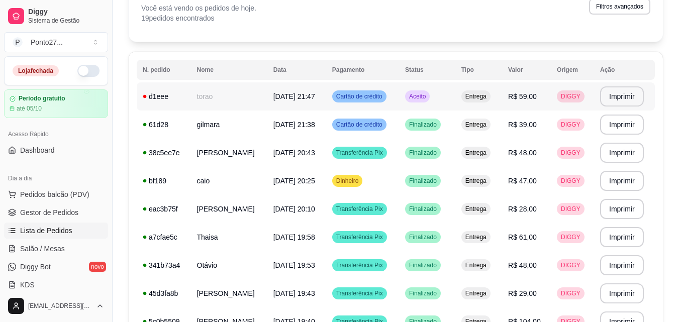
click at [433, 103] on td "Aceito" at bounding box center [427, 96] width 56 height 28
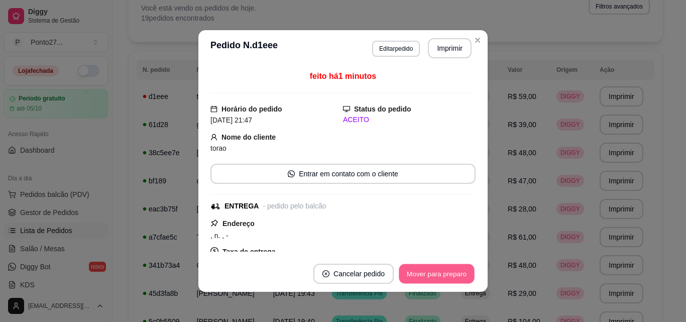
click at [420, 270] on button "Mover para preparo" at bounding box center [436, 274] width 75 height 20
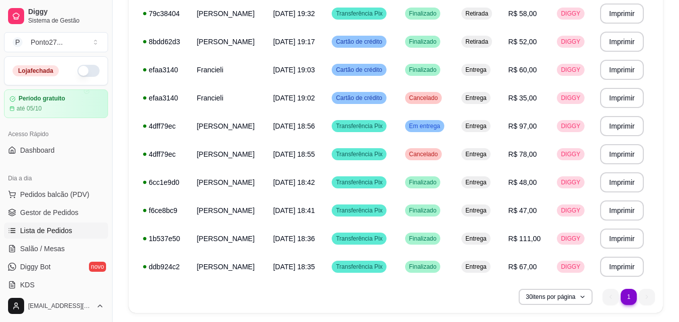
scroll to position [399, 0]
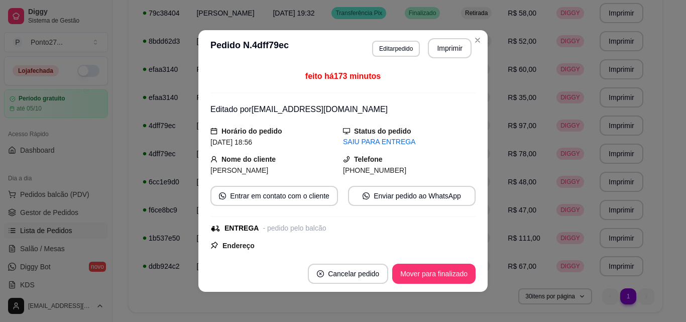
click at [446, 274] on button "Mover para finalizado" at bounding box center [433, 274] width 83 height 20
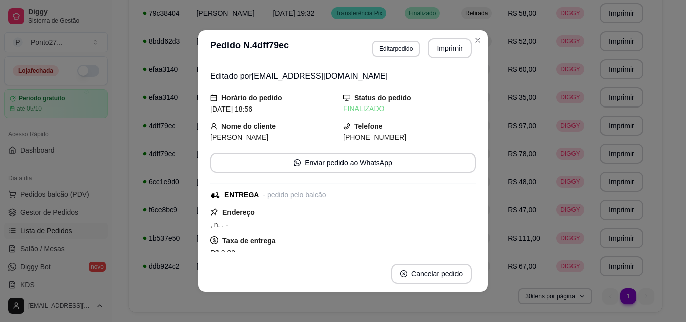
click at [471, 43] on span "Retirada" at bounding box center [476, 41] width 27 height 8
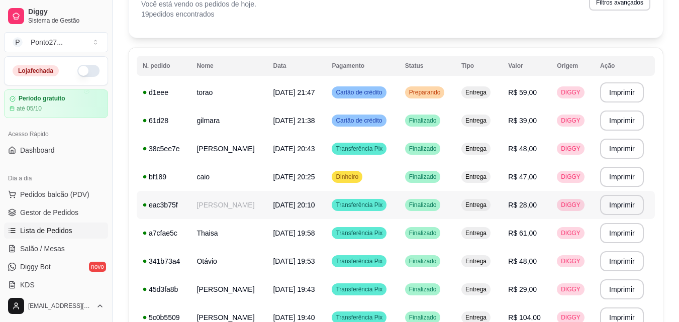
scroll to position [59, 0]
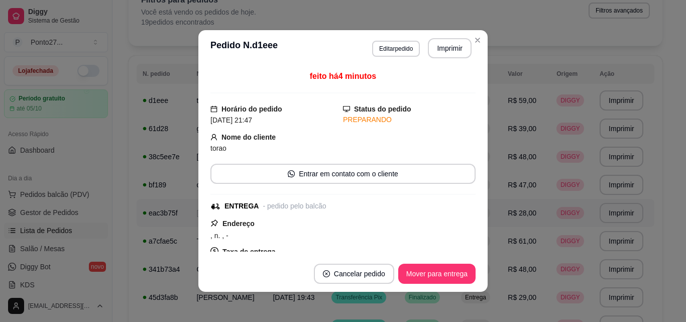
click at [435, 272] on button "Mover para entrega" at bounding box center [436, 274] width 77 height 20
click at [437, 273] on button "Mover para finalizado" at bounding box center [433, 274] width 83 height 20
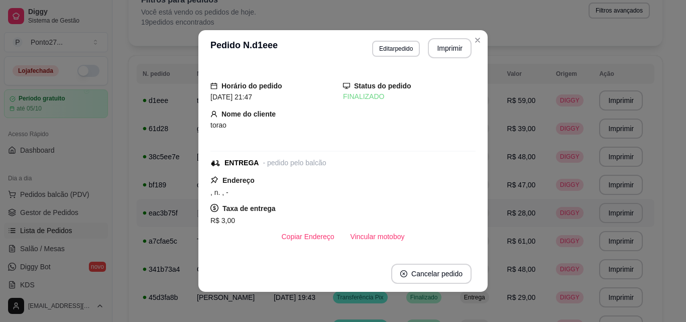
click at [476, 46] on div "**********" at bounding box center [396, 317] width 534 height 672
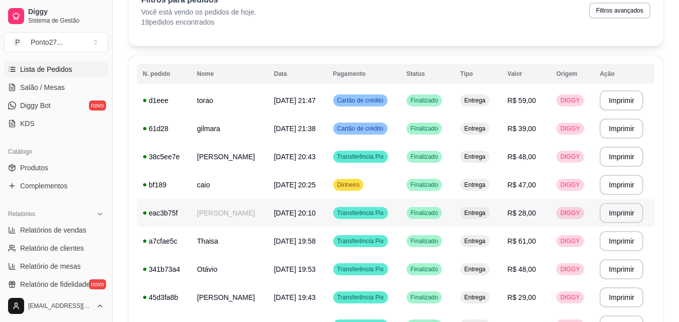
scroll to position [163, 0]
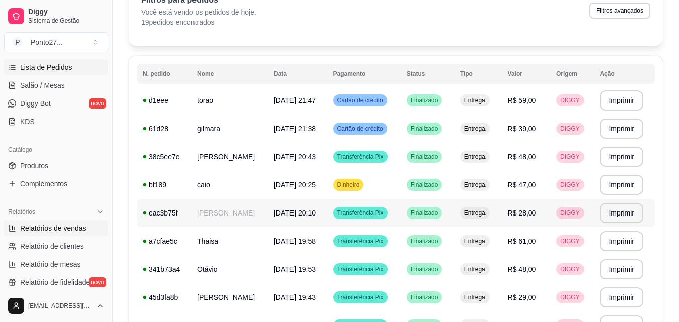
click at [59, 229] on span "Relatórios de vendas" at bounding box center [53, 228] width 66 height 10
select select "ALL"
select select "0"
